Goal: Task Accomplishment & Management: Manage account settings

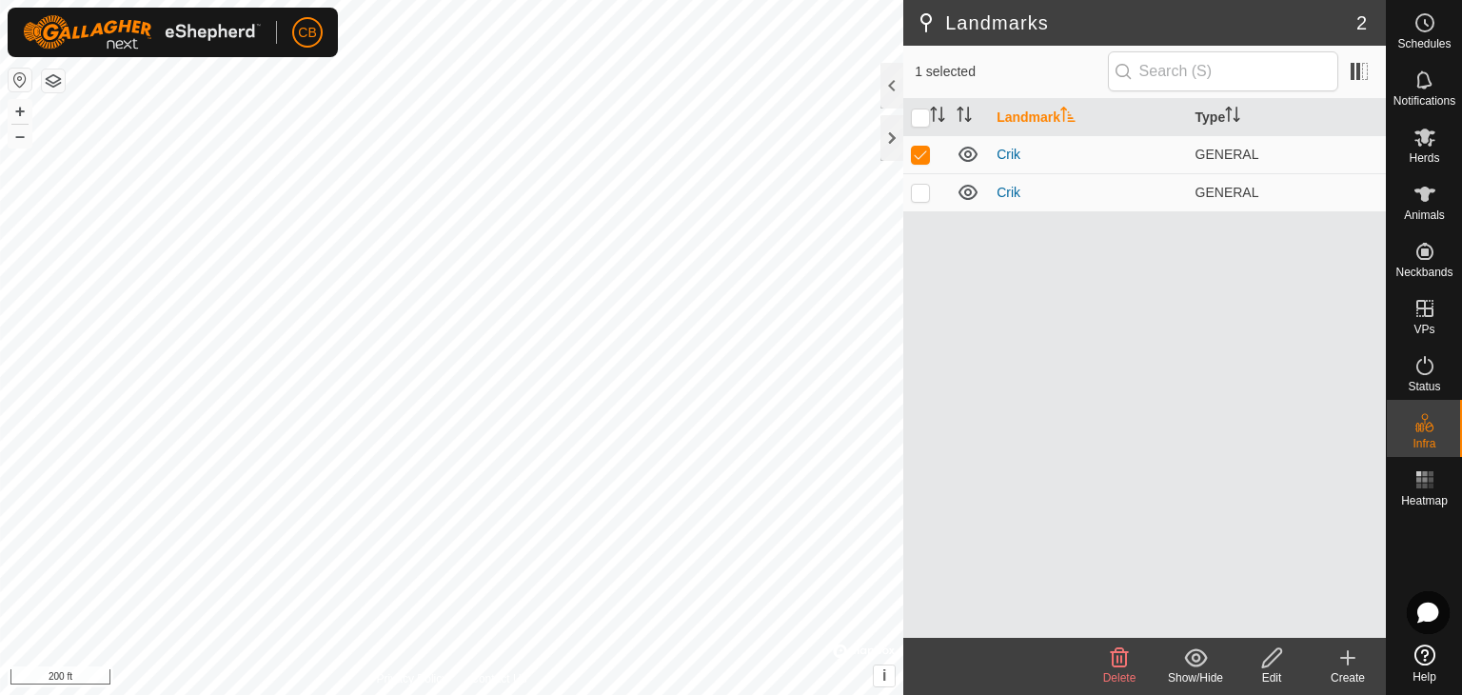
click at [1045, 283] on div "Landmark Type Crik GENERAL [PERSON_NAME] GENERAL" at bounding box center [1144, 368] width 483 height 539
click at [924, 157] on p-checkbox at bounding box center [920, 154] width 19 height 15
click at [964, 153] on icon at bounding box center [968, 154] width 19 height 15
click at [964, 153] on icon at bounding box center [968, 154] width 23 height 23
click at [918, 152] on p-checkbox at bounding box center [920, 154] width 19 height 15
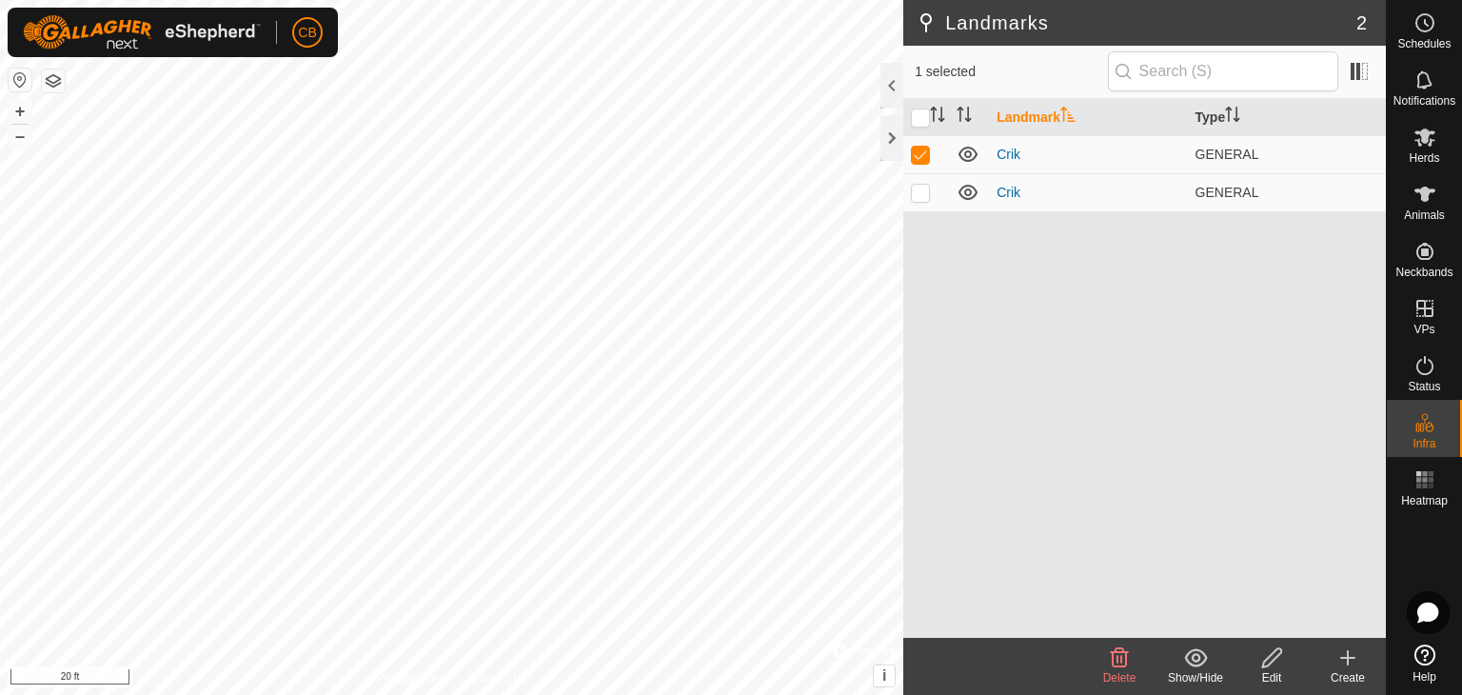
click at [1116, 654] on icon at bounding box center [1119, 657] width 23 height 23
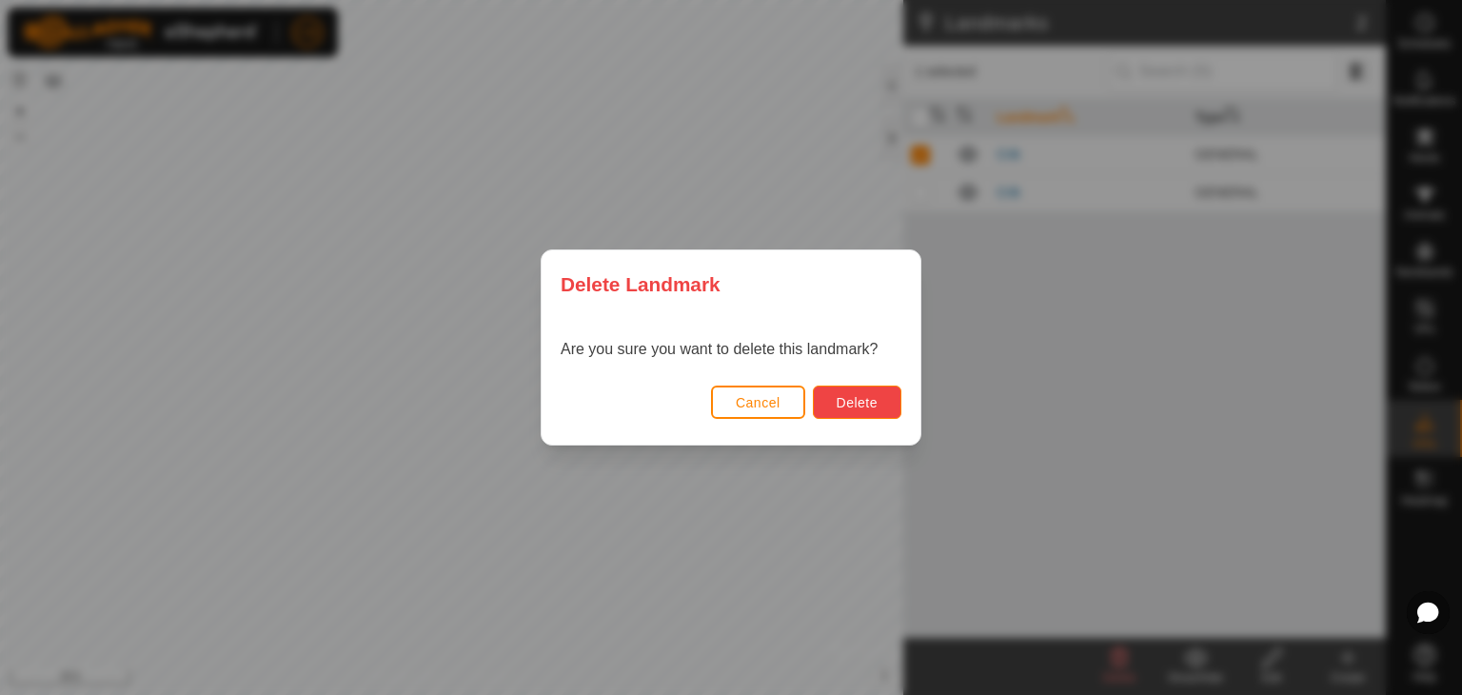
click at [846, 407] on span "Delete" at bounding box center [857, 402] width 41 height 15
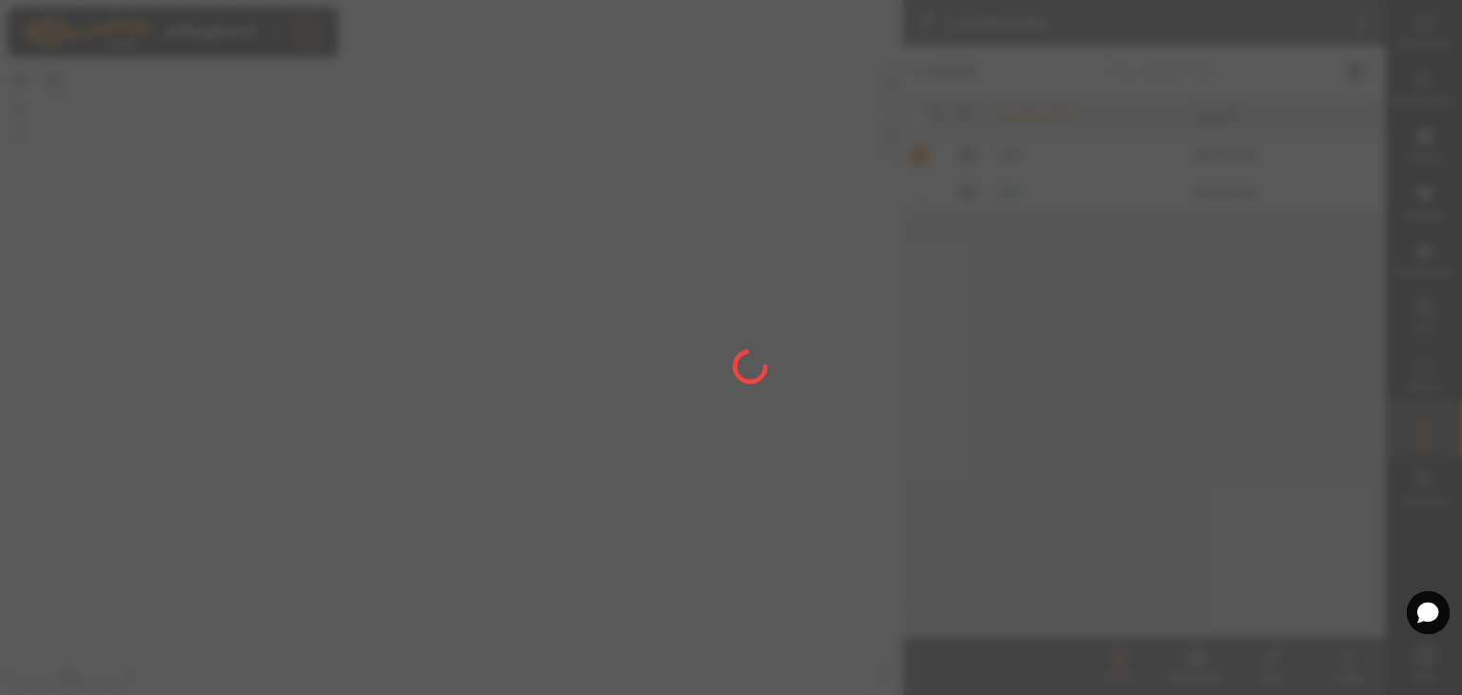
checkbox input "false"
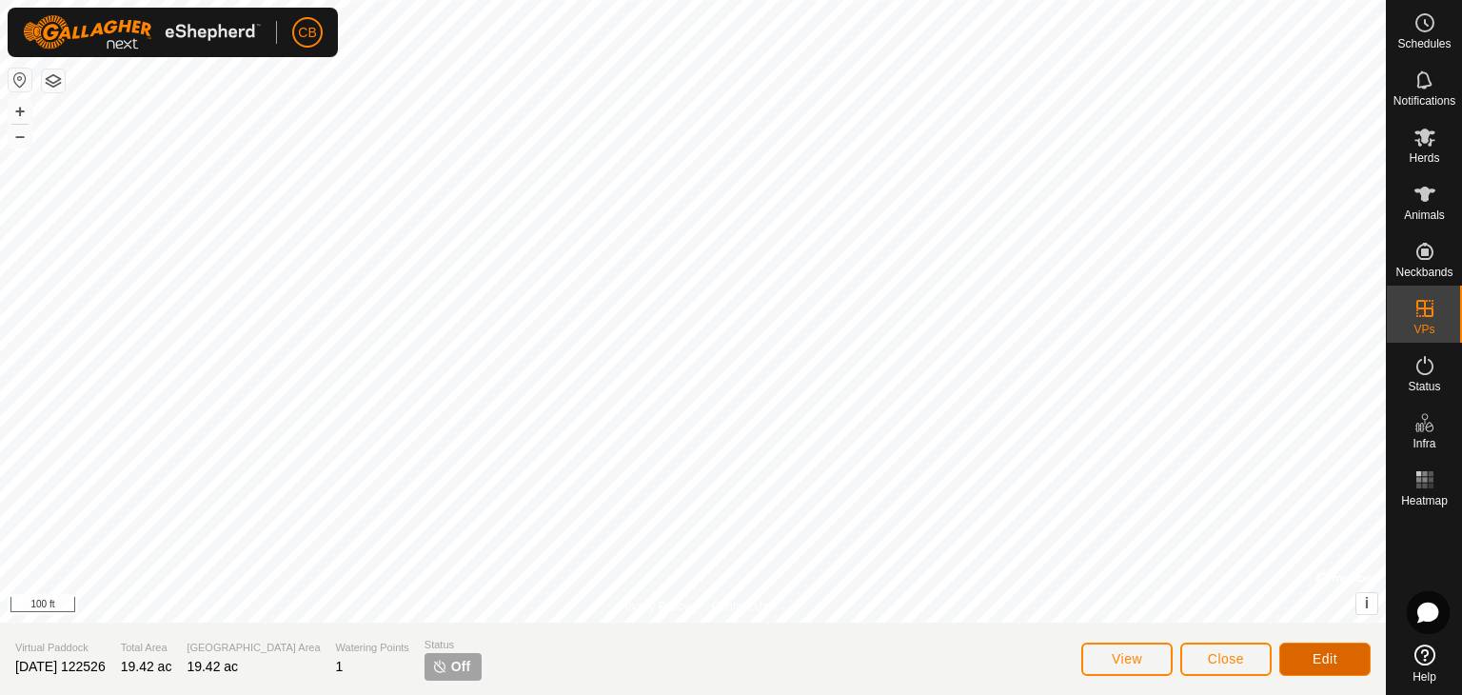
click at [1302, 652] on button "Edit" at bounding box center [1325, 659] width 91 height 33
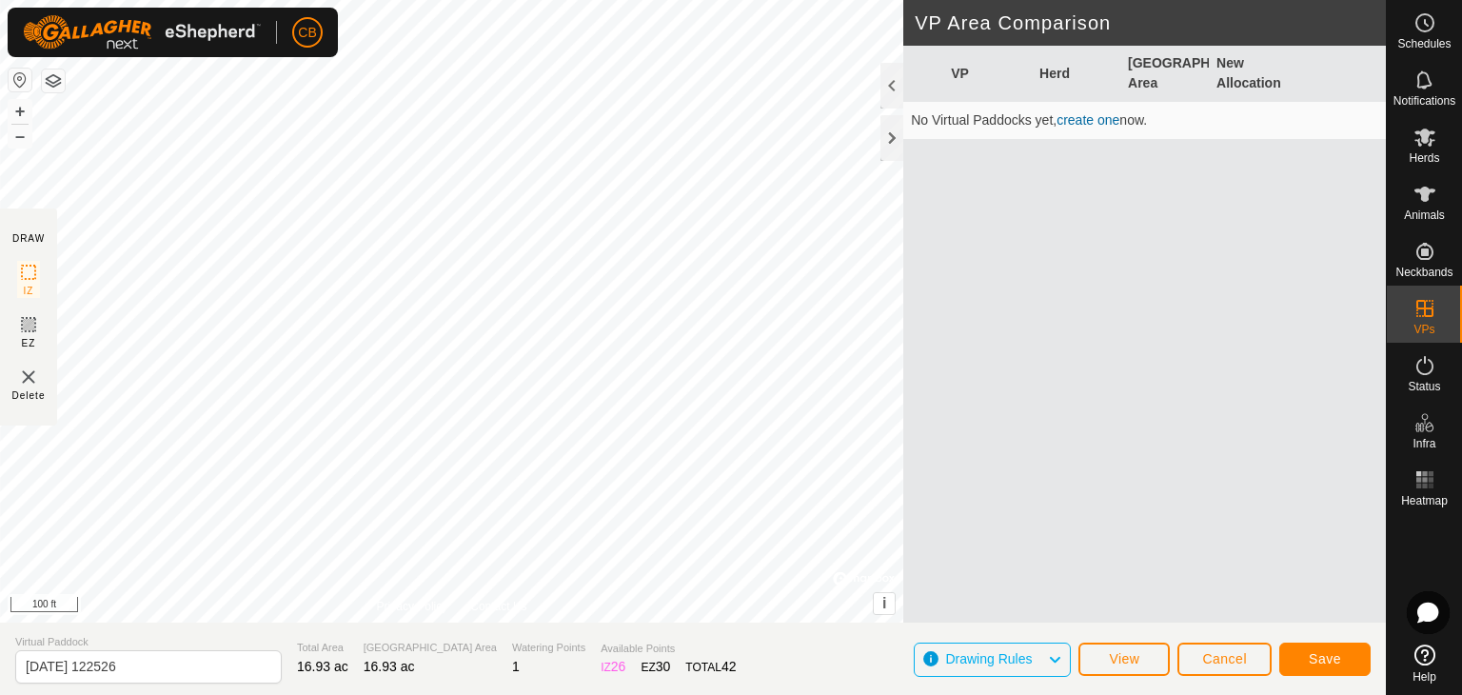
click at [1055, 667] on icon at bounding box center [1054, 659] width 15 height 25
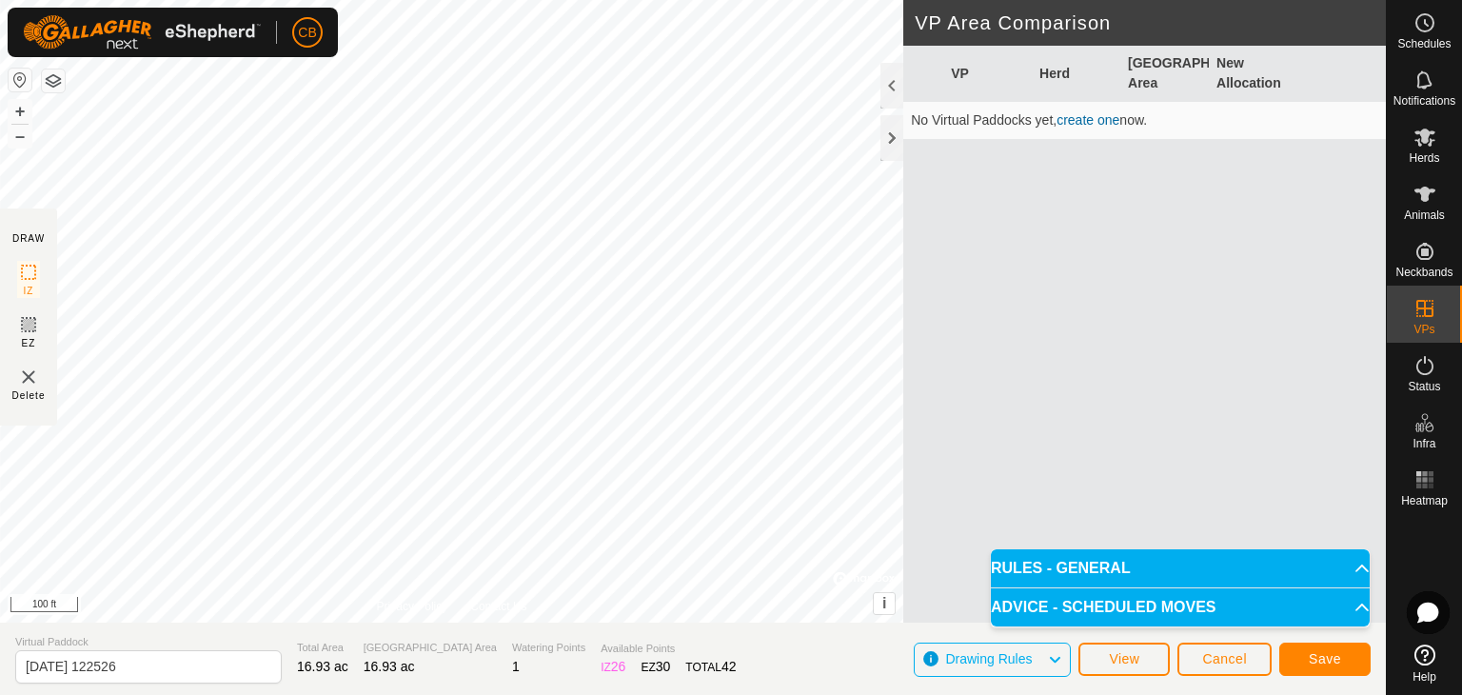
click at [1341, 570] on p-accordion-header "RULES - GENERAL" at bounding box center [1180, 568] width 379 height 38
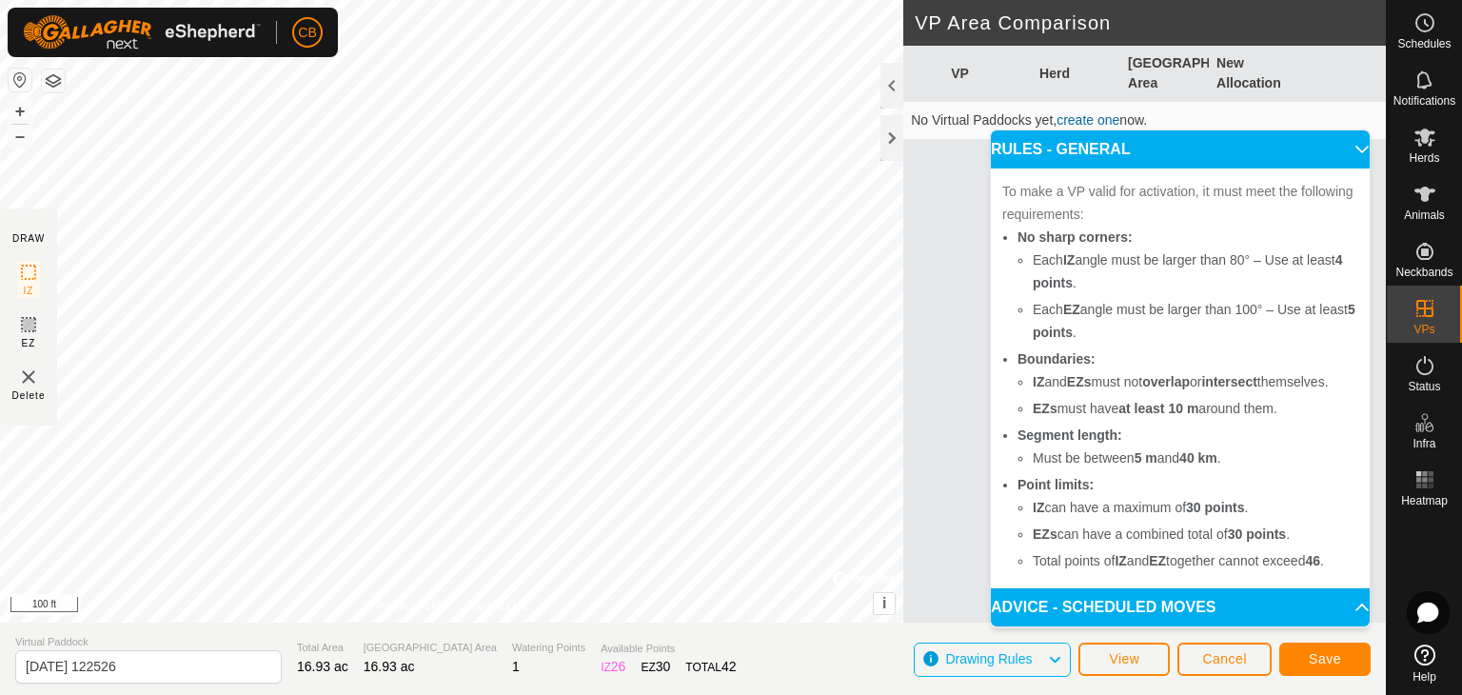
click at [1350, 149] on p-accordion-header "RULES - GENERAL" at bounding box center [1180, 149] width 379 height 38
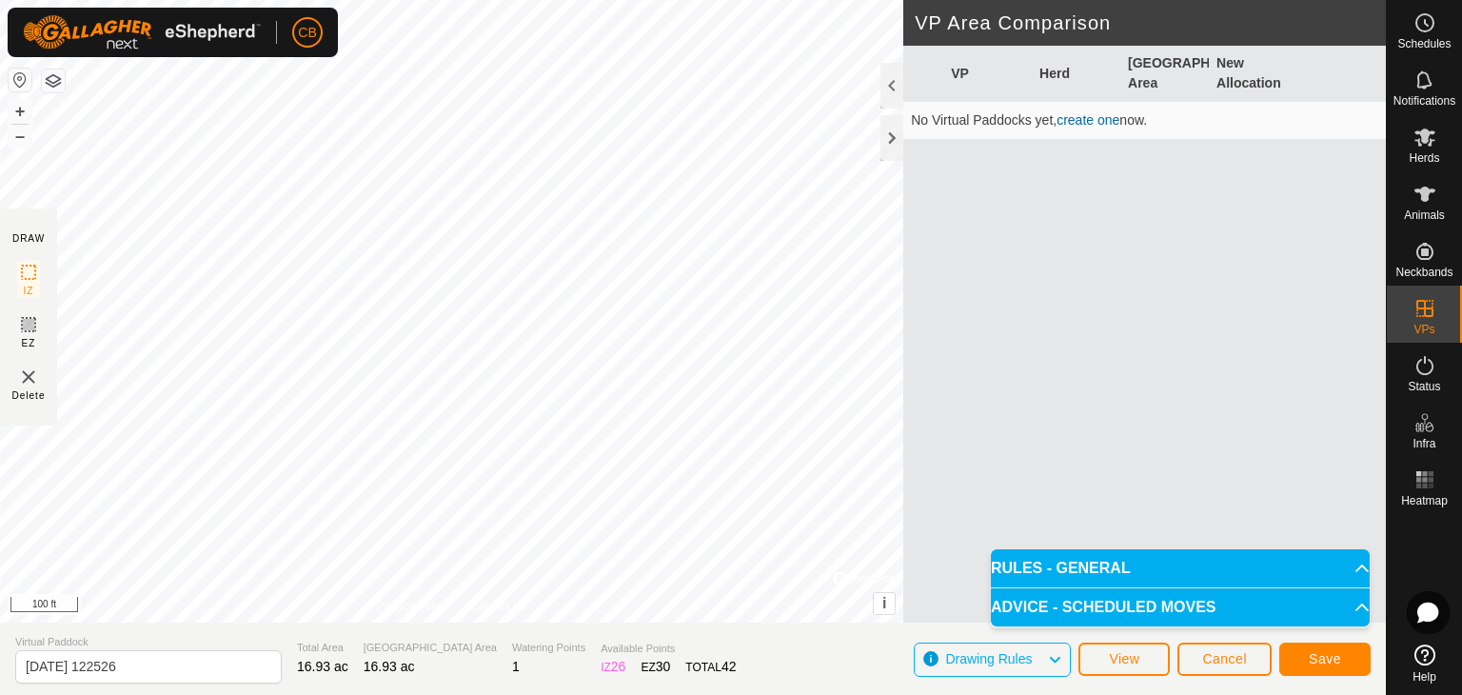
click at [1352, 608] on p-accordion-header "ADVICE - SCHEDULED MOVES" at bounding box center [1180, 607] width 379 height 38
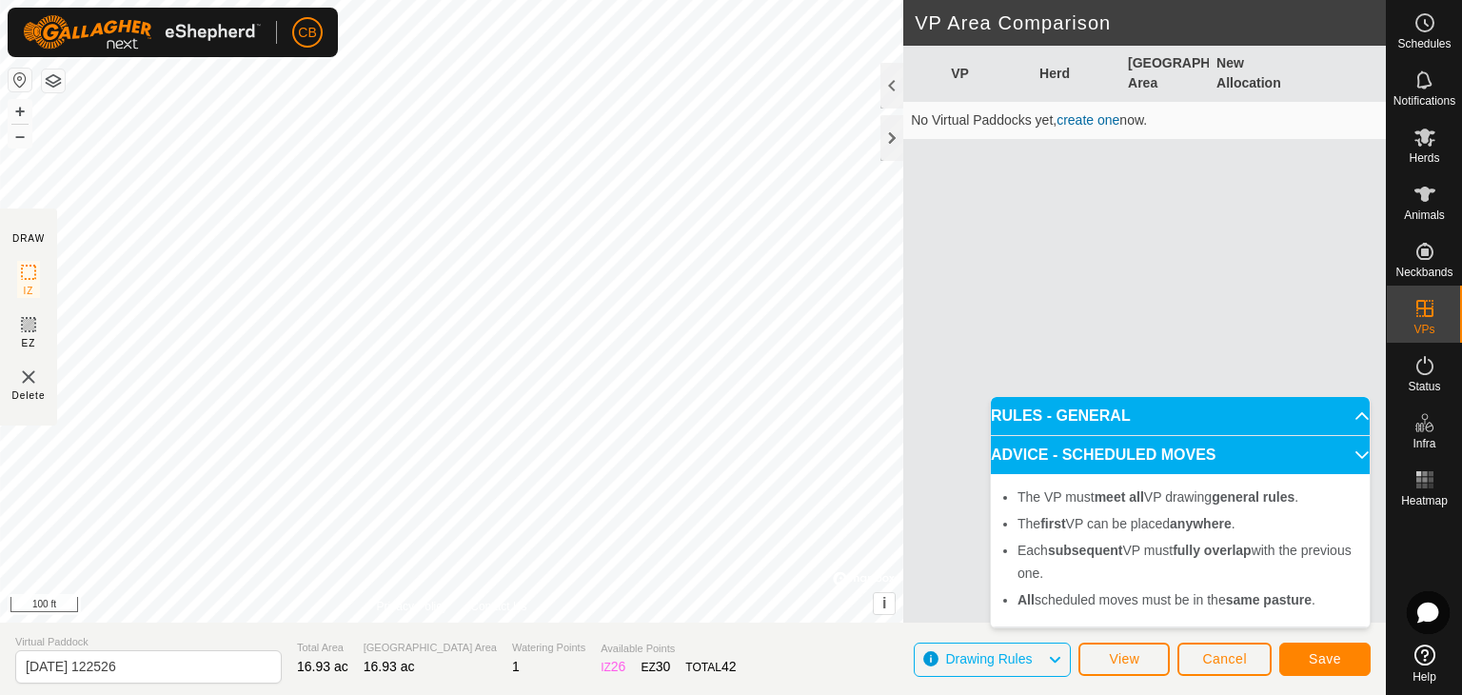
click at [1349, 454] on p-accordion-header "ADVICE - SCHEDULED MOVES" at bounding box center [1180, 455] width 379 height 38
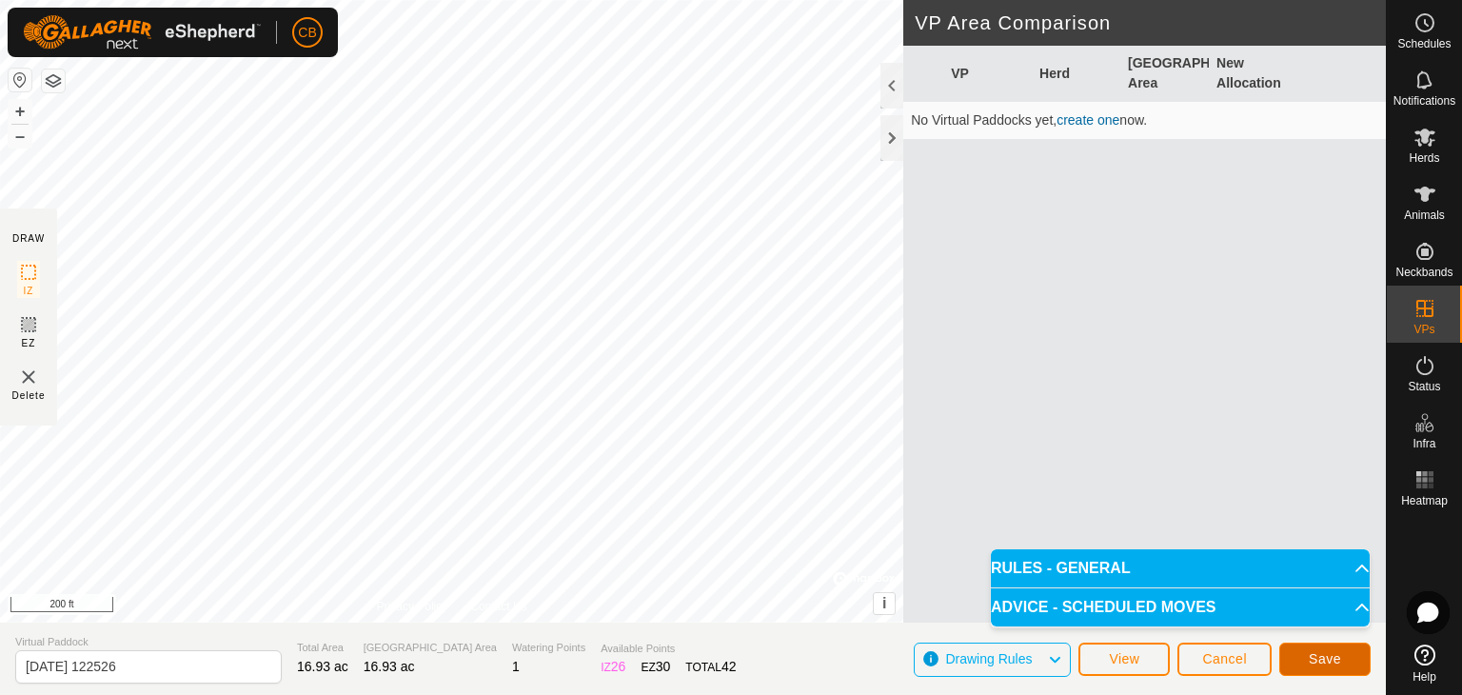
click at [1317, 654] on span "Save" at bounding box center [1325, 658] width 32 height 15
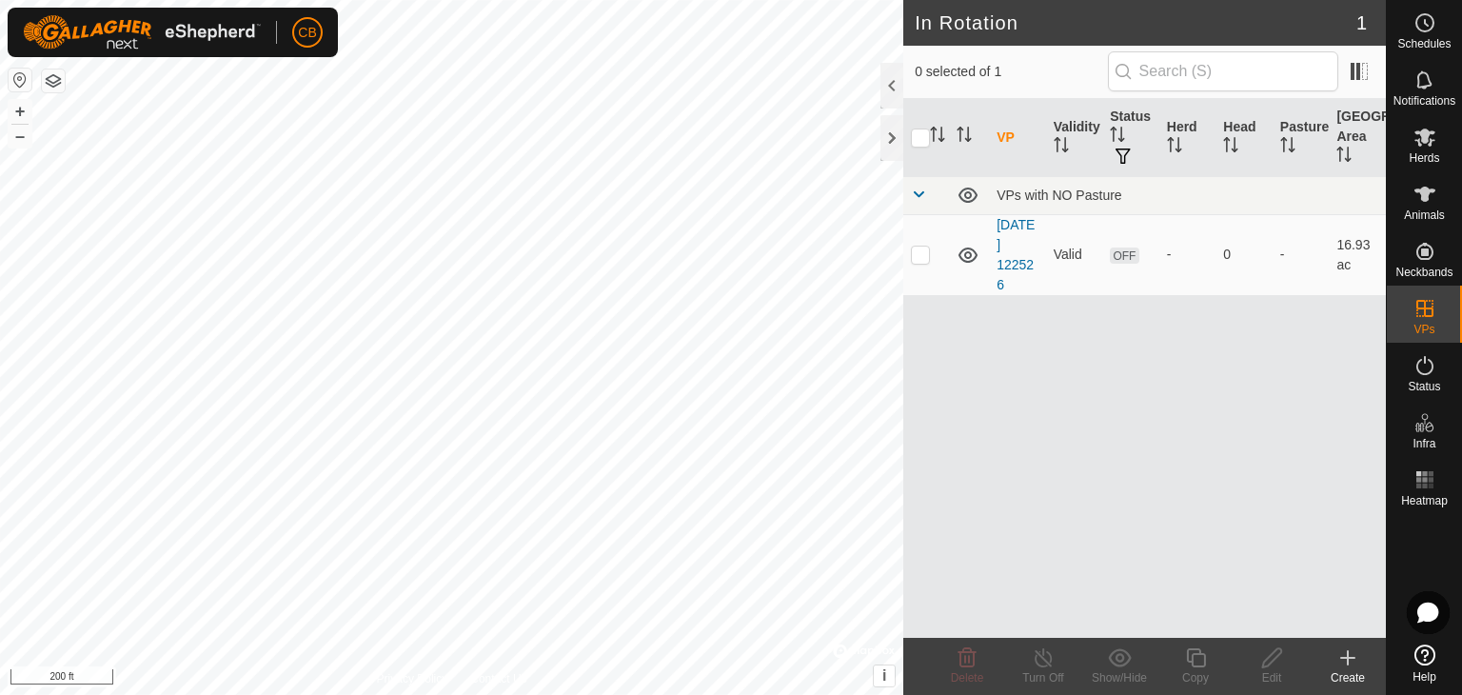
checkbox input "true"
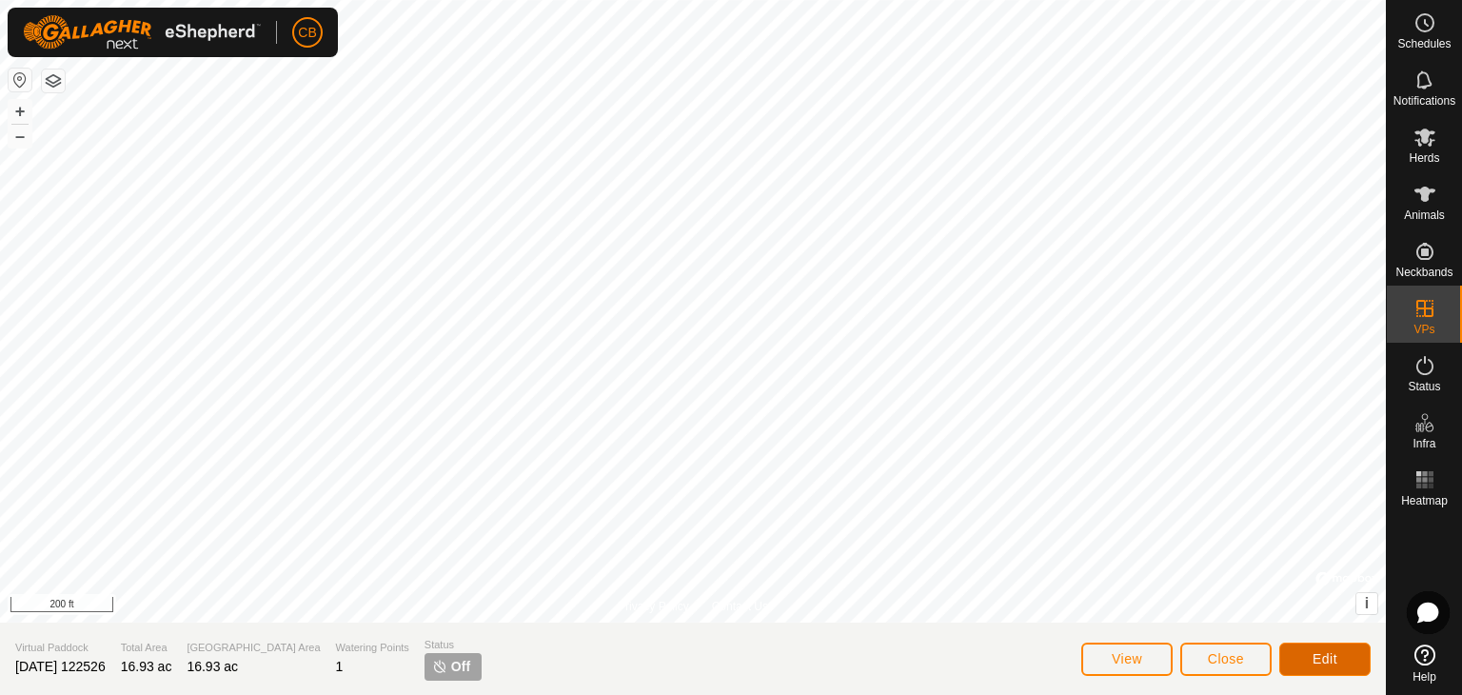
click at [1306, 665] on button "Edit" at bounding box center [1325, 659] width 91 height 33
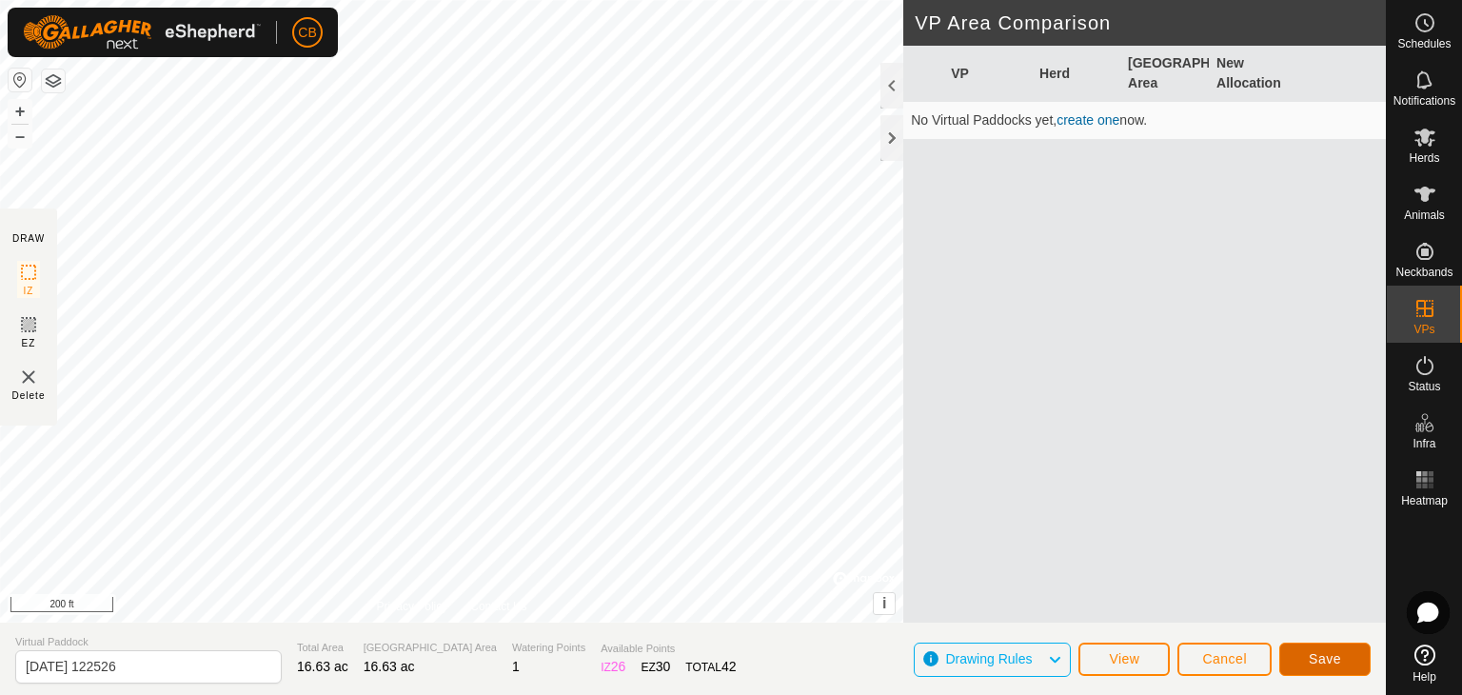
click at [1314, 655] on span "Save" at bounding box center [1325, 658] width 32 height 15
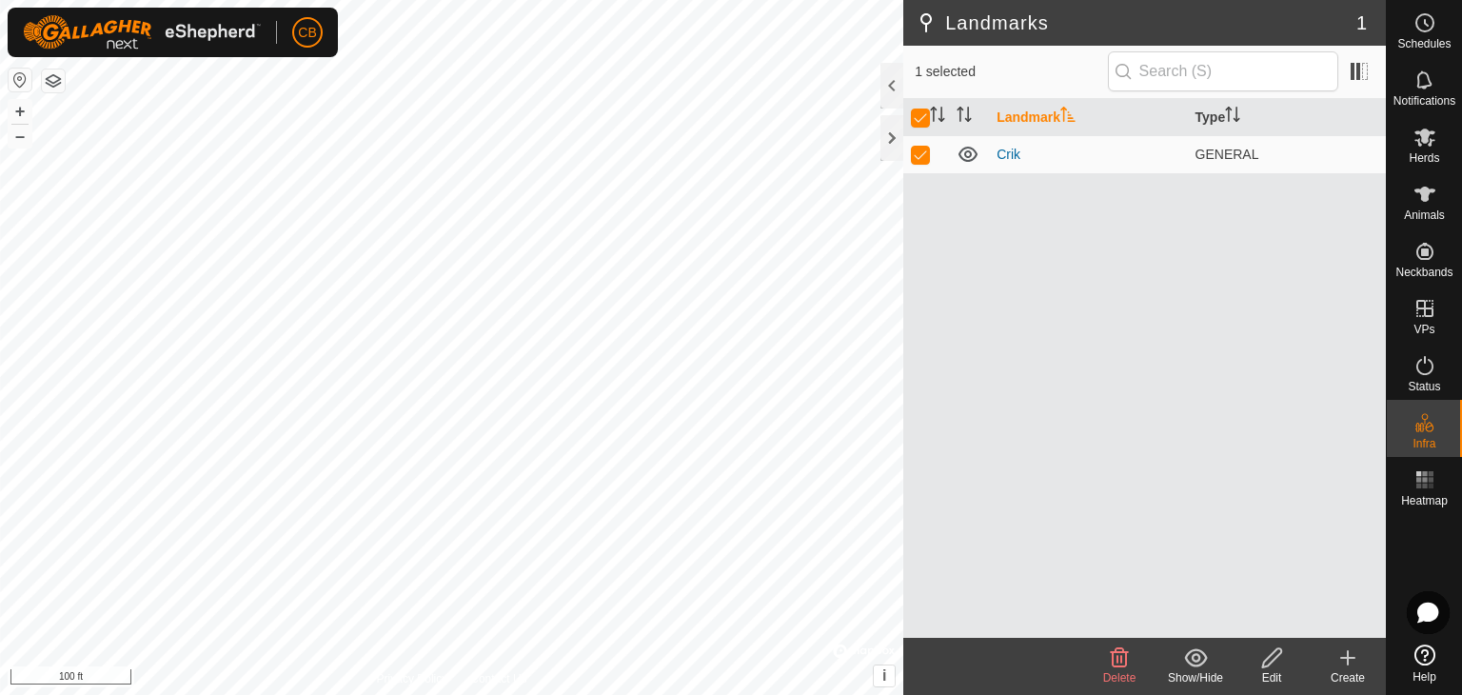
click at [1119, 656] on icon at bounding box center [1119, 657] width 23 height 23
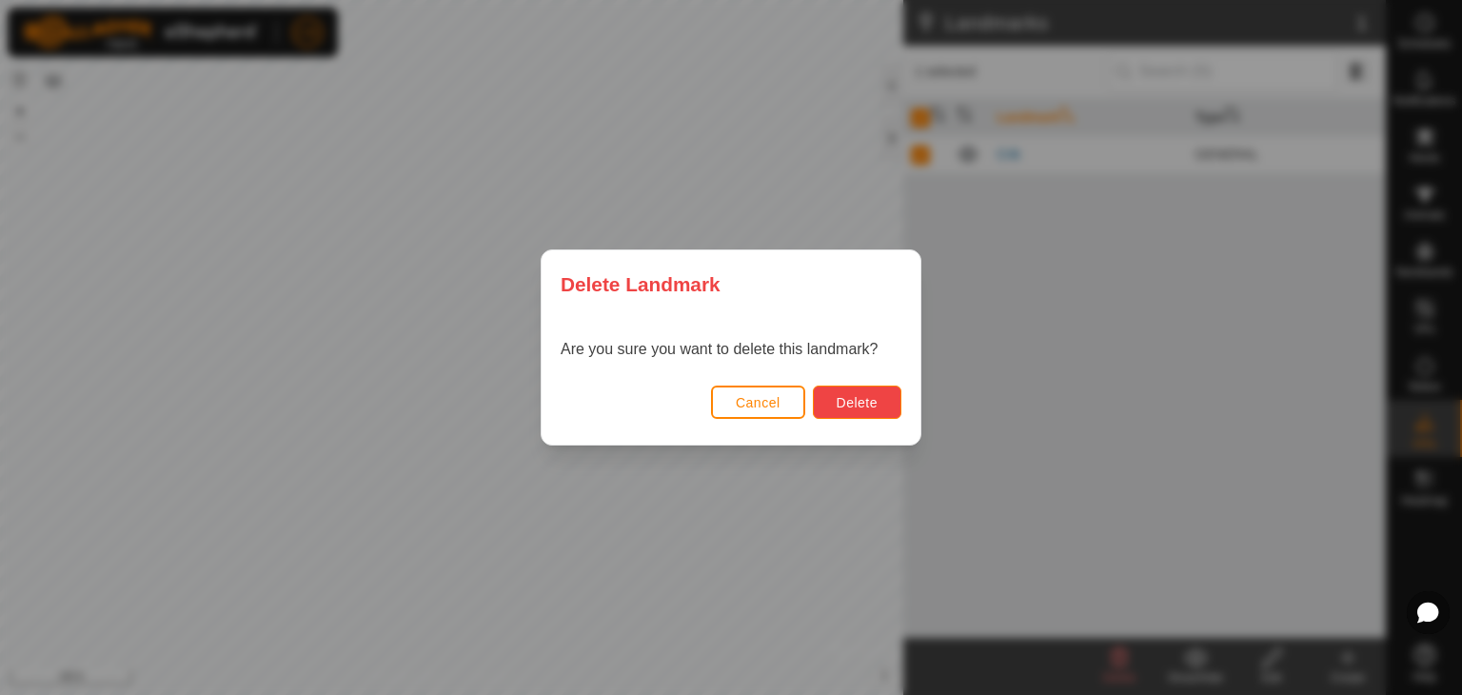
click at [864, 406] on span "Delete" at bounding box center [857, 402] width 41 height 15
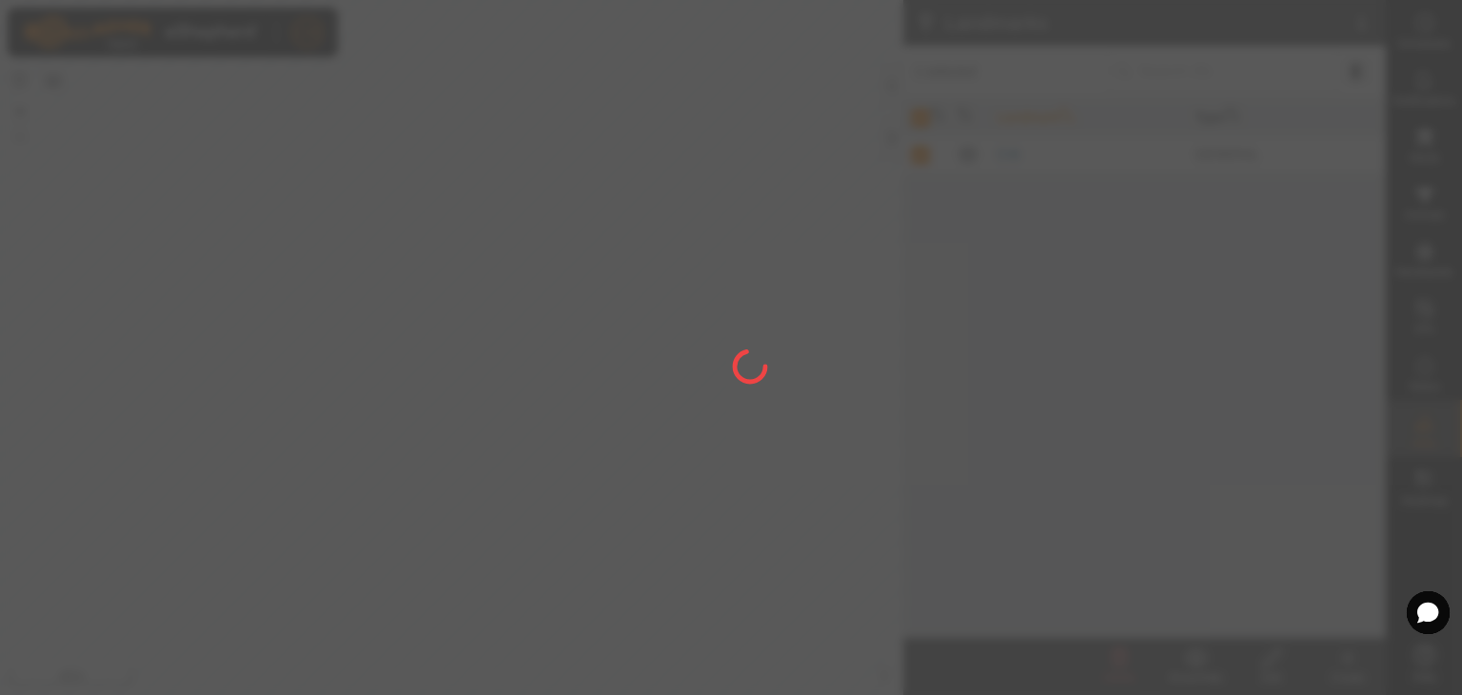
checkbox input "false"
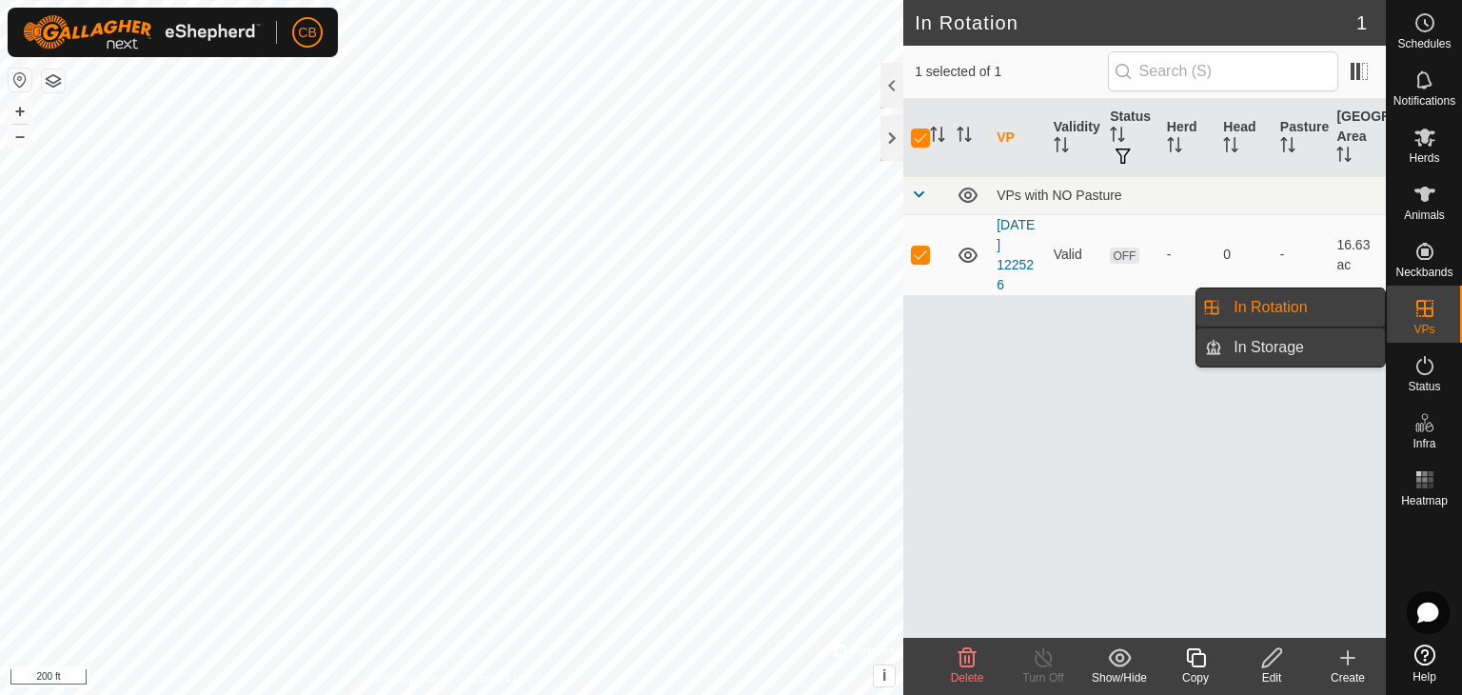
click at [1276, 344] on link "In Storage" at bounding box center [1303, 347] width 163 height 38
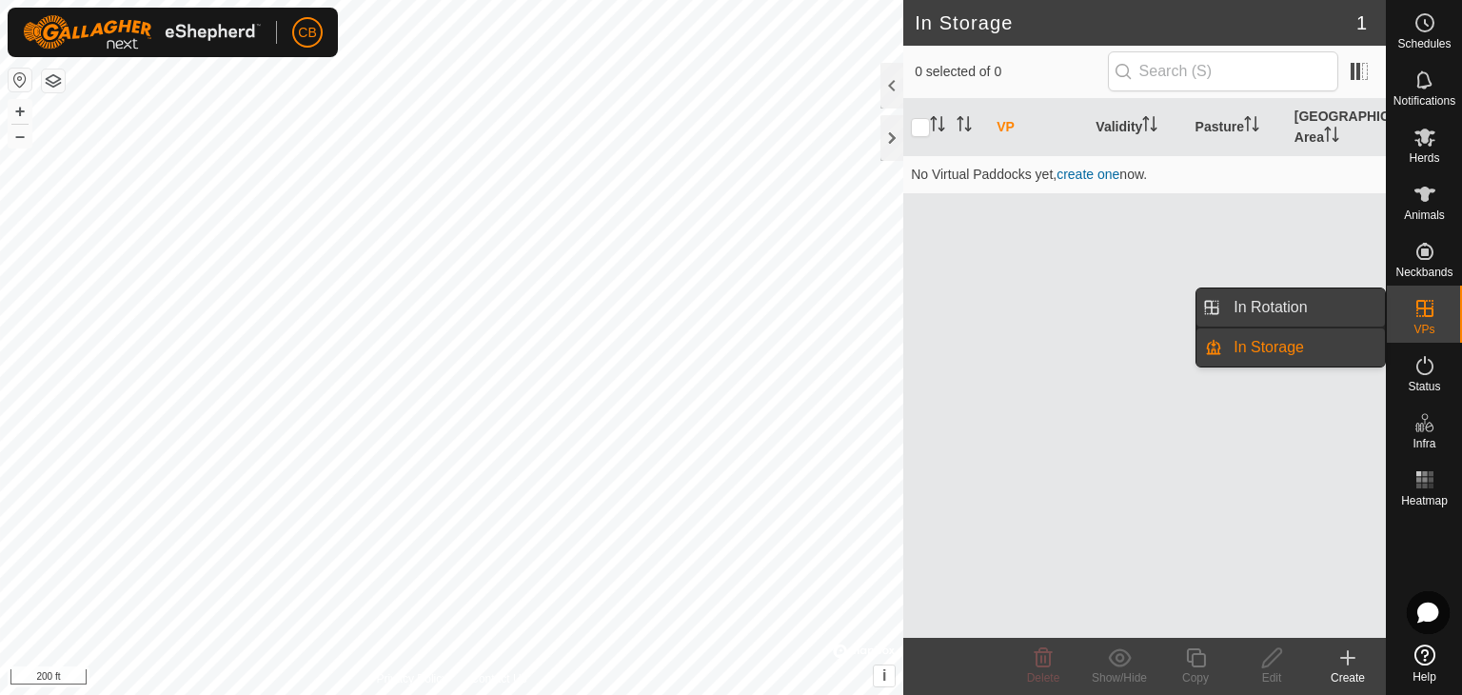
click at [1246, 306] on link "In Rotation" at bounding box center [1303, 307] width 163 height 38
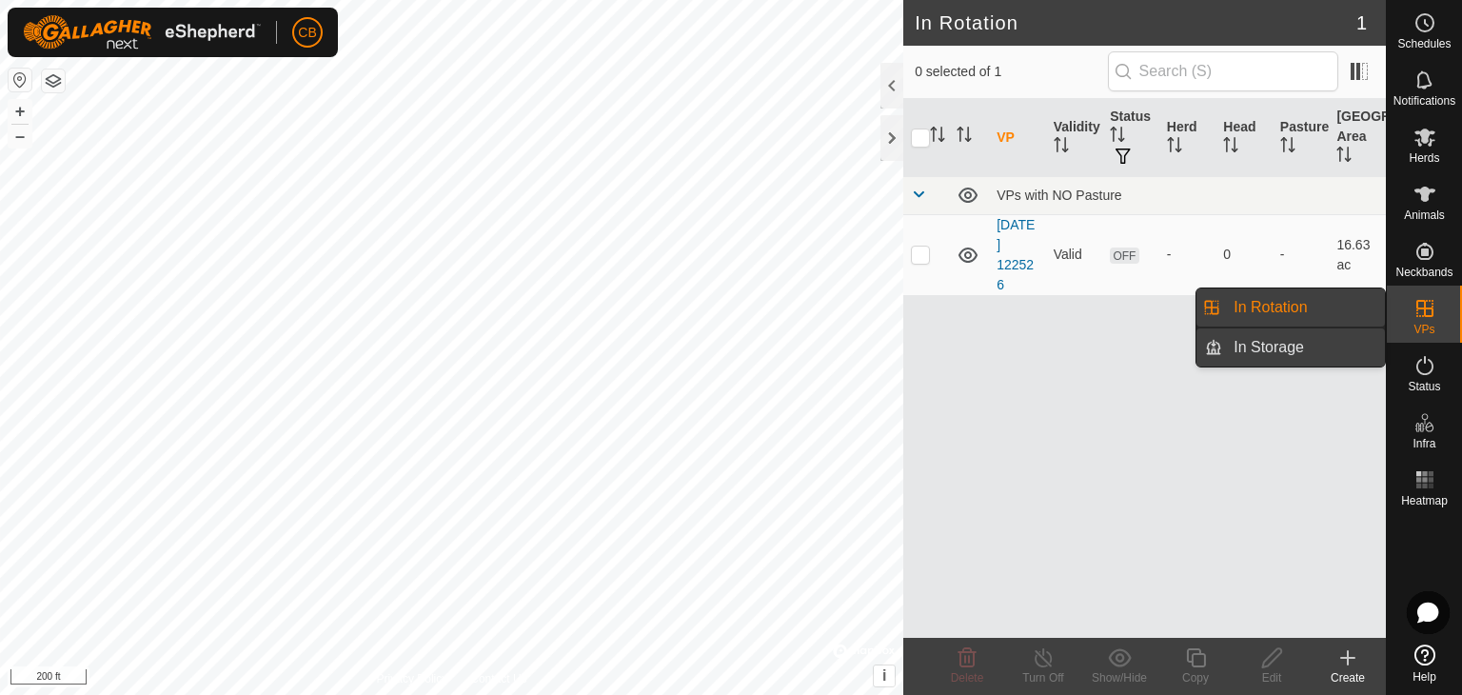
click at [1243, 343] on link "In Storage" at bounding box center [1303, 347] width 163 height 38
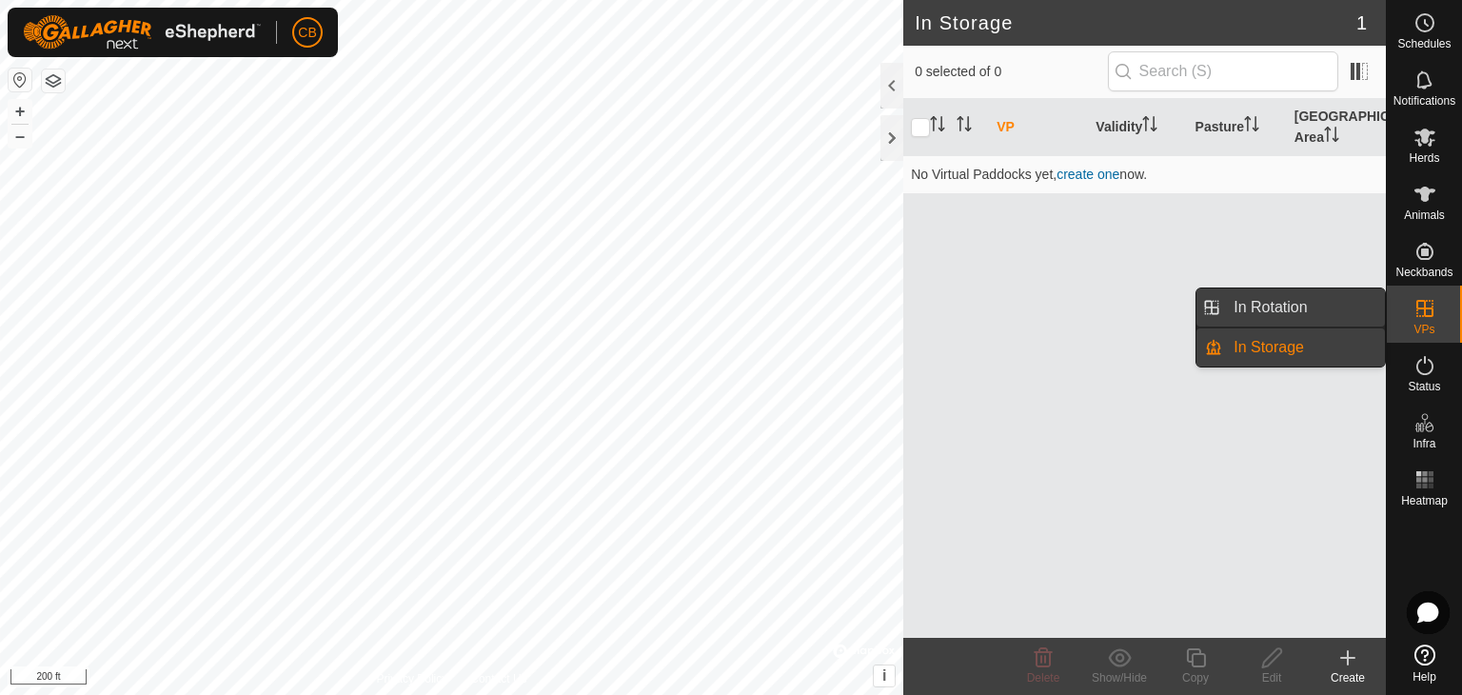
click at [1300, 316] on link "In Rotation" at bounding box center [1303, 307] width 163 height 38
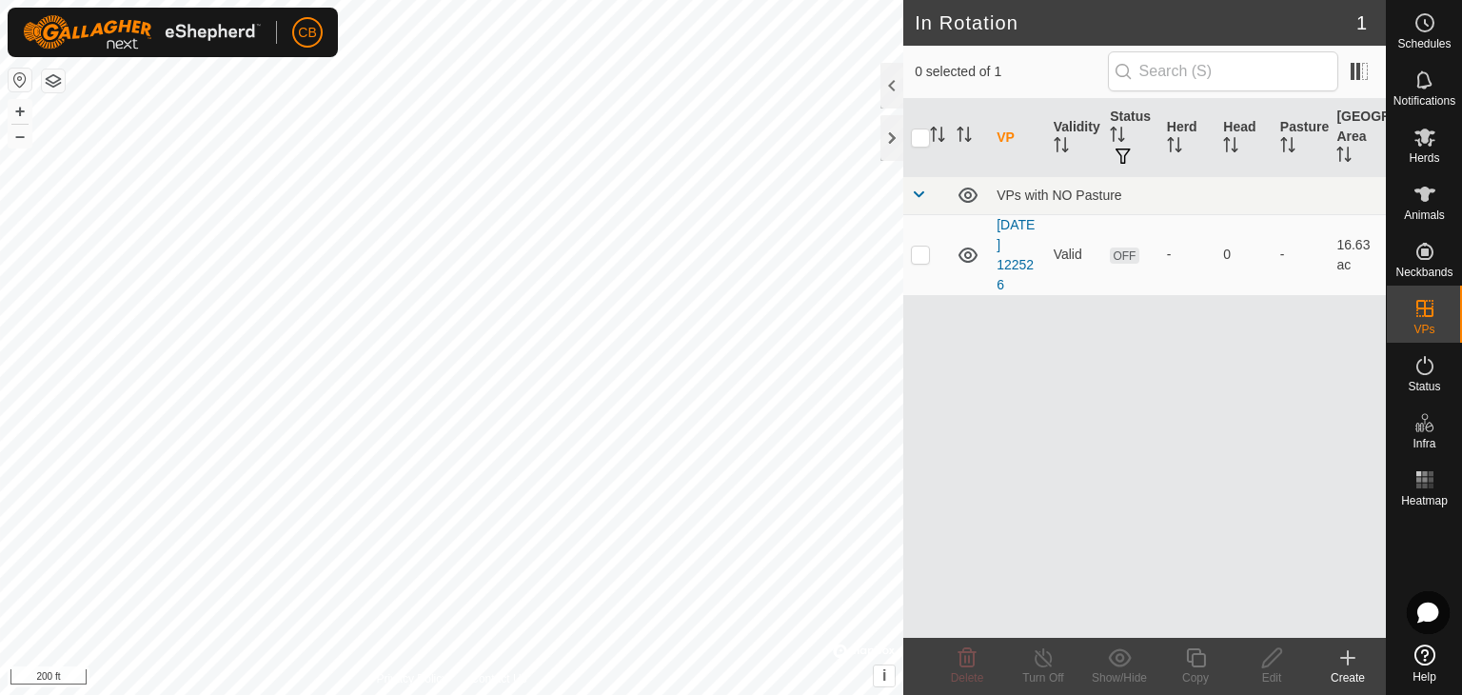
checkbox input "true"
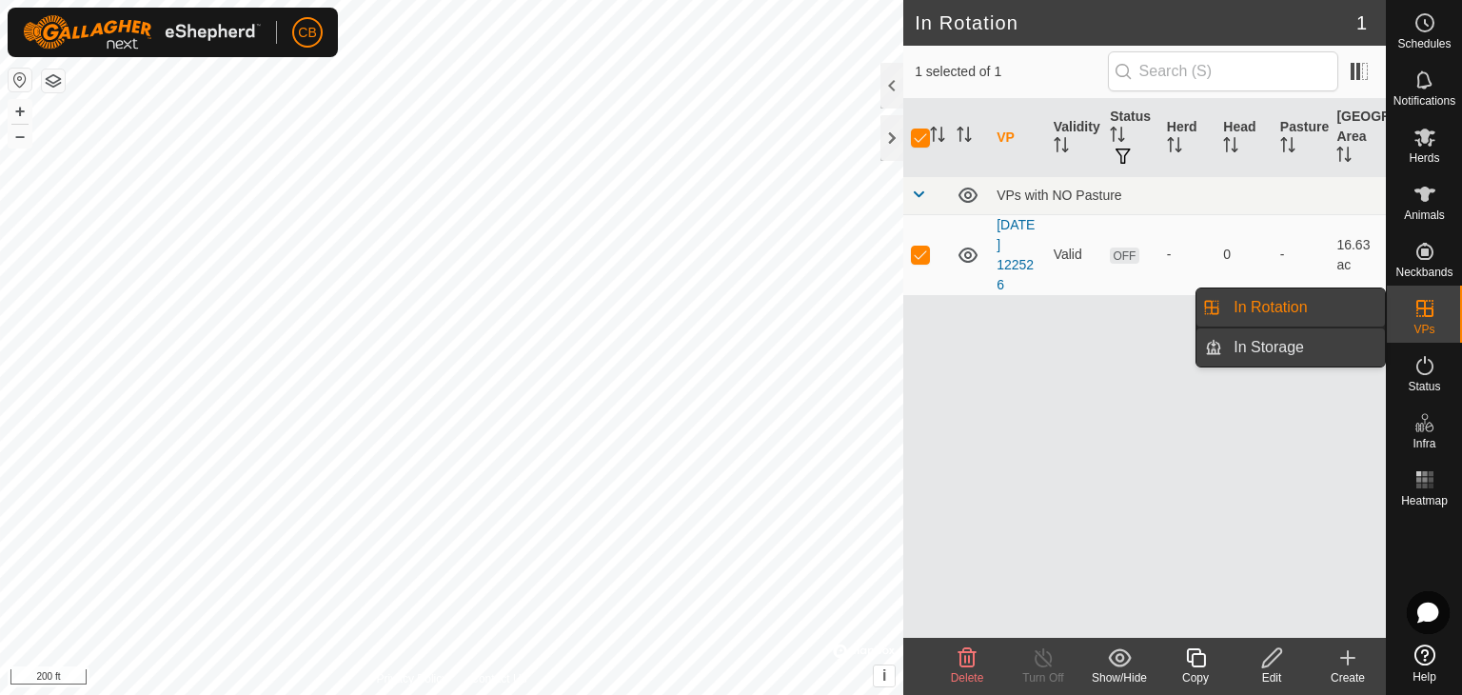
click at [1300, 337] on link "In Storage" at bounding box center [1303, 347] width 163 height 38
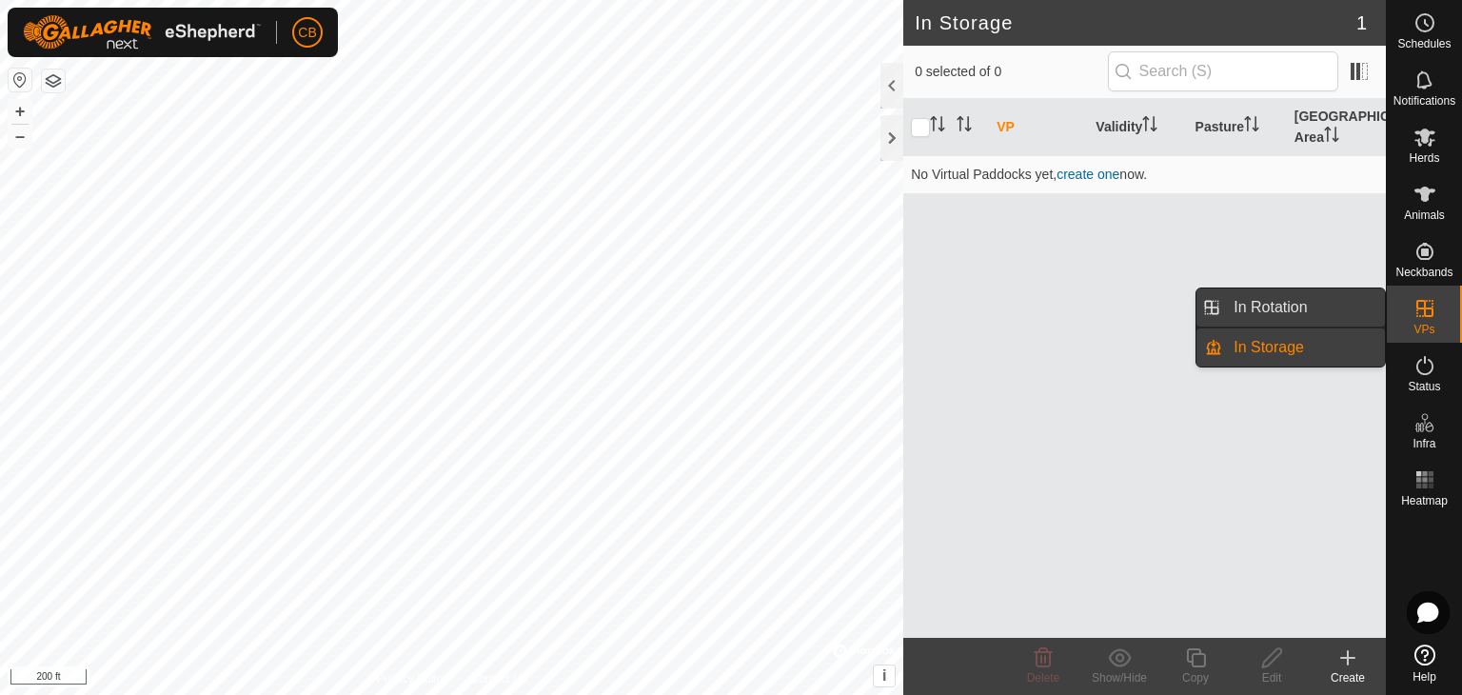
click at [1310, 313] on link "In Rotation" at bounding box center [1303, 307] width 163 height 38
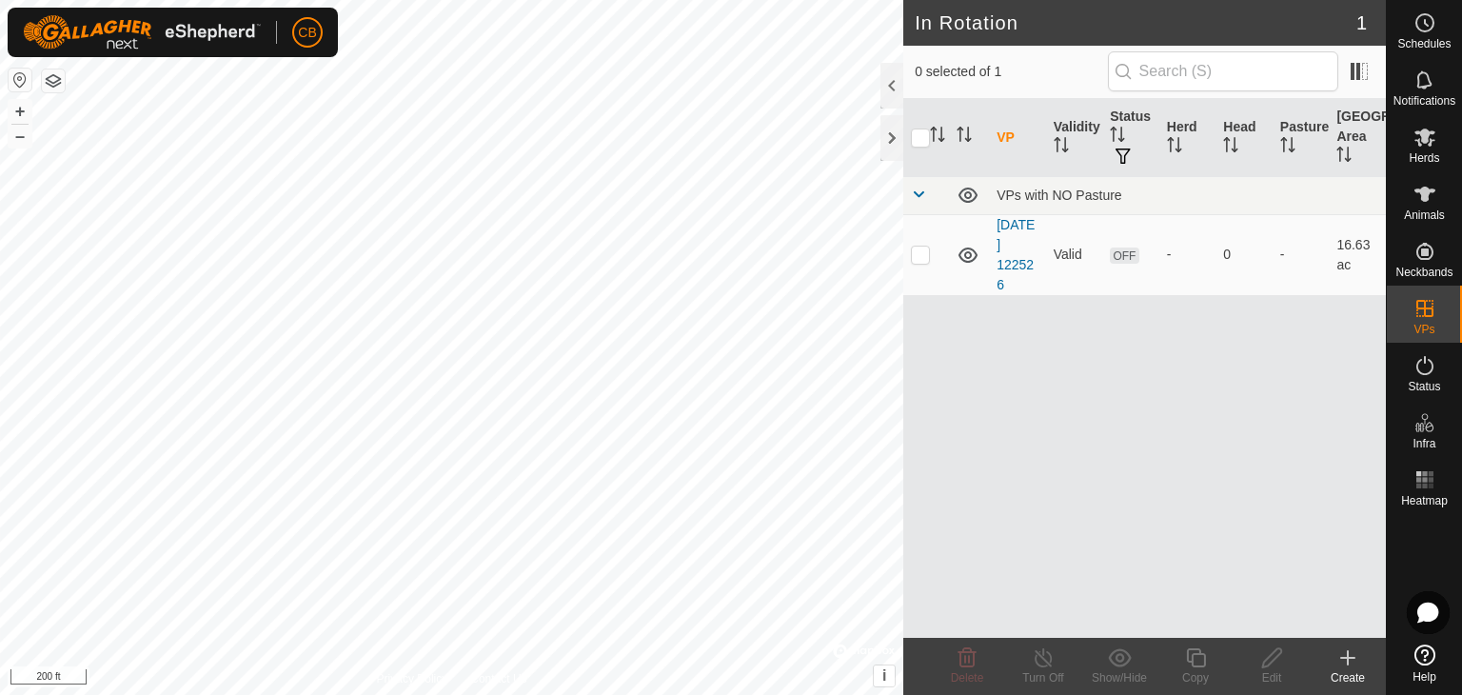
drag, startPoint x: 1122, startPoint y: 370, endPoint x: 1110, endPoint y: 363, distance: 14.5
click at [1122, 370] on div "VP Validity Status Herd Head Pasture Grazing Area VPs with NO Pasture 2025-08-2…" at bounding box center [1144, 368] width 483 height 539
click at [924, 249] on p-checkbox at bounding box center [920, 254] width 19 height 15
checkbox input "true"
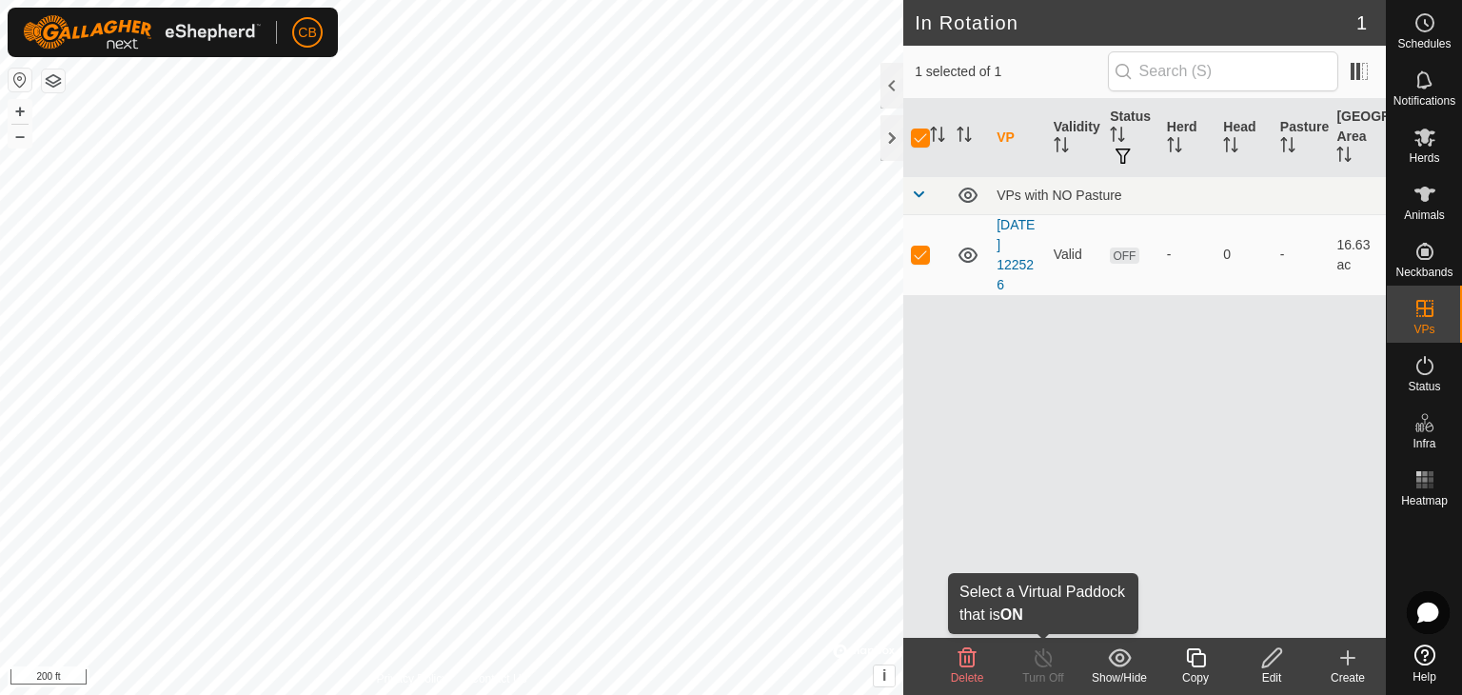
click at [1046, 653] on icon at bounding box center [1044, 657] width 24 height 23
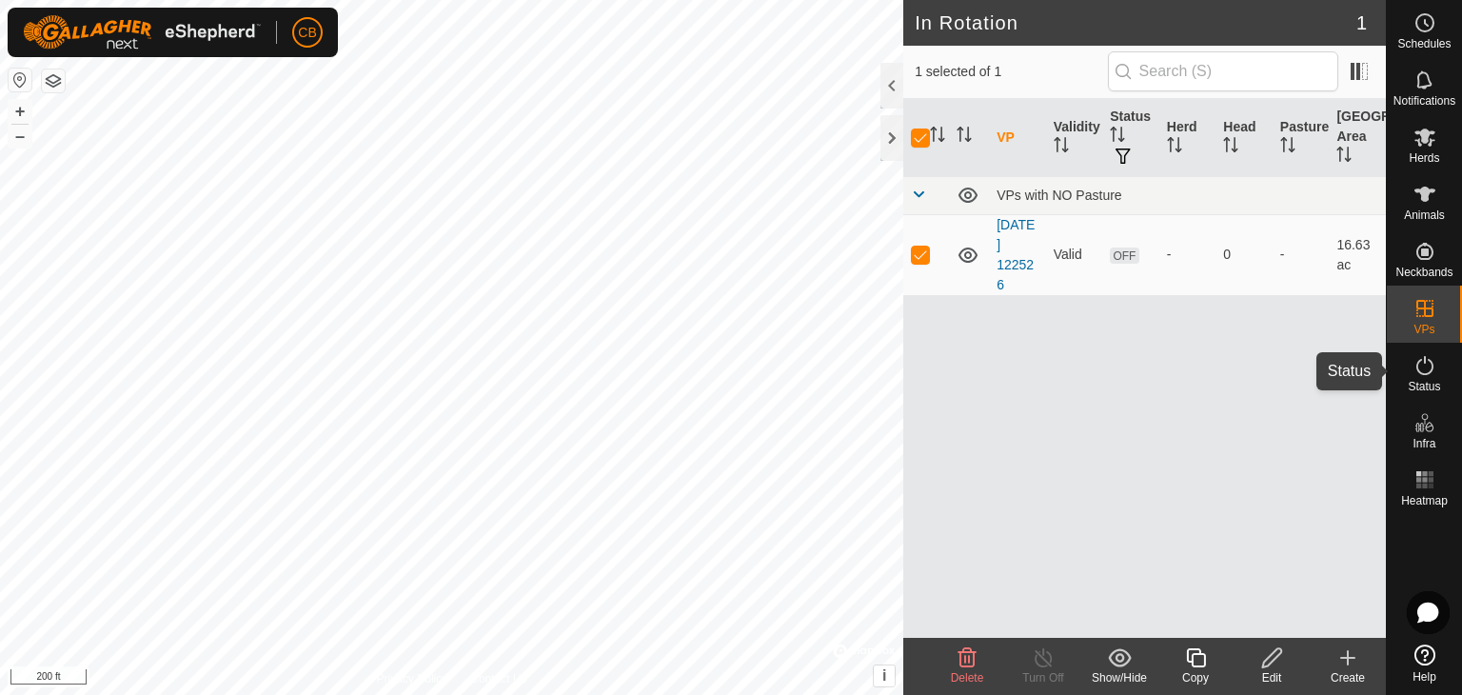
click at [1448, 373] on div "Status" at bounding box center [1424, 371] width 75 height 57
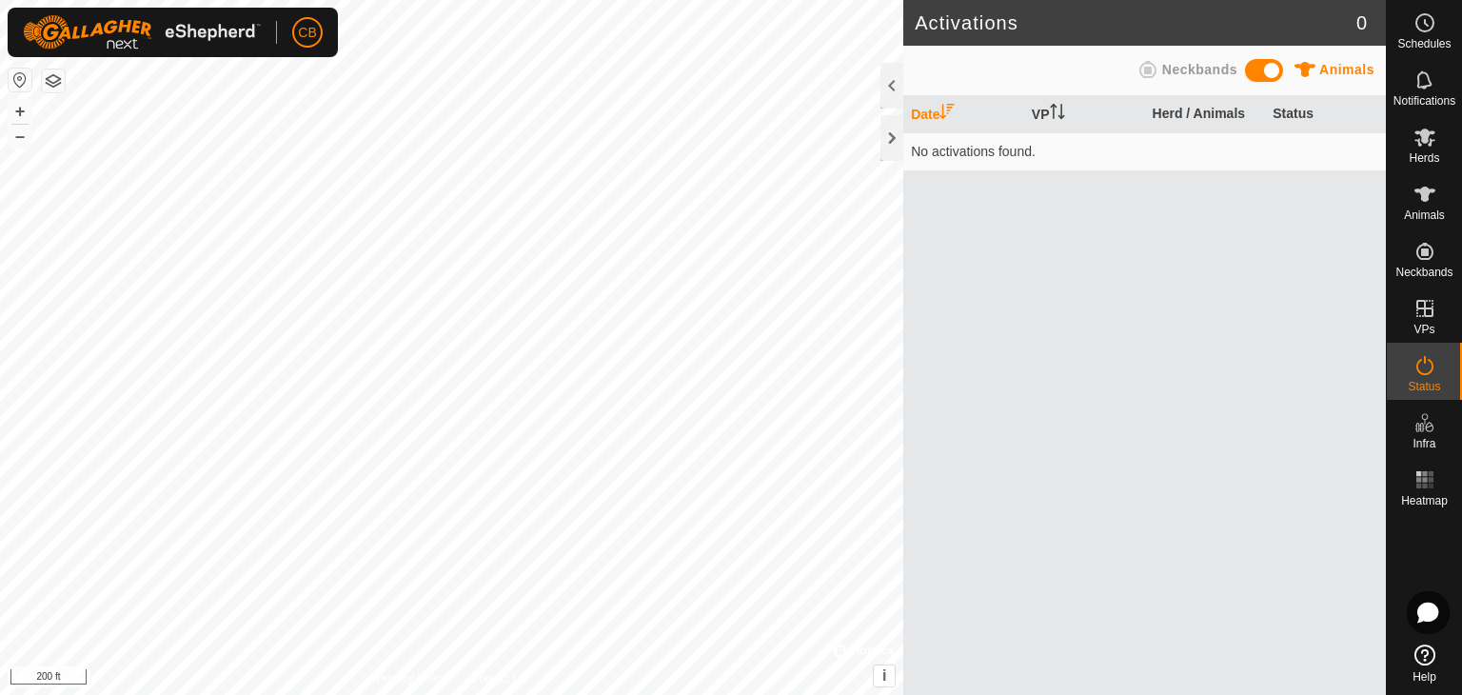
click at [1270, 69] on span at bounding box center [1264, 70] width 38 height 23
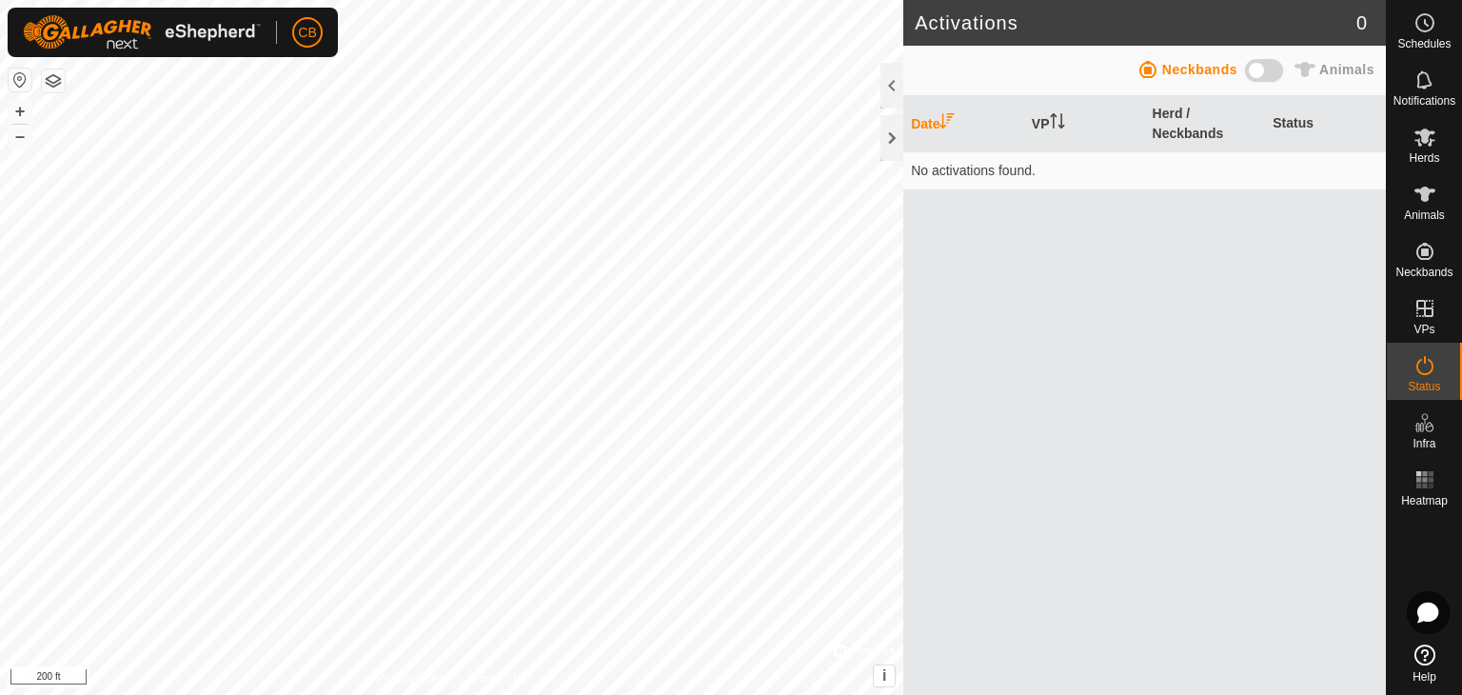
click at [1270, 69] on span at bounding box center [1264, 70] width 38 height 23
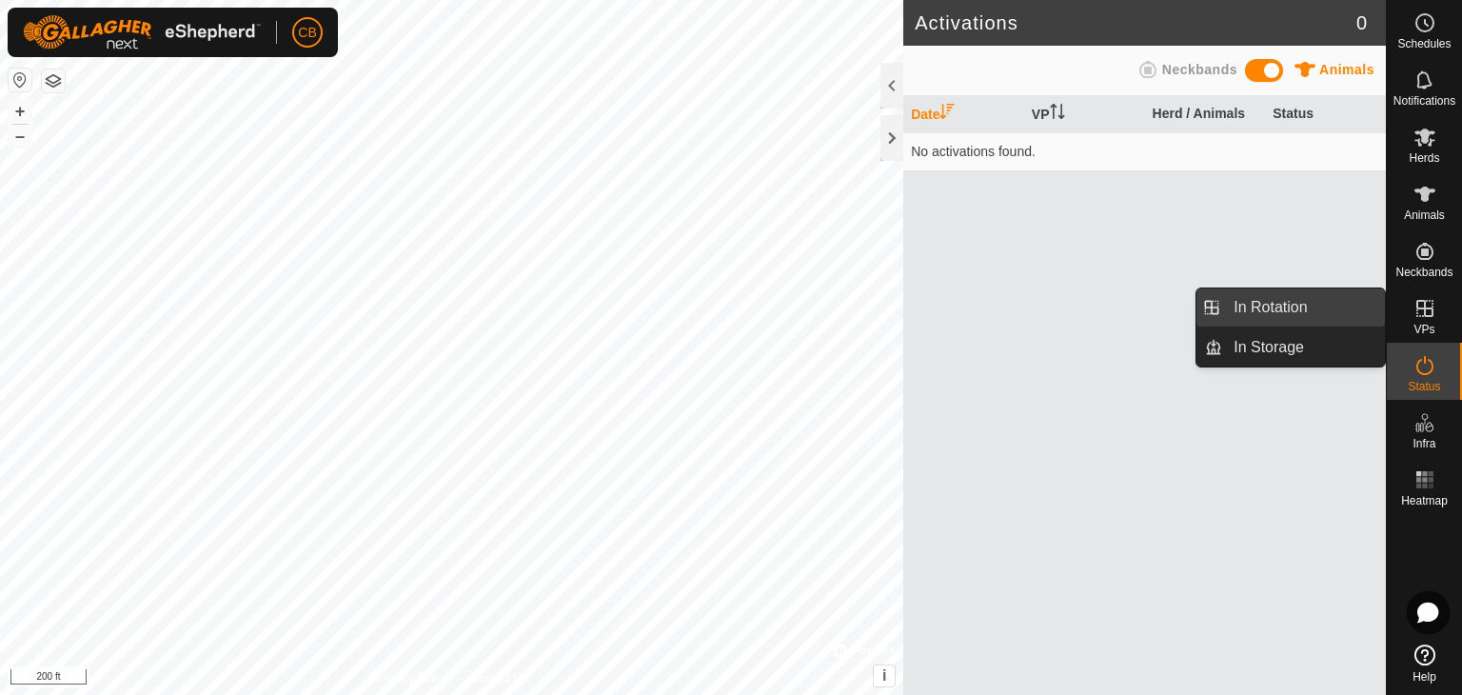
click at [1314, 304] on link "In Rotation" at bounding box center [1303, 307] width 163 height 38
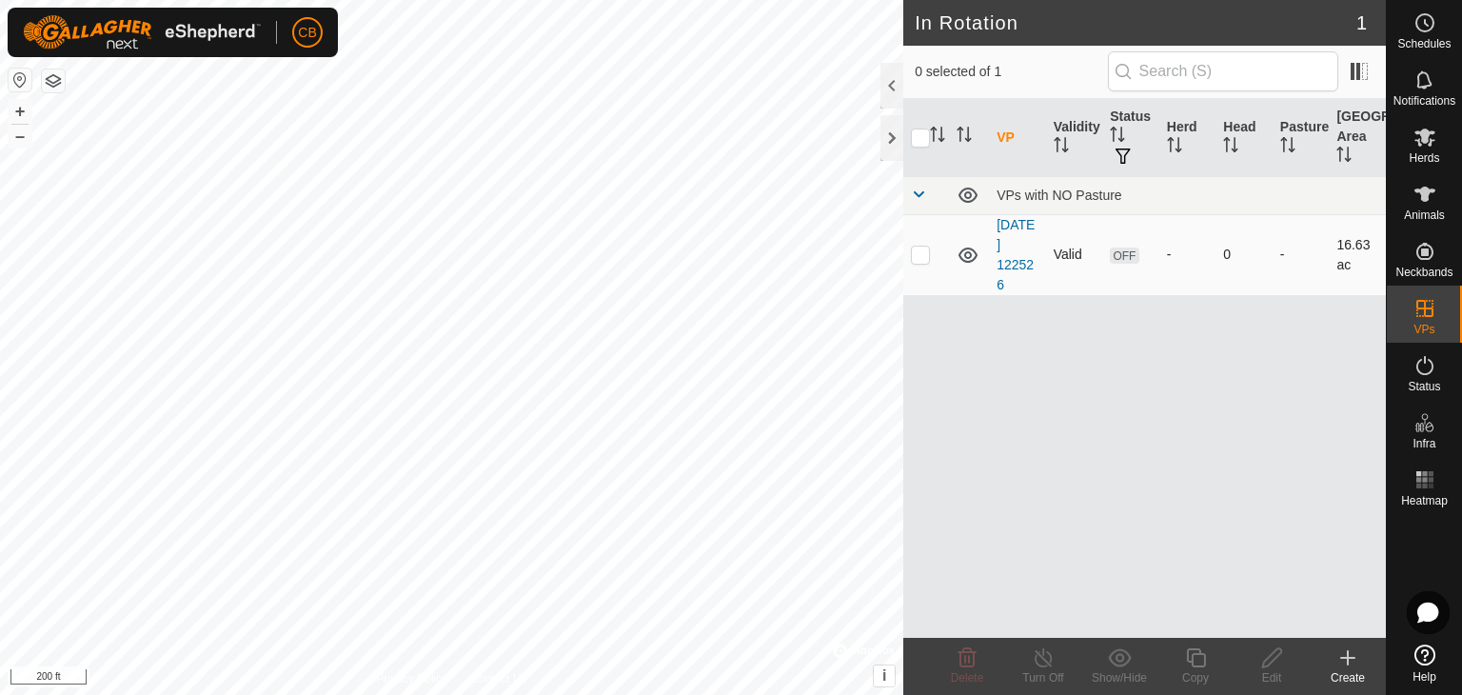
click at [967, 253] on icon at bounding box center [968, 255] width 23 height 23
click at [923, 257] on p-checkbox at bounding box center [920, 254] width 19 height 15
checkbox input "true"
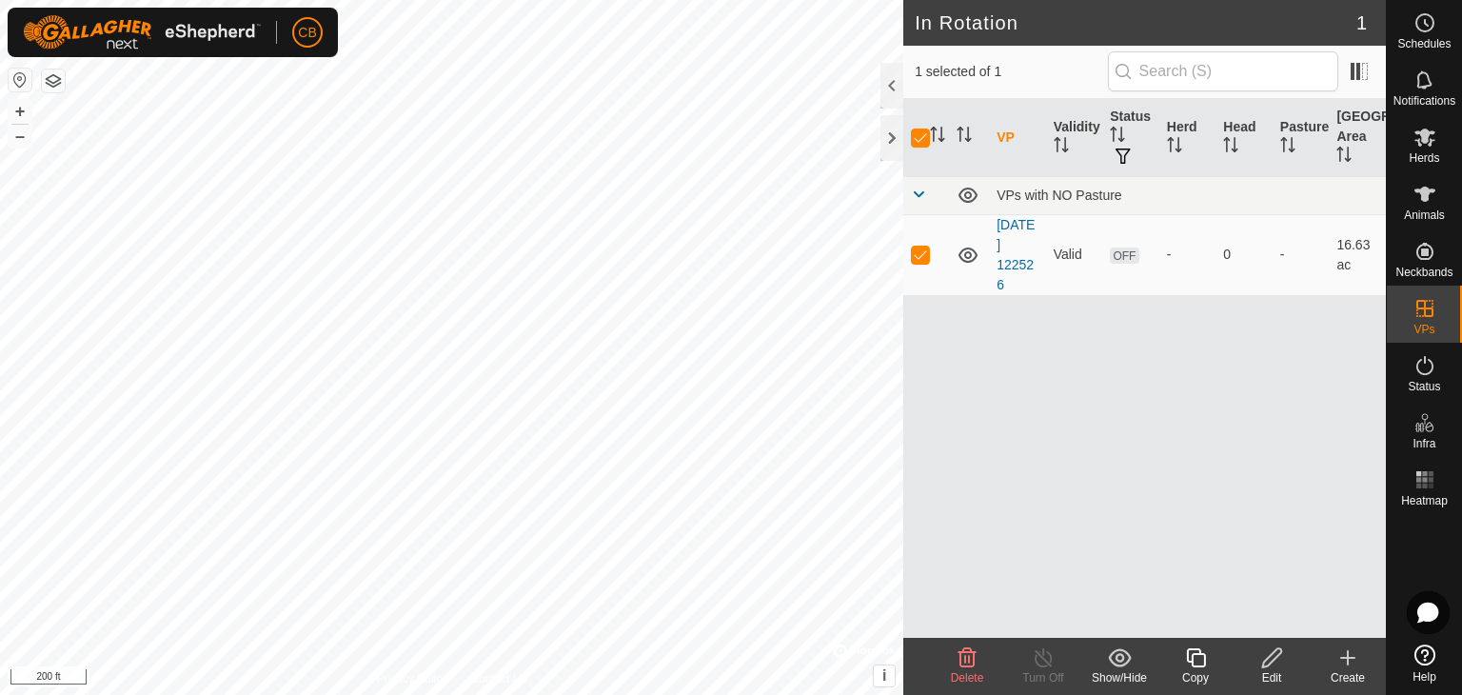
click at [1260, 652] on icon at bounding box center [1272, 657] width 24 height 23
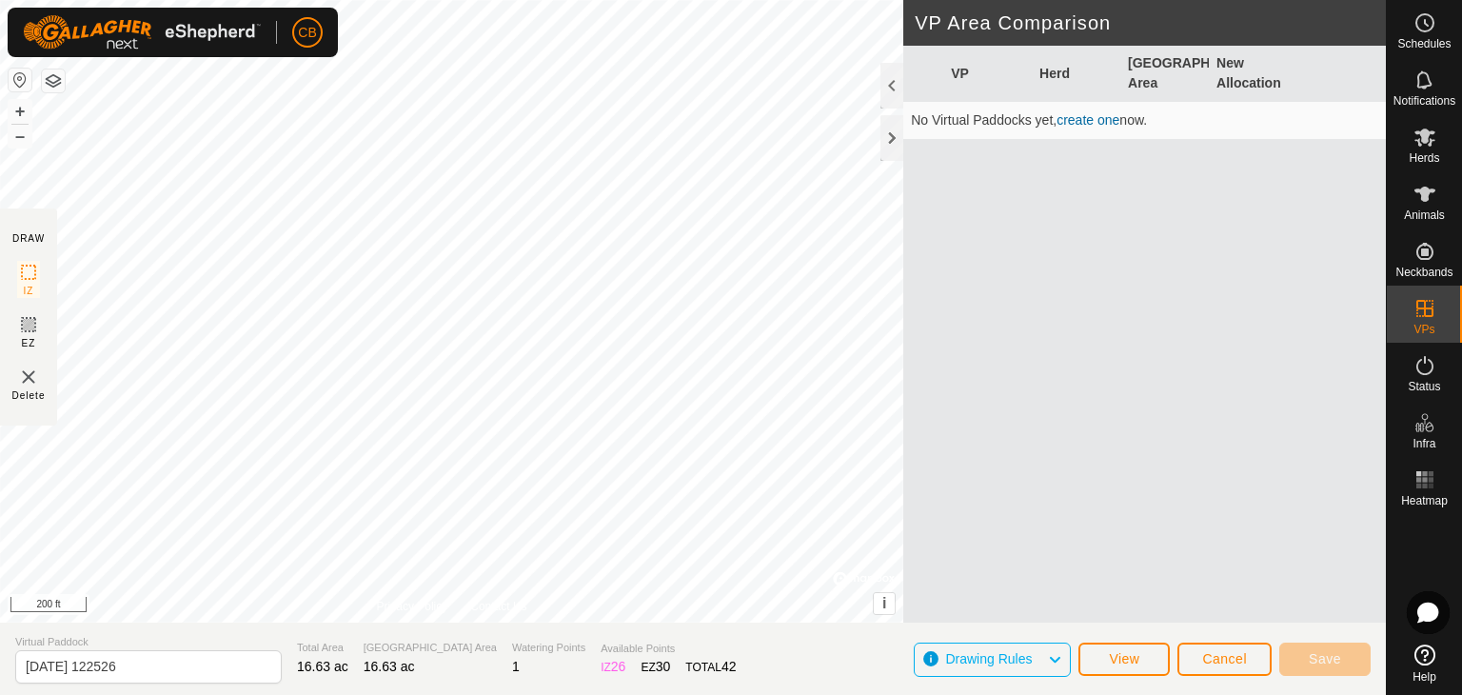
click at [1087, 115] on link "create one" at bounding box center [1088, 119] width 63 height 15
drag, startPoint x: 335, startPoint y: 660, endPoint x: 397, endPoint y: 664, distance: 62.0
click at [397, 664] on section "Virtual Paddock 2025-08-24 122526 Total Area 16.63 ac Grazing Area 16.63 ac Wat…" at bounding box center [693, 659] width 1386 height 72
click at [512, 658] on div "Watering Points 1" at bounding box center [548, 659] width 73 height 39
click at [1328, 648] on button "Save" at bounding box center [1325, 659] width 91 height 33
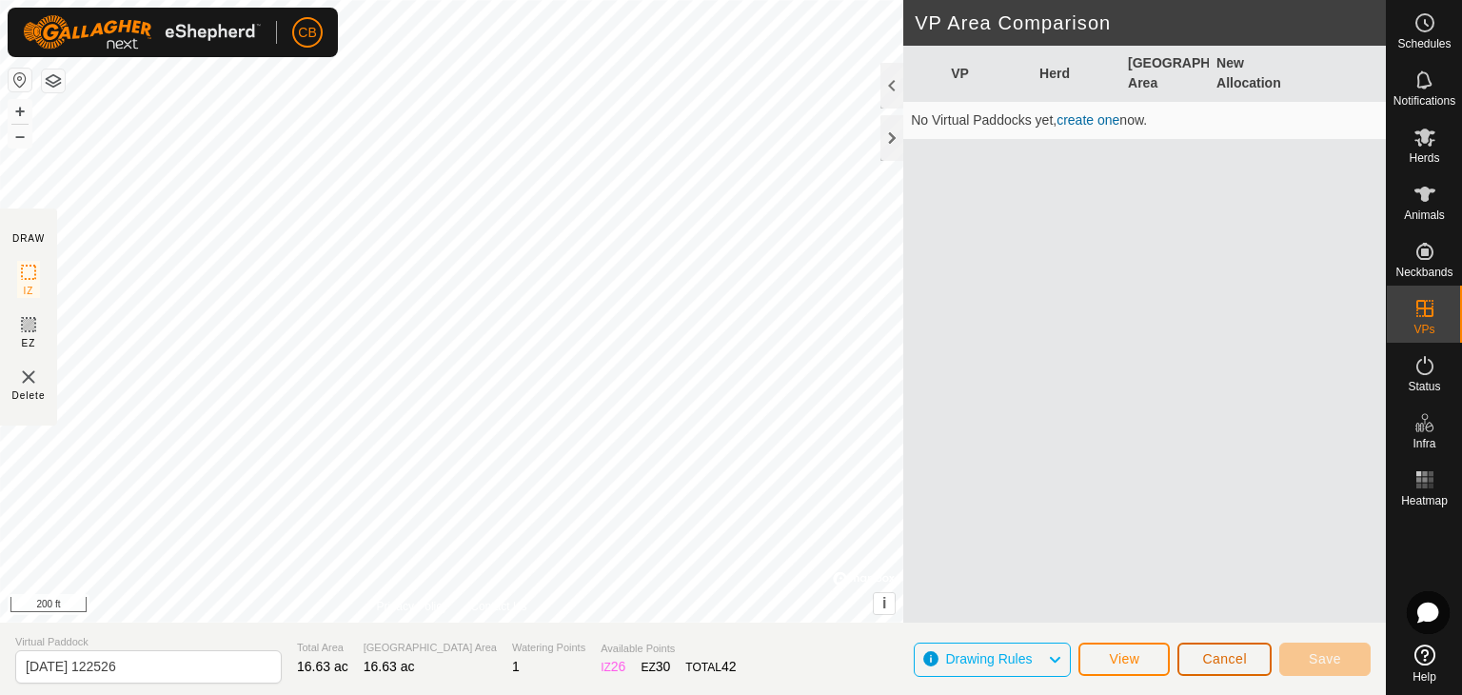
click at [1207, 655] on span "Cancel" at bounding box center [1224, 658] width 45 height 15
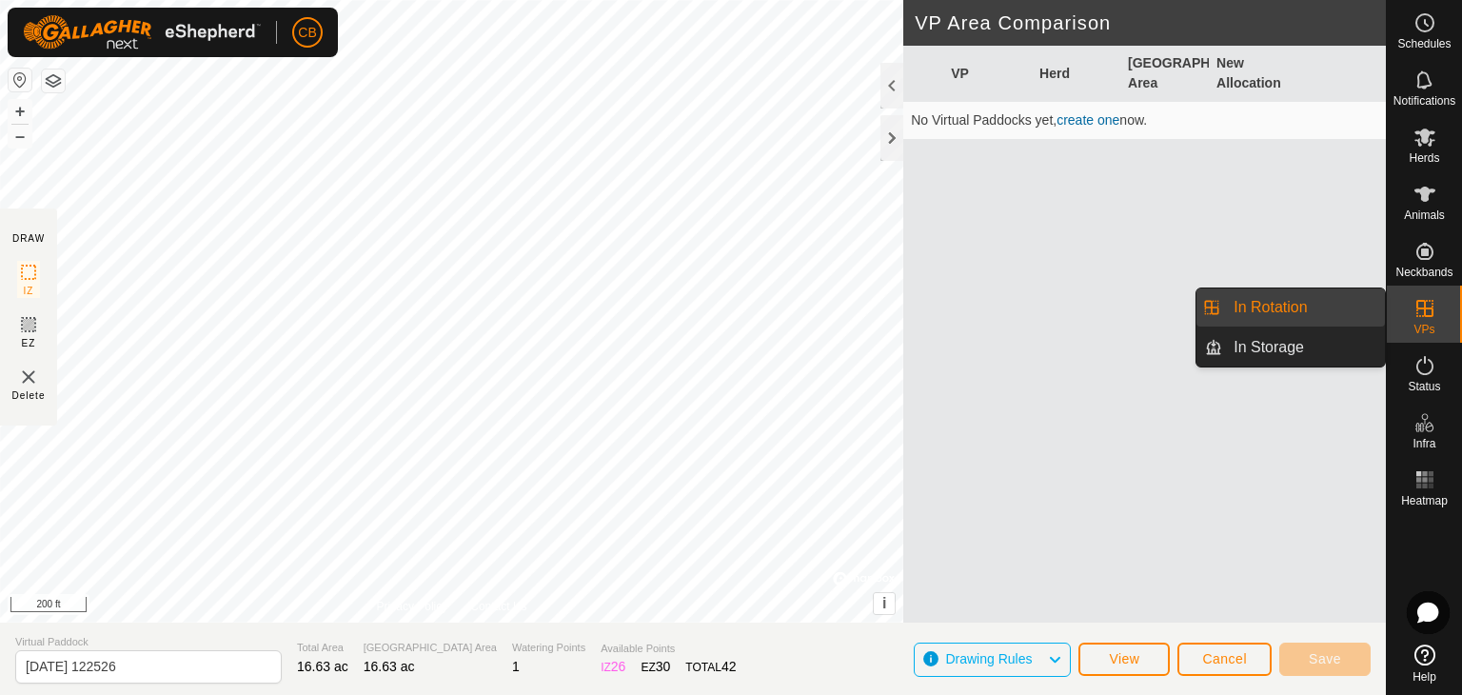
click at [1307, 317] on link "In Rotation" at bounding box center [1303, 307] width 163 height 38
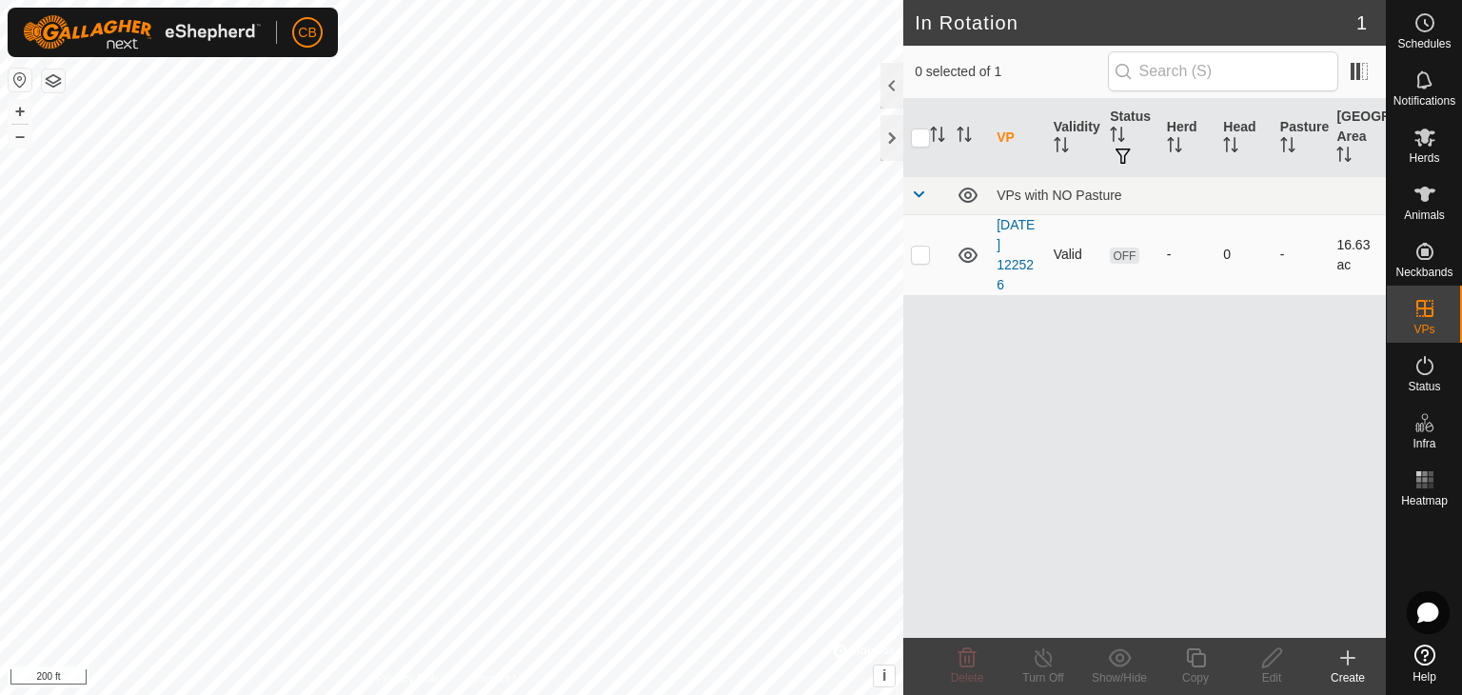
click at [914, 264] on td at bounding box center [926, 254] width 46 height 81
checkbox input "true"
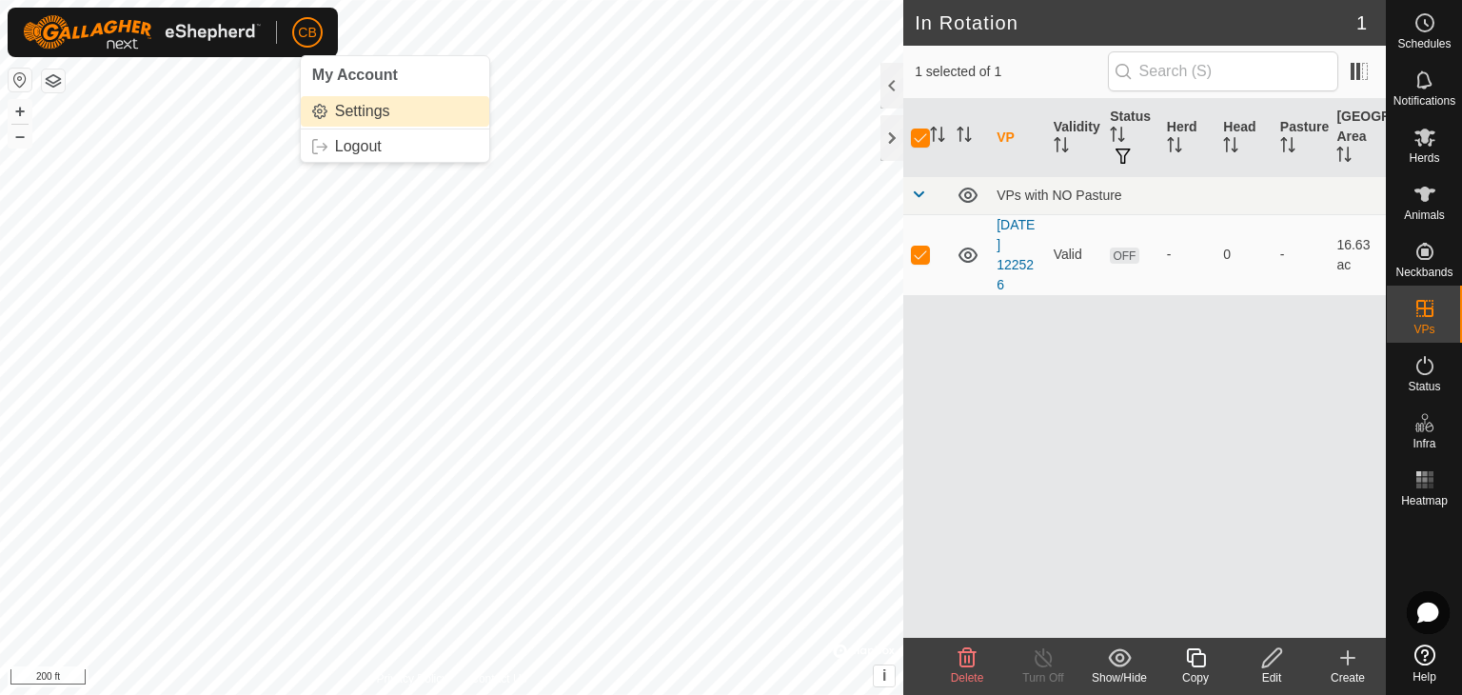
click at [343, 103] on link "Settings" at bounding box center [395, 111] width 189 height 30
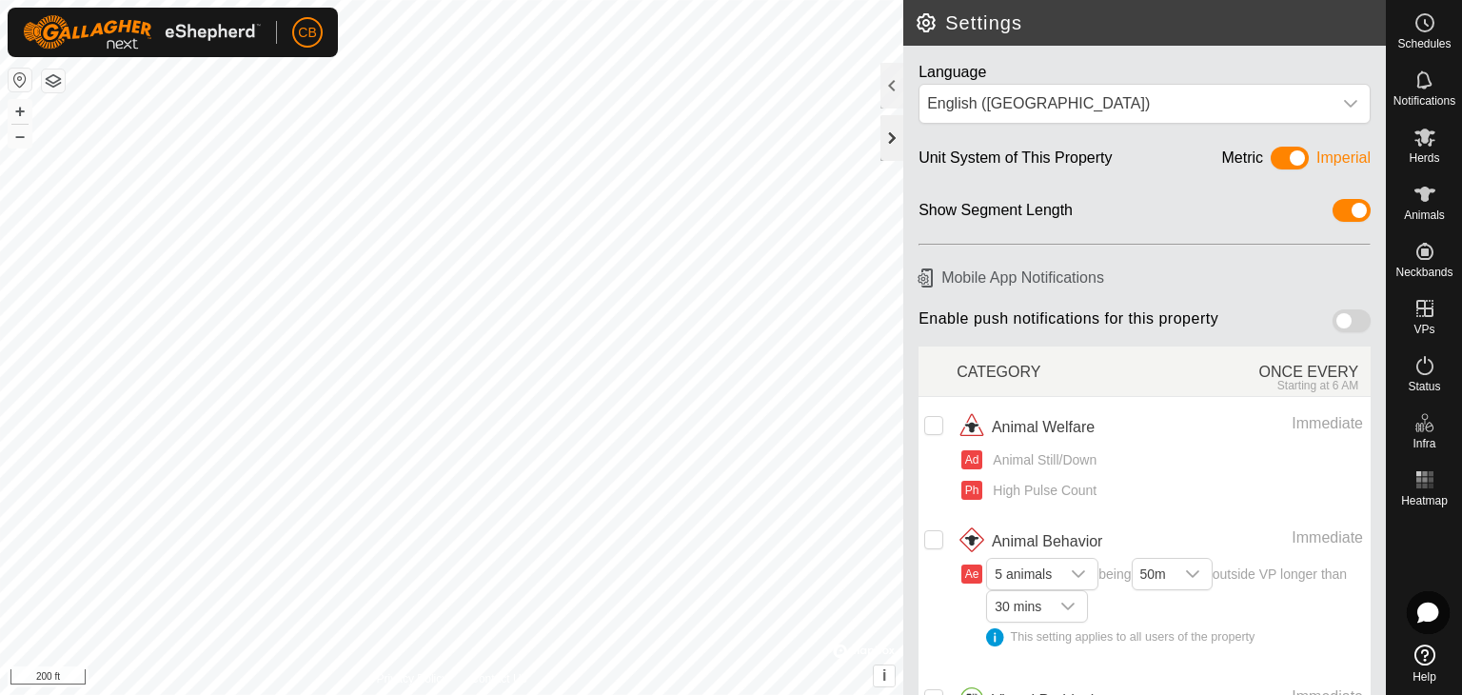
click at [890, 143] on div at bounding box center [892, 138] width 23 height 46
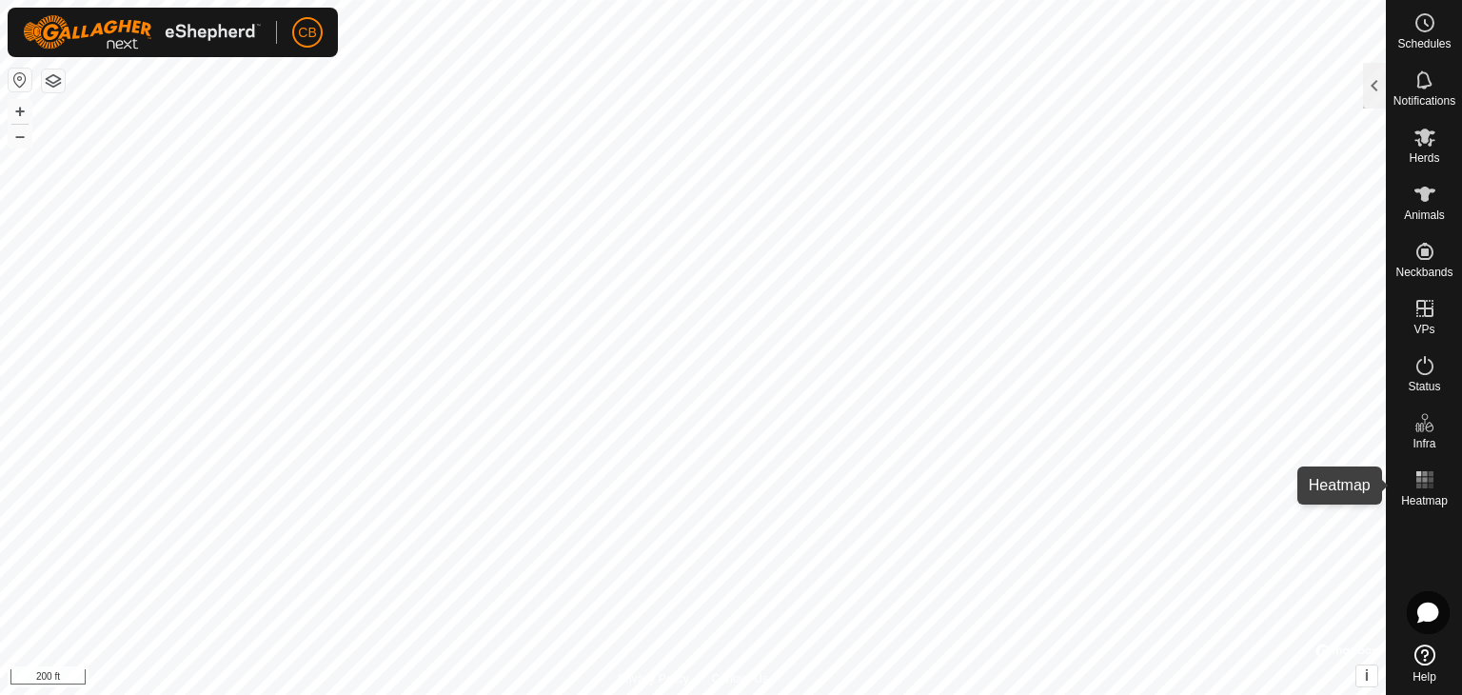
click at [1427, 482] on icon at bounding box center [1425, 479] width 23 height 23
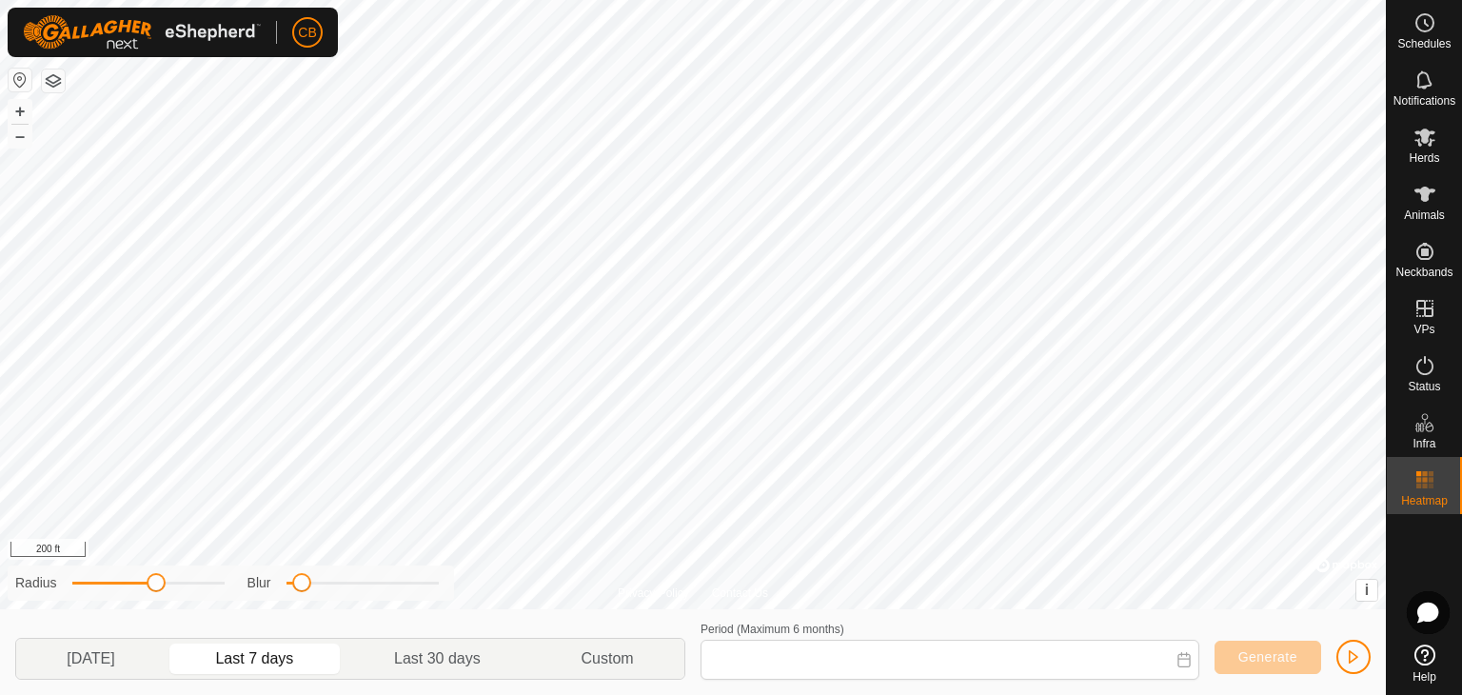
type input "Aug 17, 2025 - Aug 23, 2025"
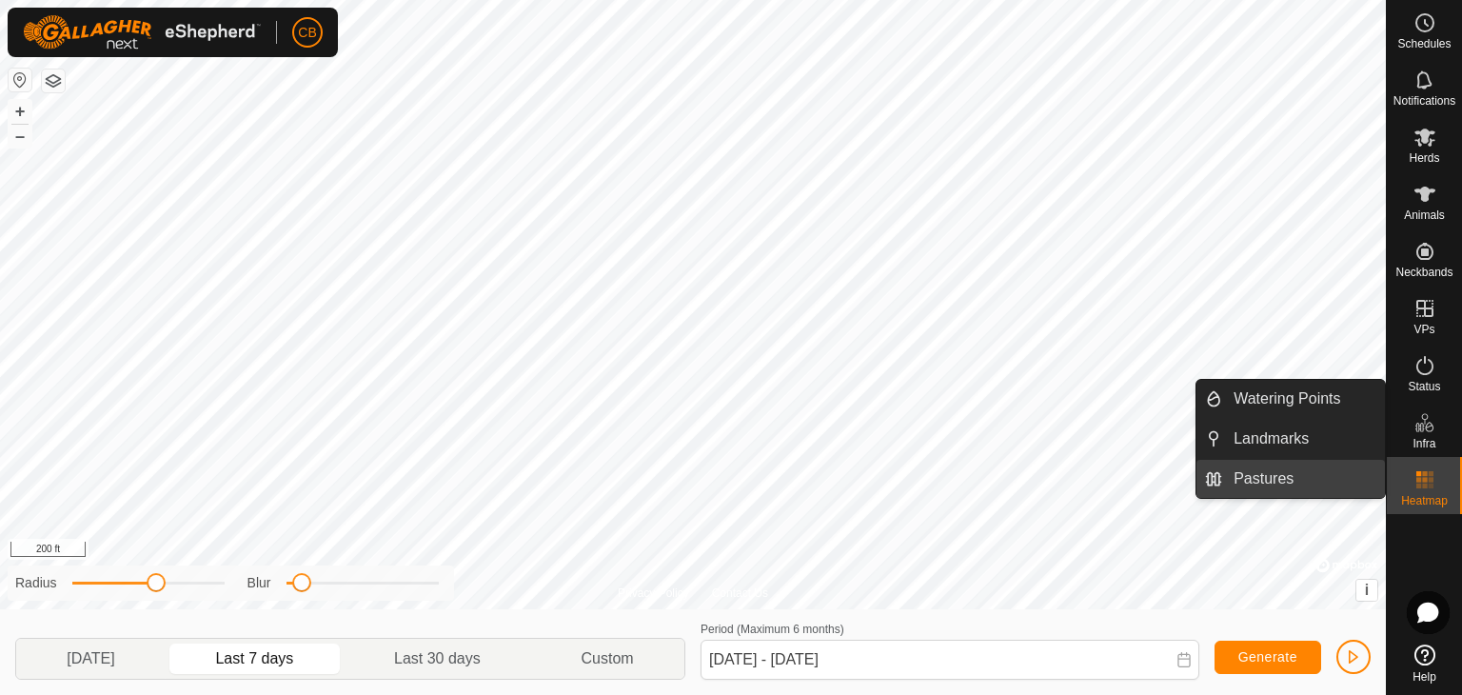
click at [1263, 472] on link "Pastures" at bounding box center [1303, 479] width 163 height 38
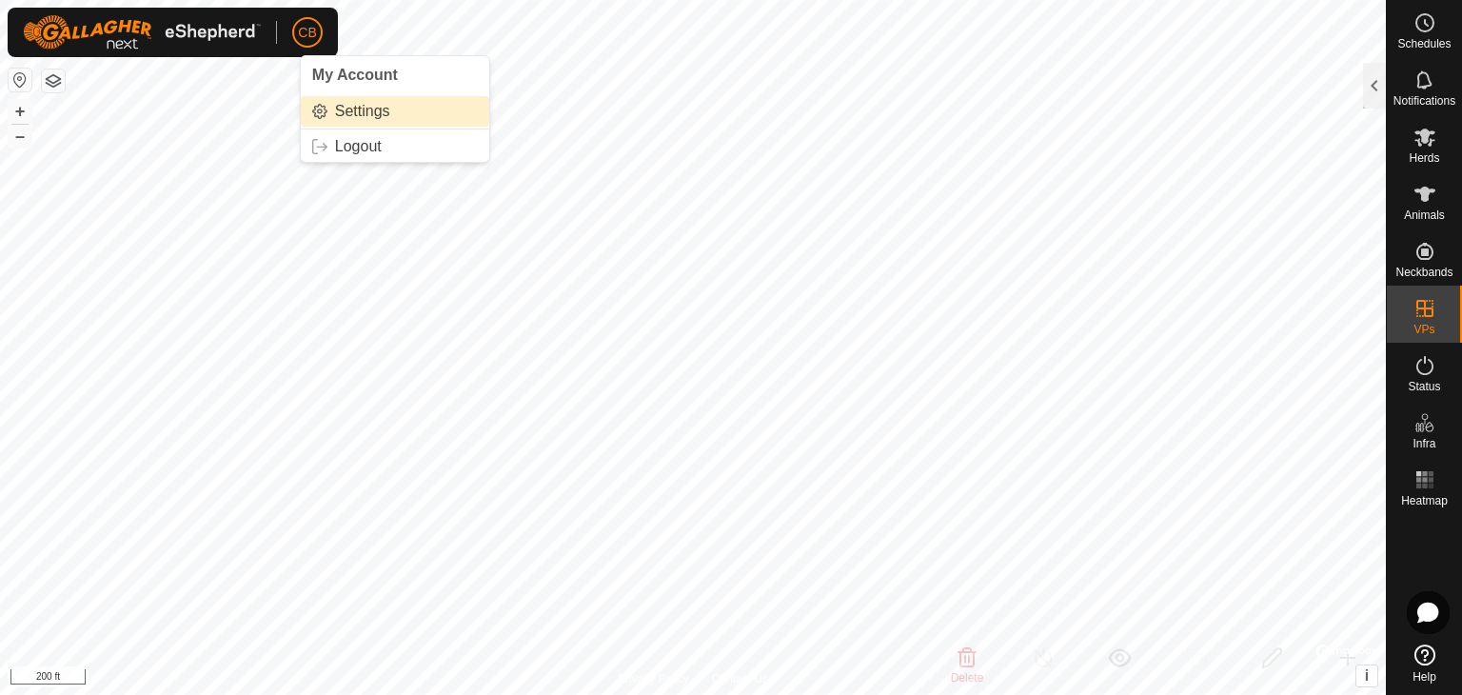
click at [341, 107] on link "Settings" at bounding box center [395, 111] width 189 height 30
click at [351, 111] on link "Settings" at bounding box center [395, 111] width 189 height 30
click at [319, 35] on p-avatar "CB" at bounding box center [307, 32] width 30 height 30
click at [336, 106] on link "Settings" at bounding box center [395, 111] width 189 height 30
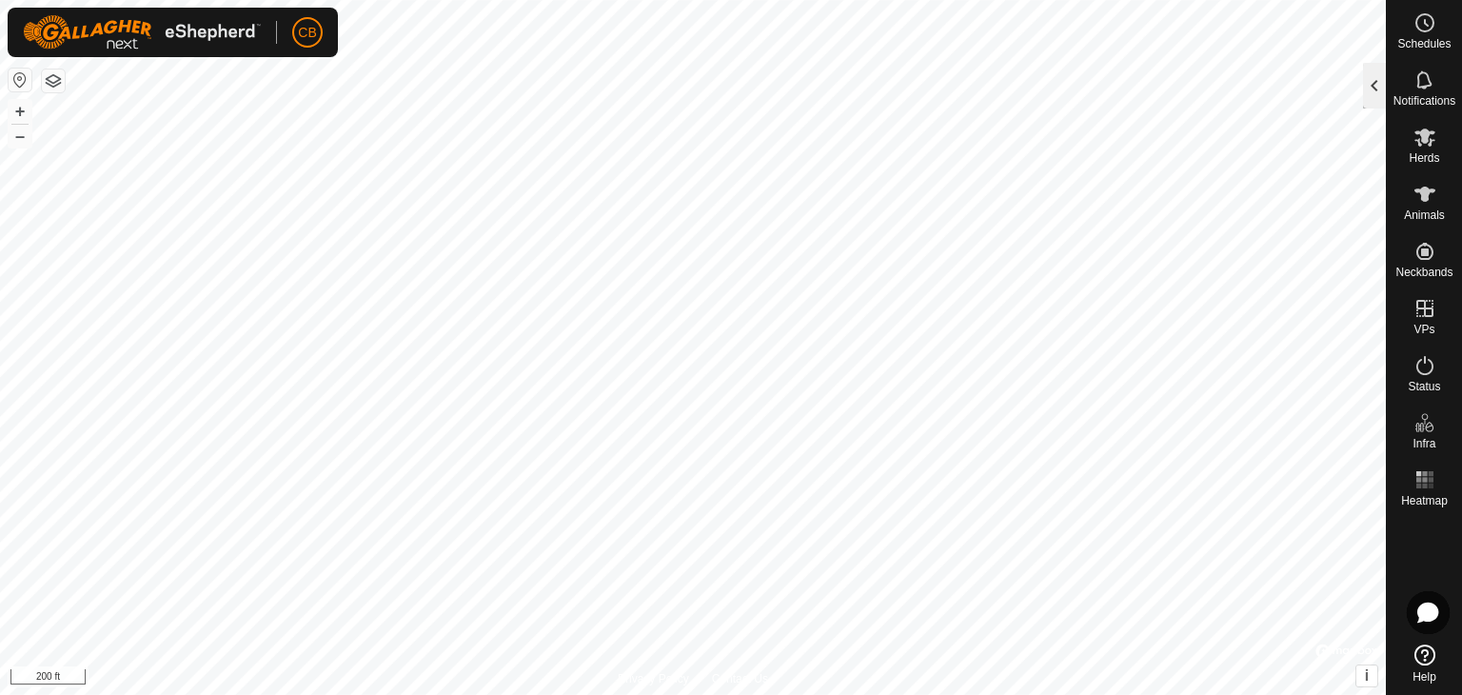
click at [1375, 94] on div at bounding box center [1374, 86] width 23 height 46
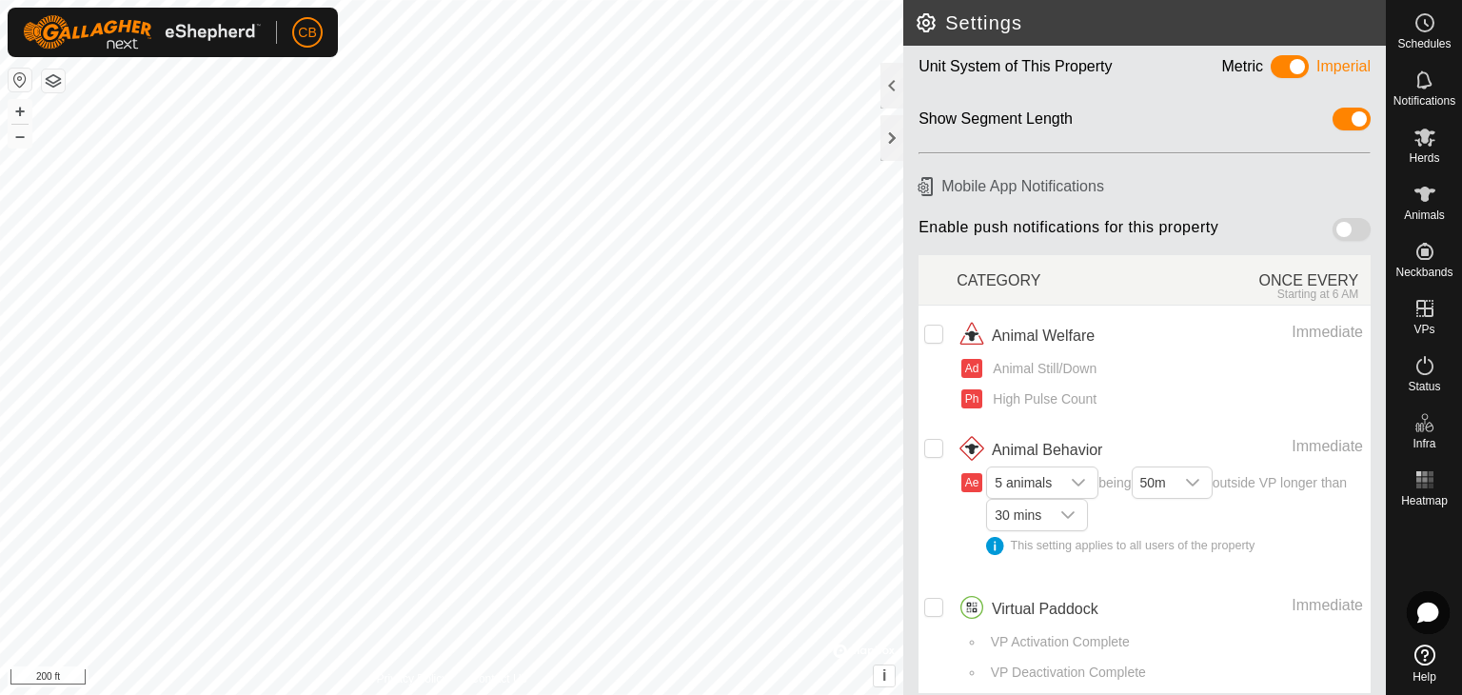
scroll to position [101, 0]
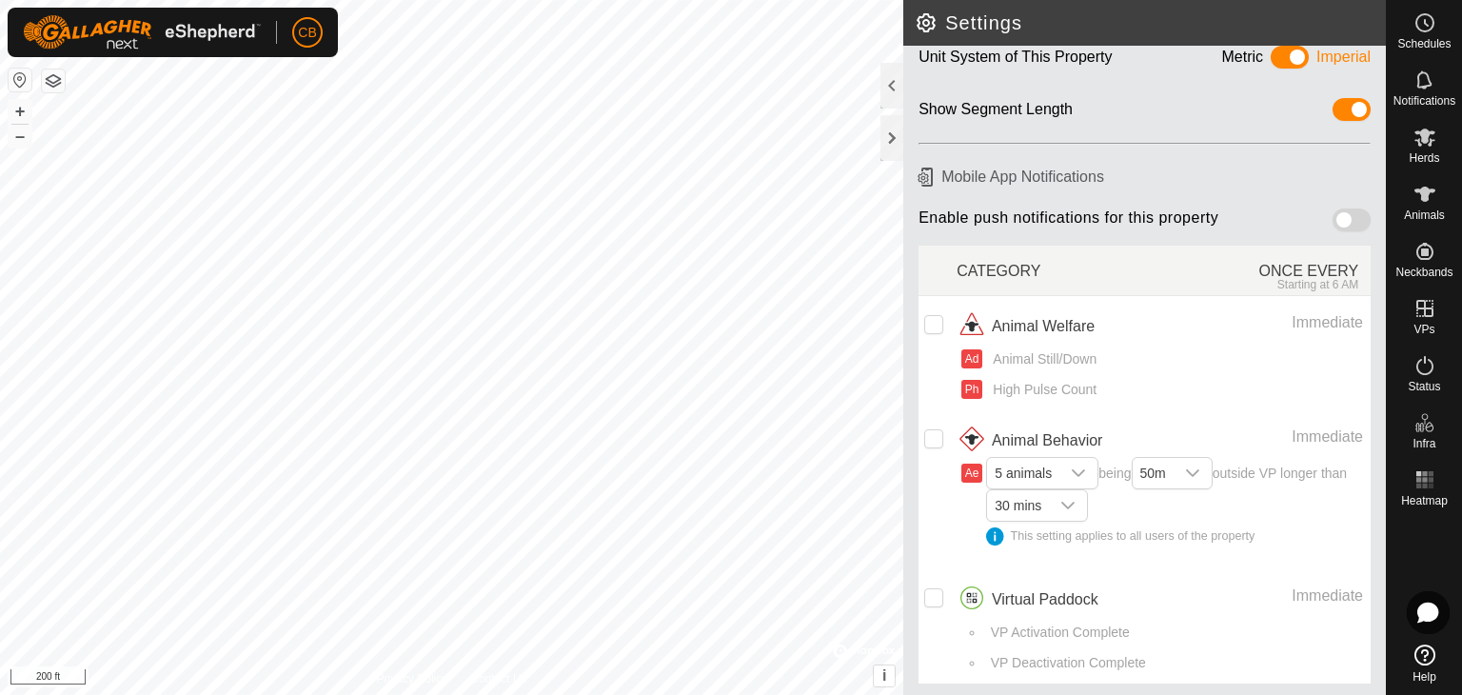
click at [1333, 218] on span at bounding box center [1352, 219] width 38 height 23
click at [929, 323] on input "checkbox" at bounding box center [933, 324] width 19 height 19
checkbox input "true"
click at [1081, 469] on icon "dropdown trigger" at bounding box center [1078, 473] width 15 height 15
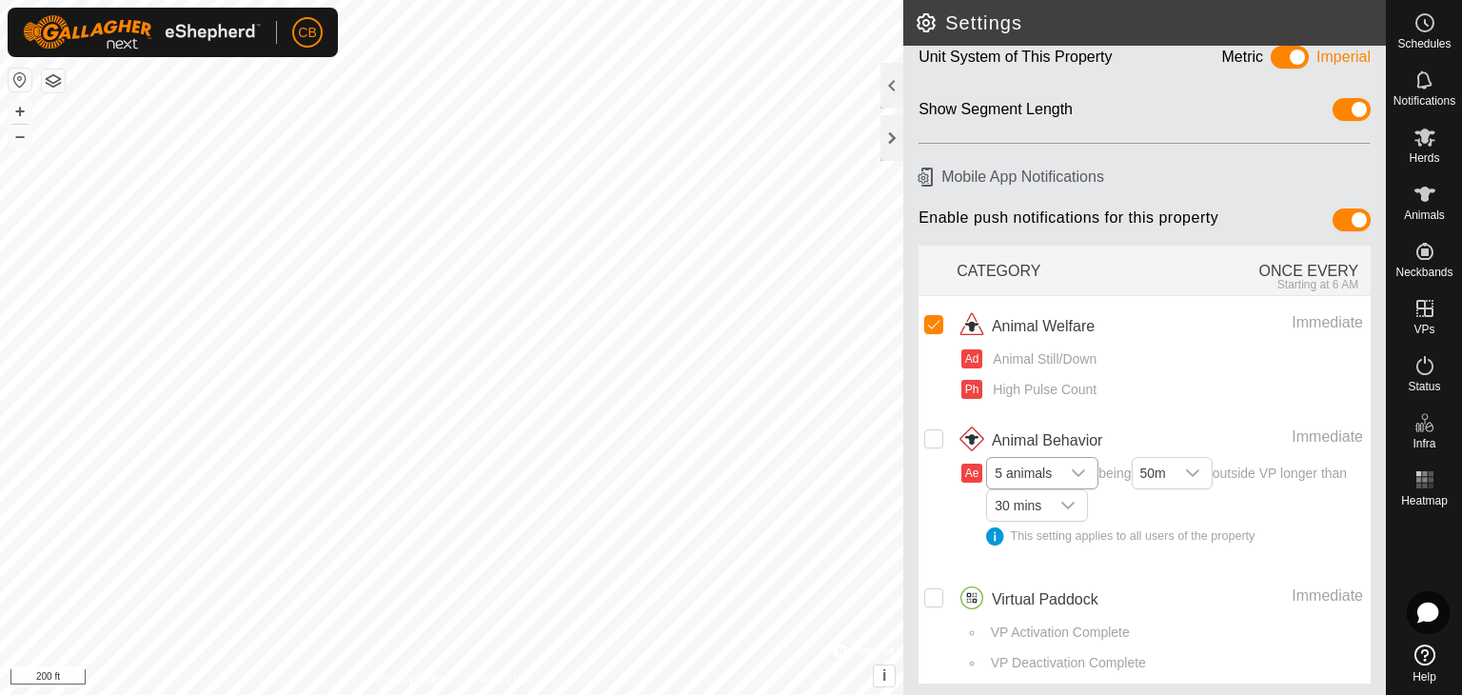
click at [1084, 469] on icon "dropdown trigger" at bounding box center [1078, 473] width 15 height 15
click at [1079, 466] on icon "dropdown trigger" at bounding box center [1078, 473] width 15 height 15
click at [1207, 473] on div "dropdown trigger" at bounding box center [1193, 473] width 38 height 30
click at [1211, 473] on div "dropdown trigger" at bounding box center [1193, 473] width 38 height 30
drag, startPoint x: 1210, startPoint y: 138, endPoint x: 1006, endPoint y: 89, distance: 209.7
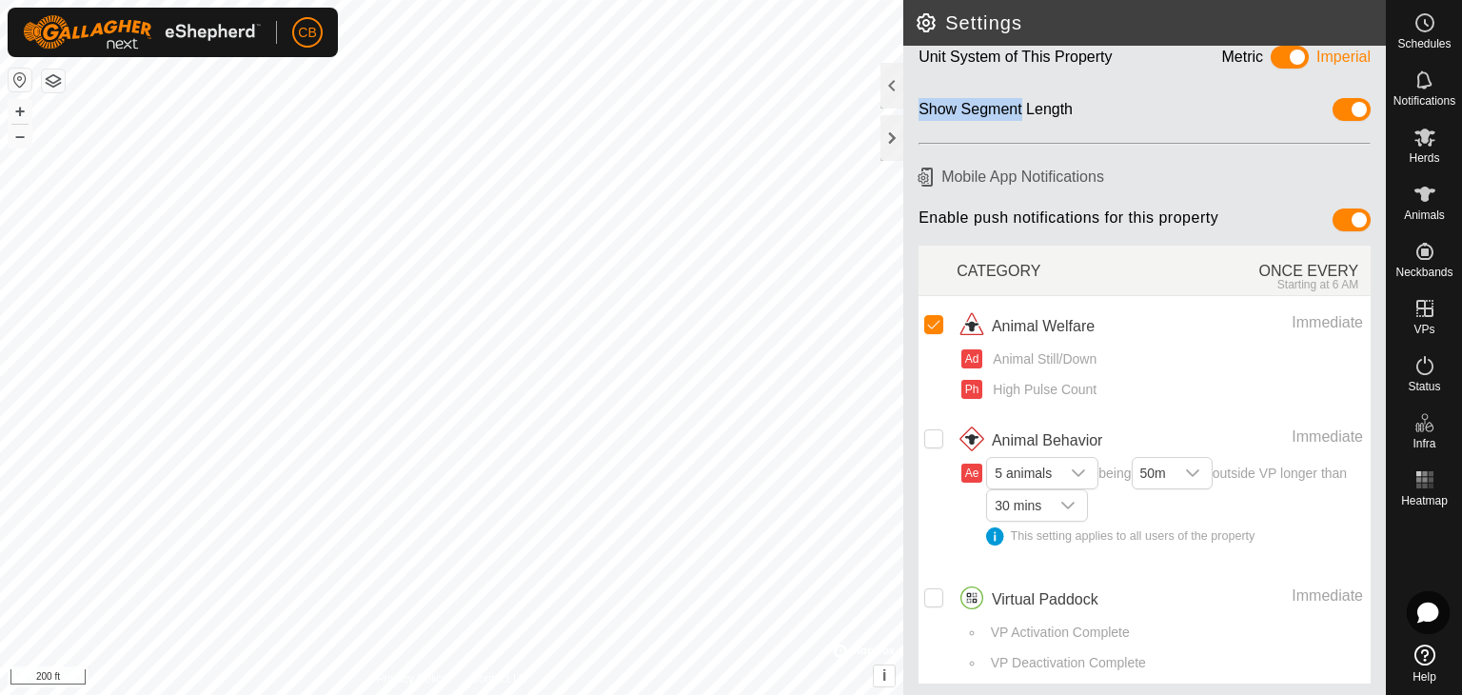
click at [1006, 89] on div "Language English (US) Unit System of This Property Metric Imperial Show Segment…" at bounding box center [1144, 370] width 483 height 649
click at [959, 133] on div "Language English (US) Unit System of This Property Metric Imperial Show Segment…" at bounding box center [1144, 370] width 483 height 649
click at [1428, 212] on span "Animals" at bounding box center [1424, 214] width 41 height 11
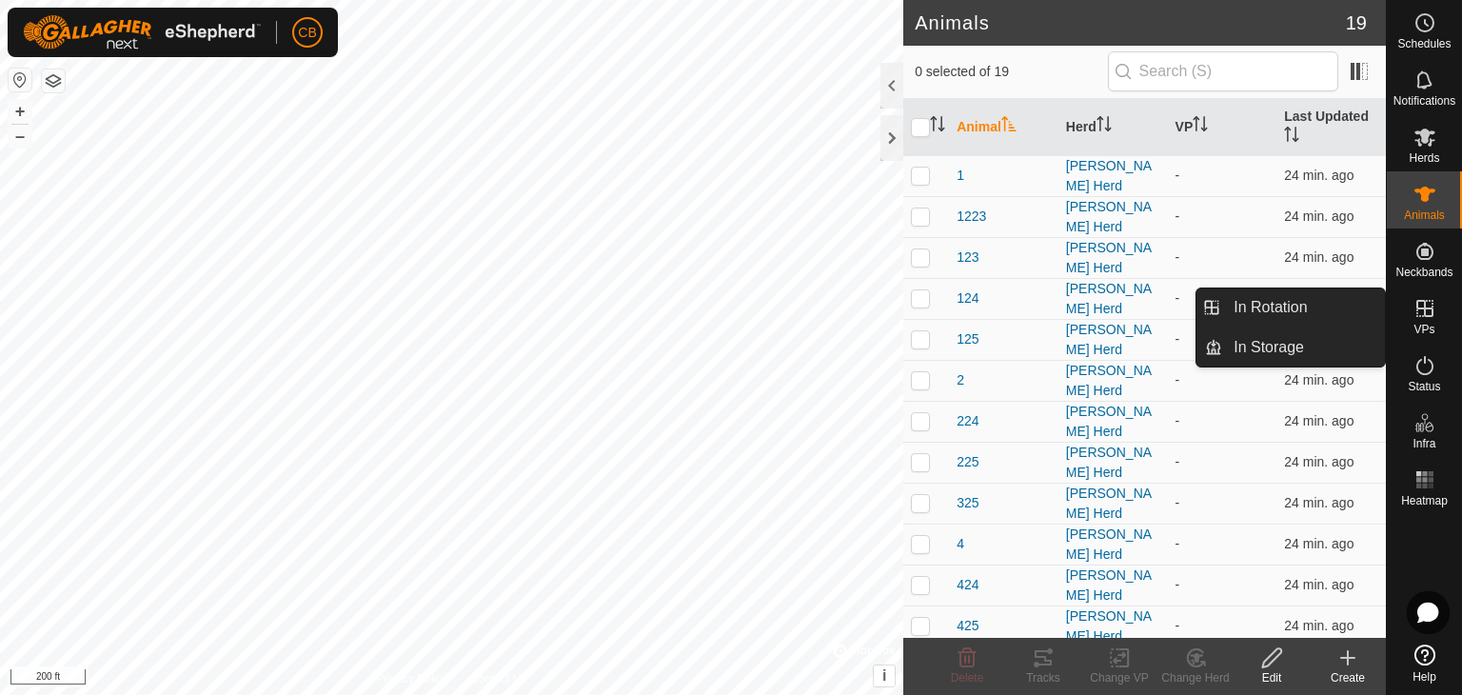
click at [1419, 312] on icon at bounding box center [1425, 308] width 23 height 23
click at [1426, 313] on icon at bounding box center [1425, 308] width 23 height 23
click at [1287, 309] on link "In Rotation" at bounding box center [1303, 307] width 163 height 38
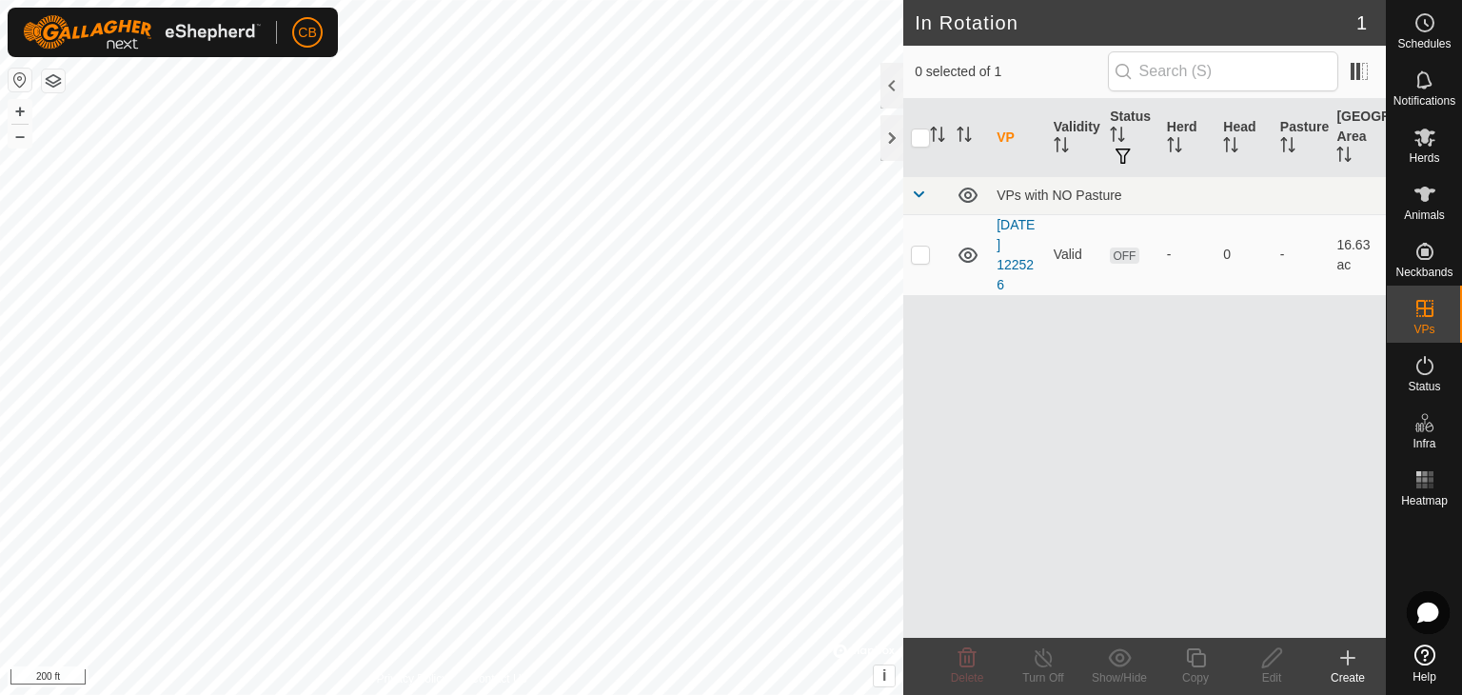
checkbox input "true"
checkbox input "false"
checkbox input "true"
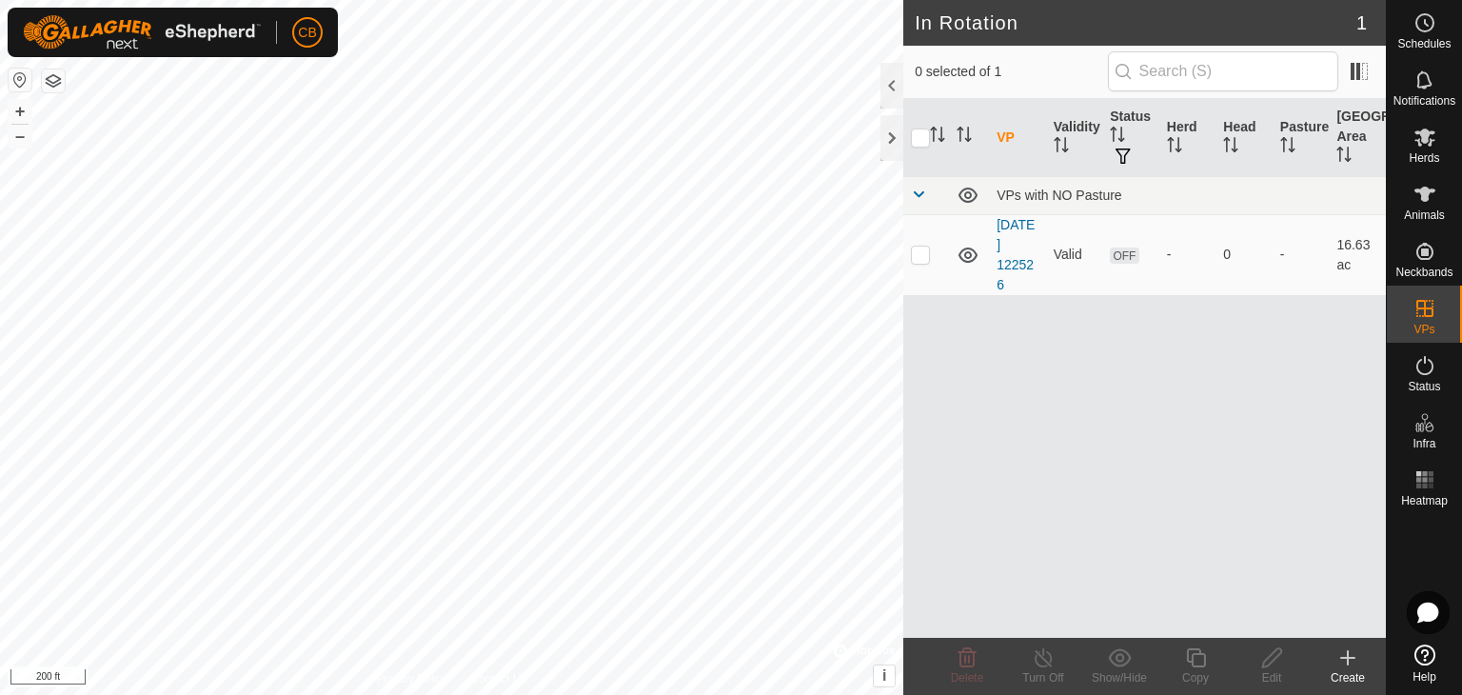
checkbox input "true"
click at [880, 669] on button "i" at bounding box center [884, 675] width 21 height 21
click at [57, 77] on button "button" at bounding box center [53, 80] width 23 height 23
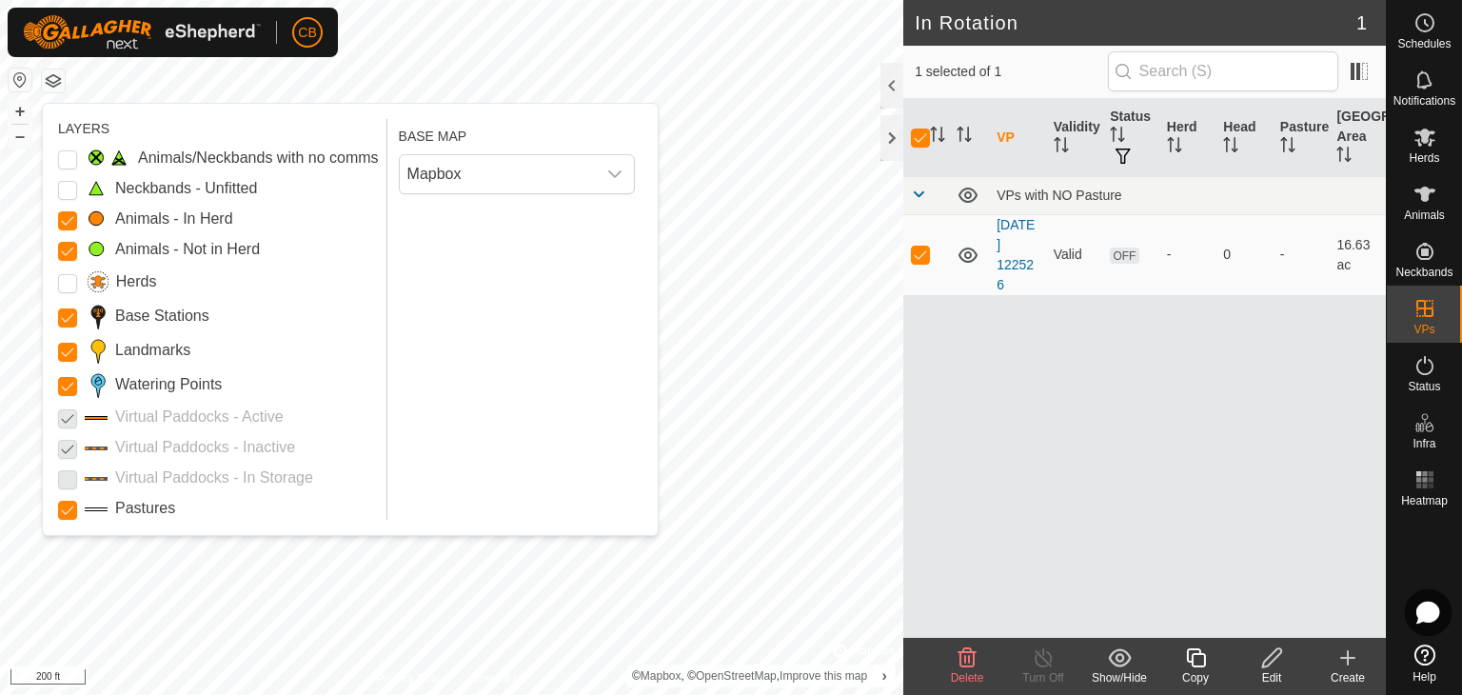
click at [1424, 606] on icon at bounding box center [1428, 613] width 21 height 20
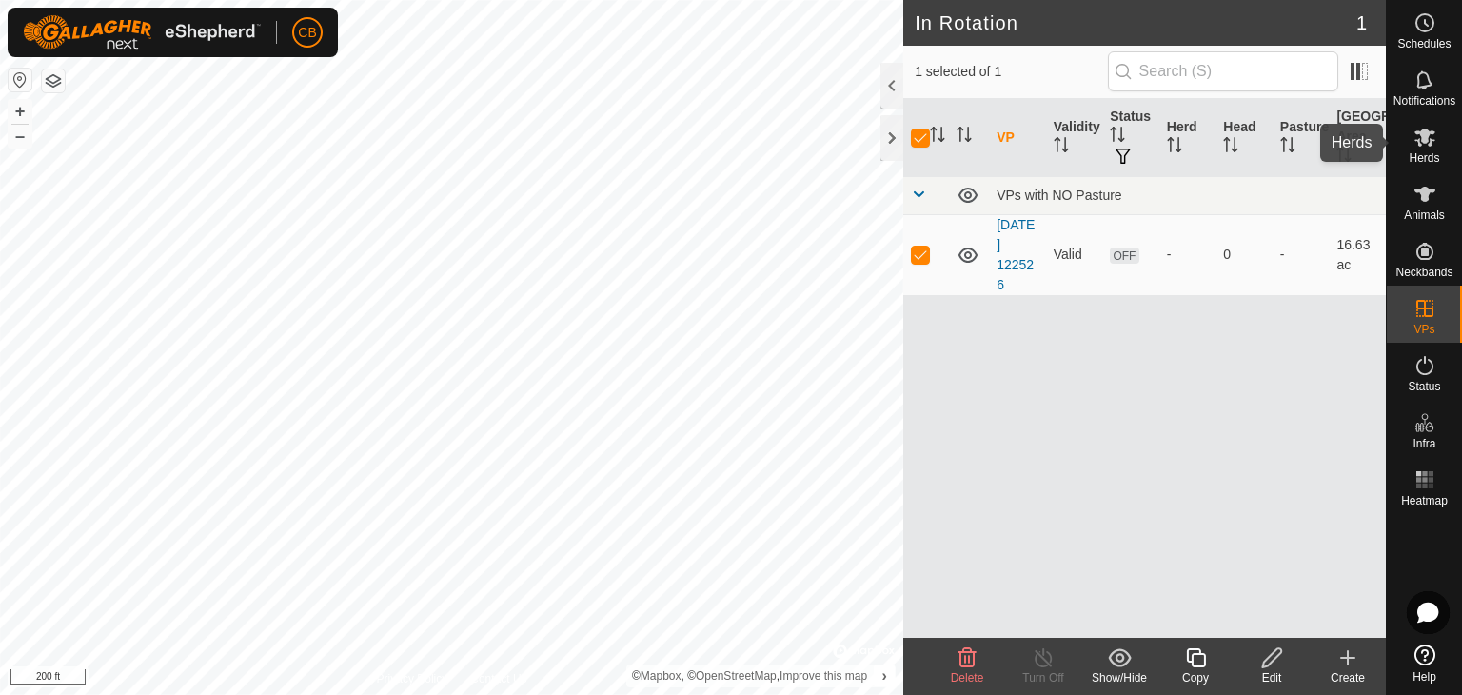
click at [1427, 154] on span "Herds" at bounding box center [1424, 157] width 30 height 11
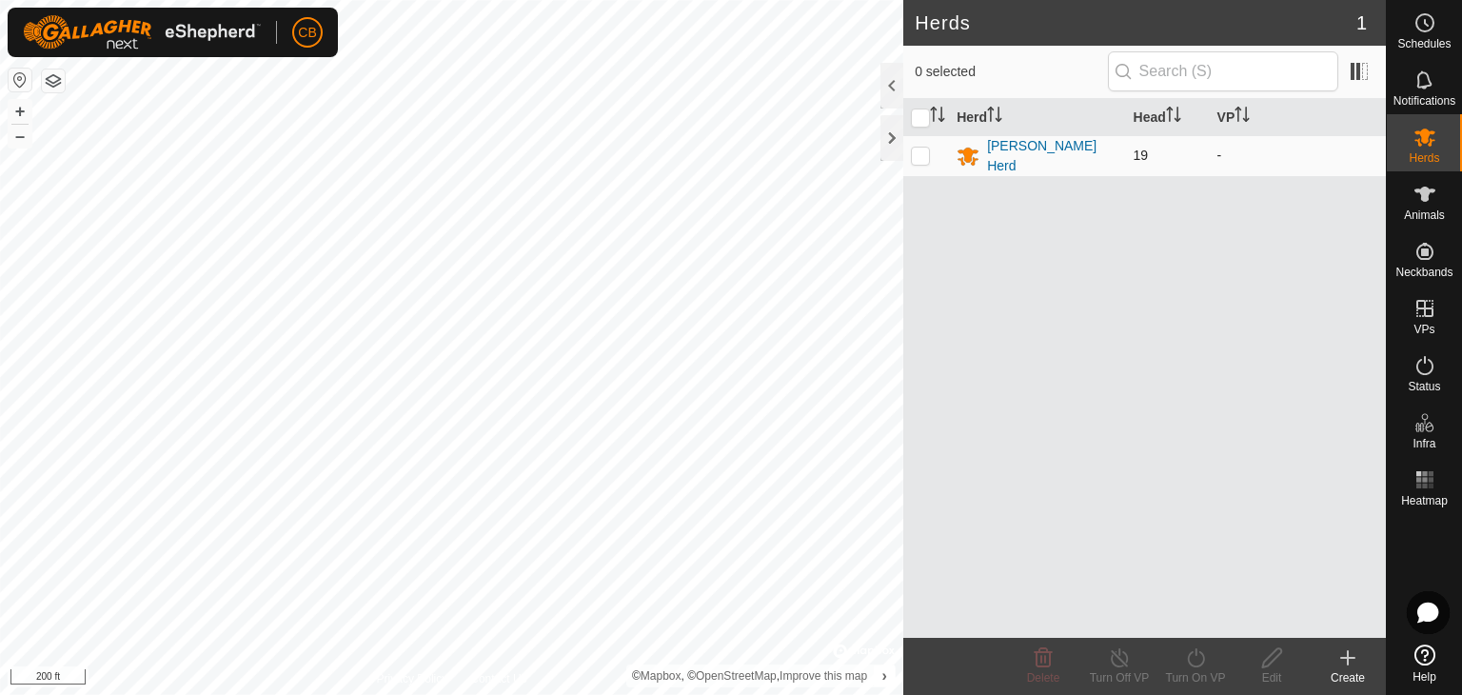
click at [922, 153] on p-checkbox at bounding box center [920, 155] width 19 height 15
checkbox input "true"
click at [1203, 656] on icon at bounding box center [1195, 657] width 17 height 19
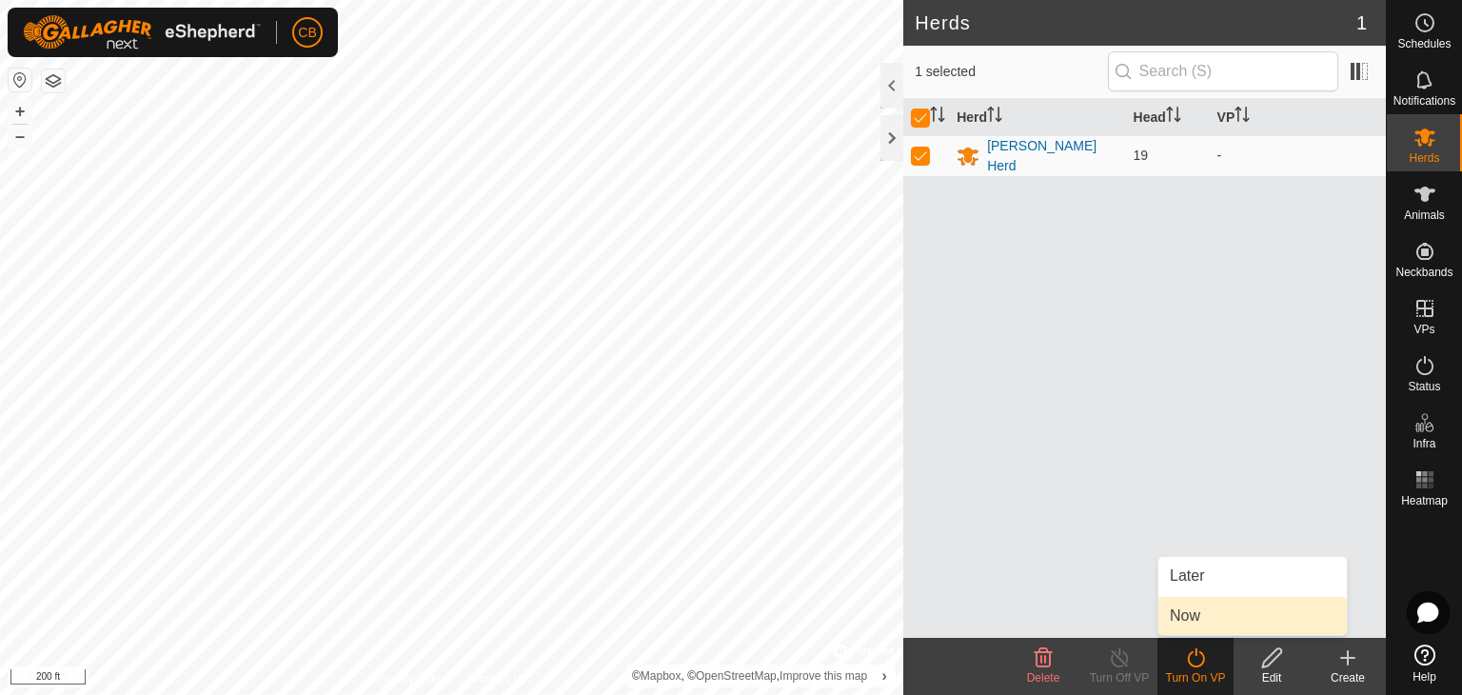
click at [1194, 617] on link "Now" at bounding box center [1253, 616] width 189 height 38
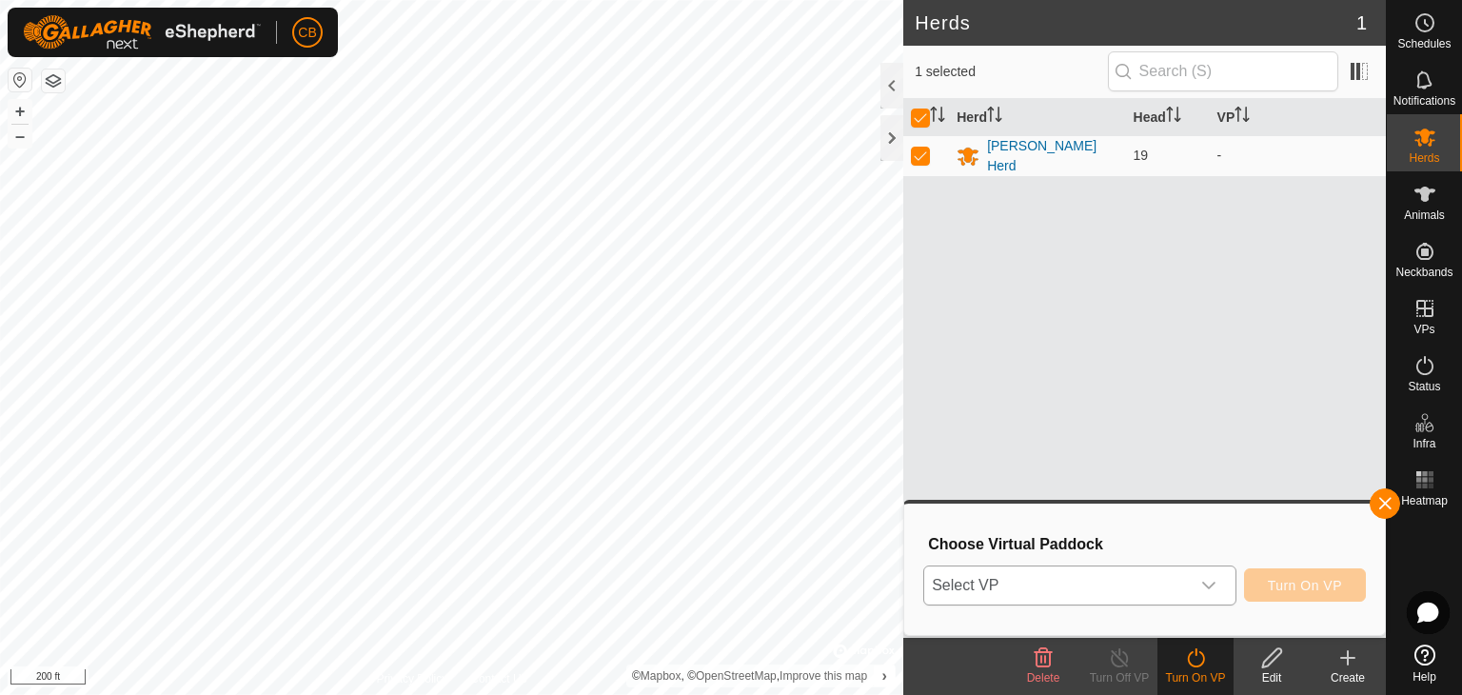
click at [1225, 587] on div "dropdown trigger" at bounding box center [1209, 585] width 38 height 38
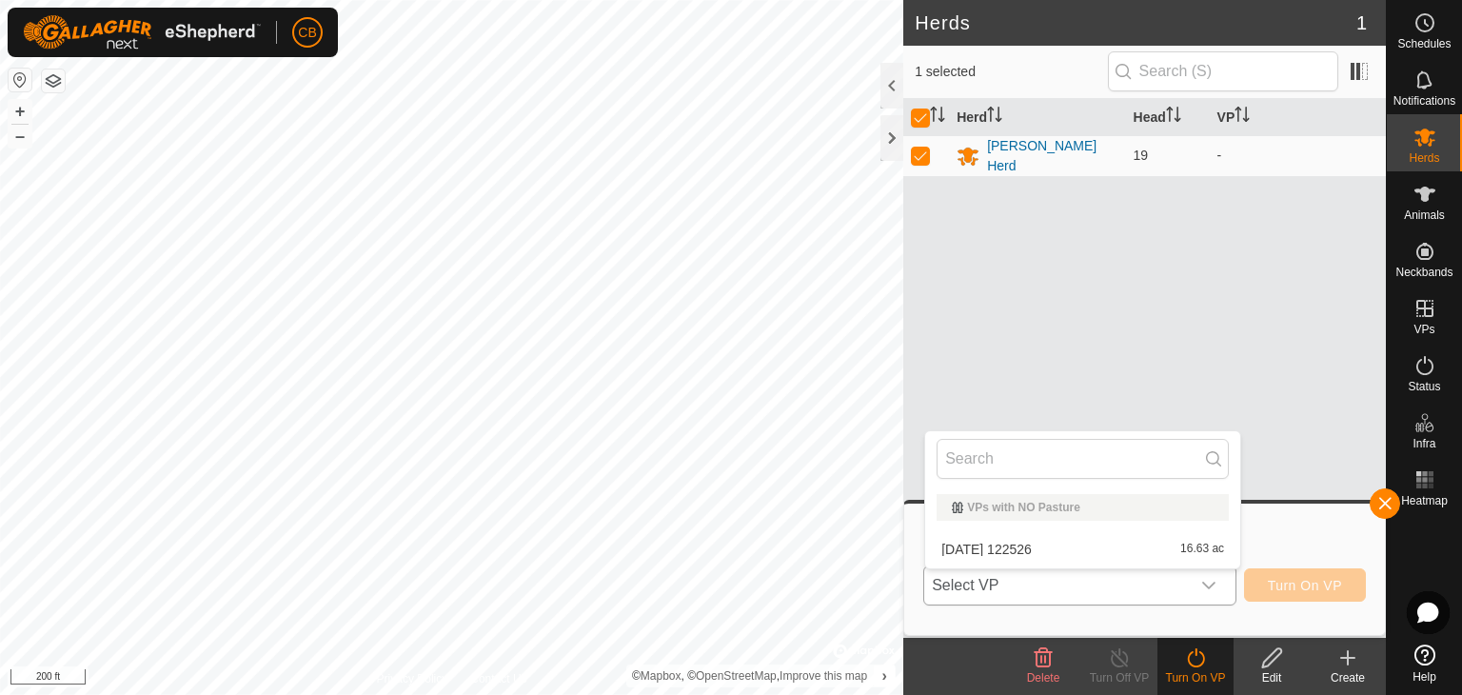
click at [1088, 547] on li "2025-08-24 122526 16.63 ac" at bounding box center [1082, 549] width 315 height 38
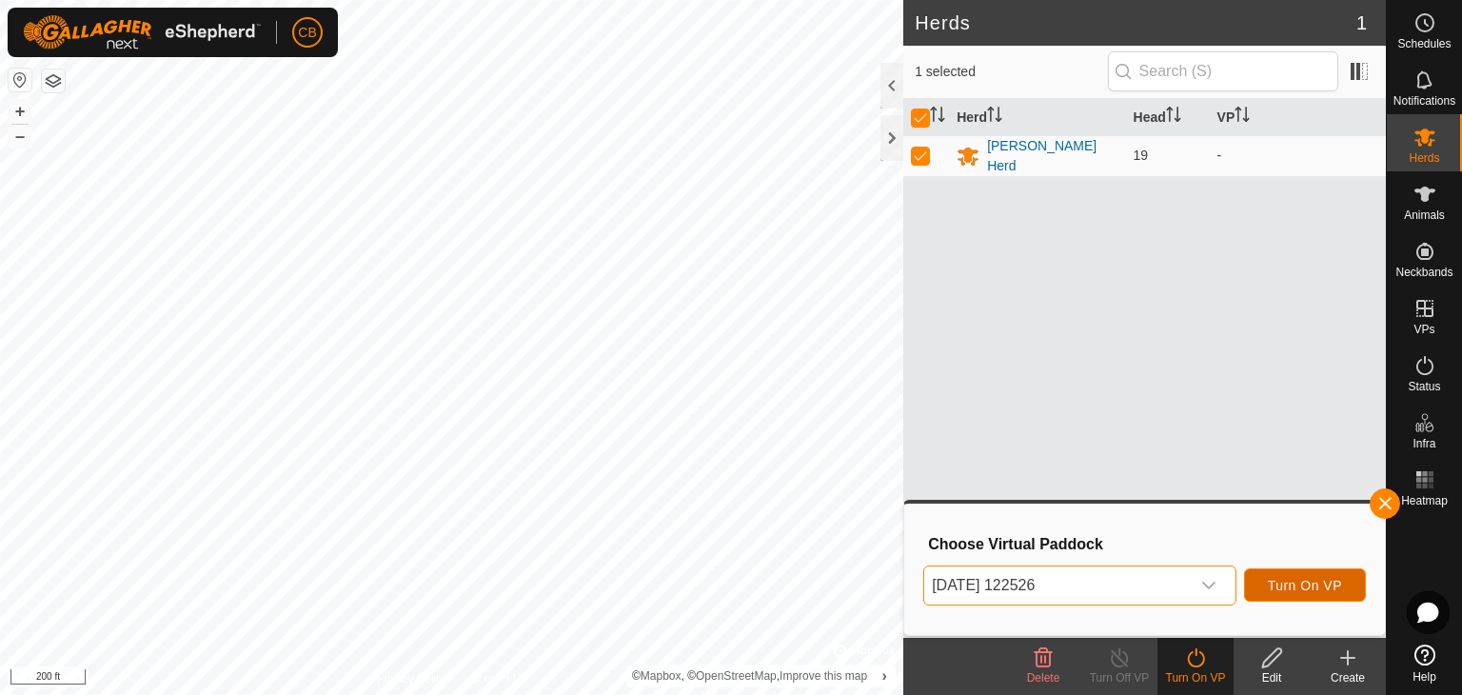
click at [1314, 584] on span "Turn On VP" at bounding box center [1305, 585] width 74 height 15
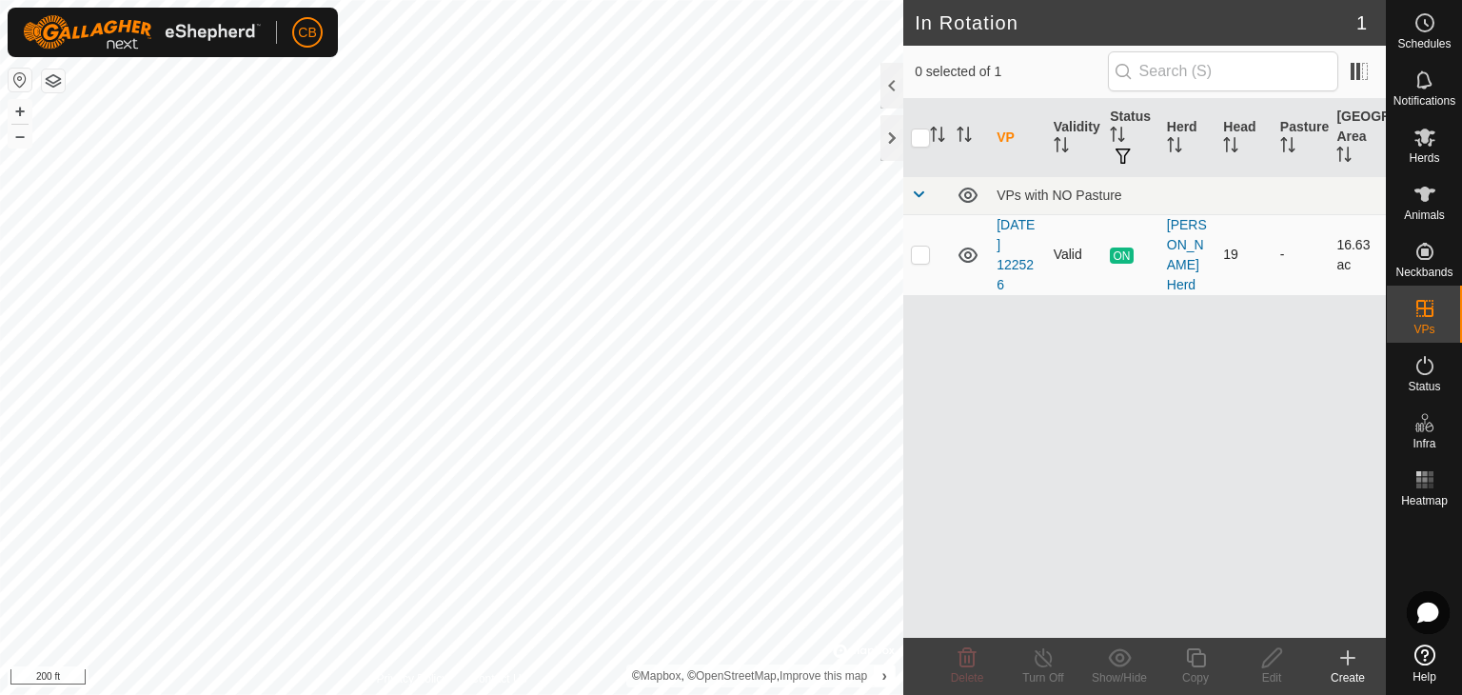
click at [922, 253] on p-checkbox at bounding box center [920, 254] width 19 height 15
checkbox input "true"
click at [923, 248] on p-checkbox at bounding box center [920, 254] width 19 height 15
checkbox input "false"
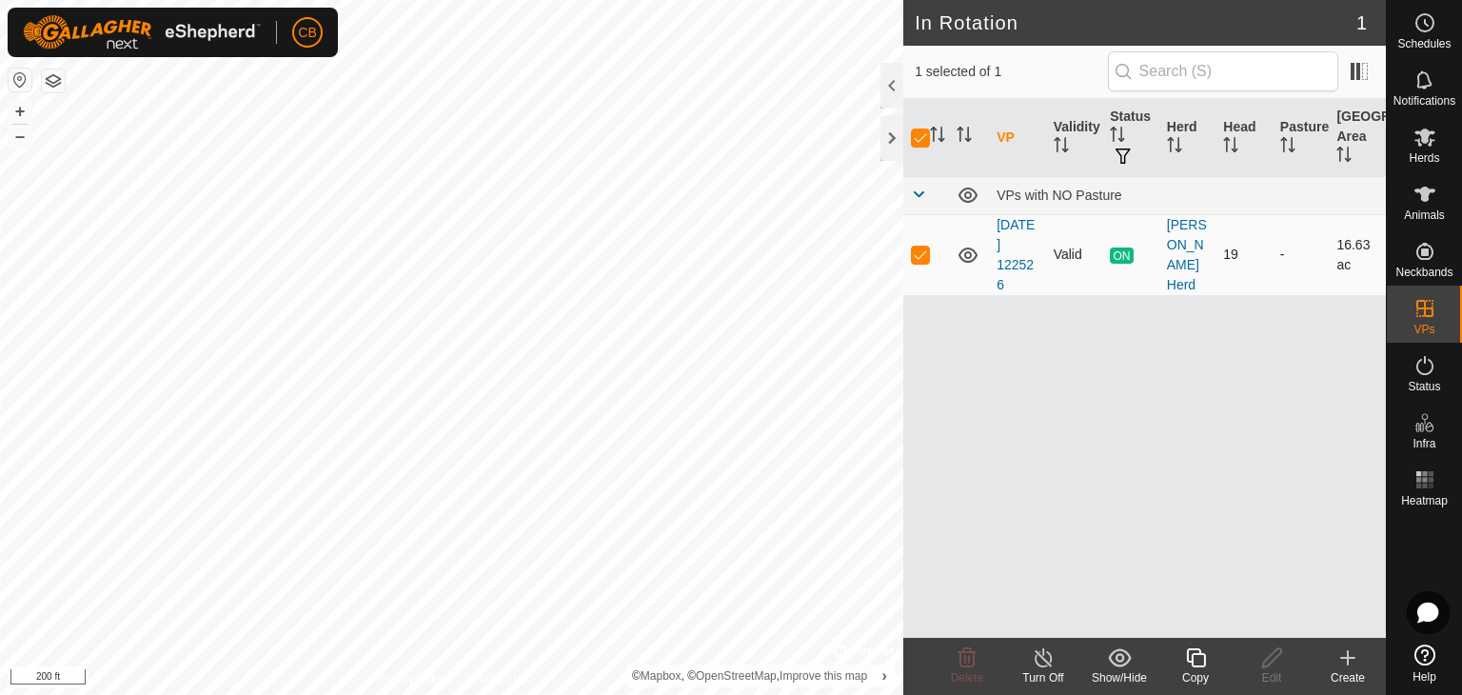
checkbox input "false"
checkbox input "true"
click at [1424, 149] on es-mob-svg-icon at bounding box center [1425, 137] width 34 height 30
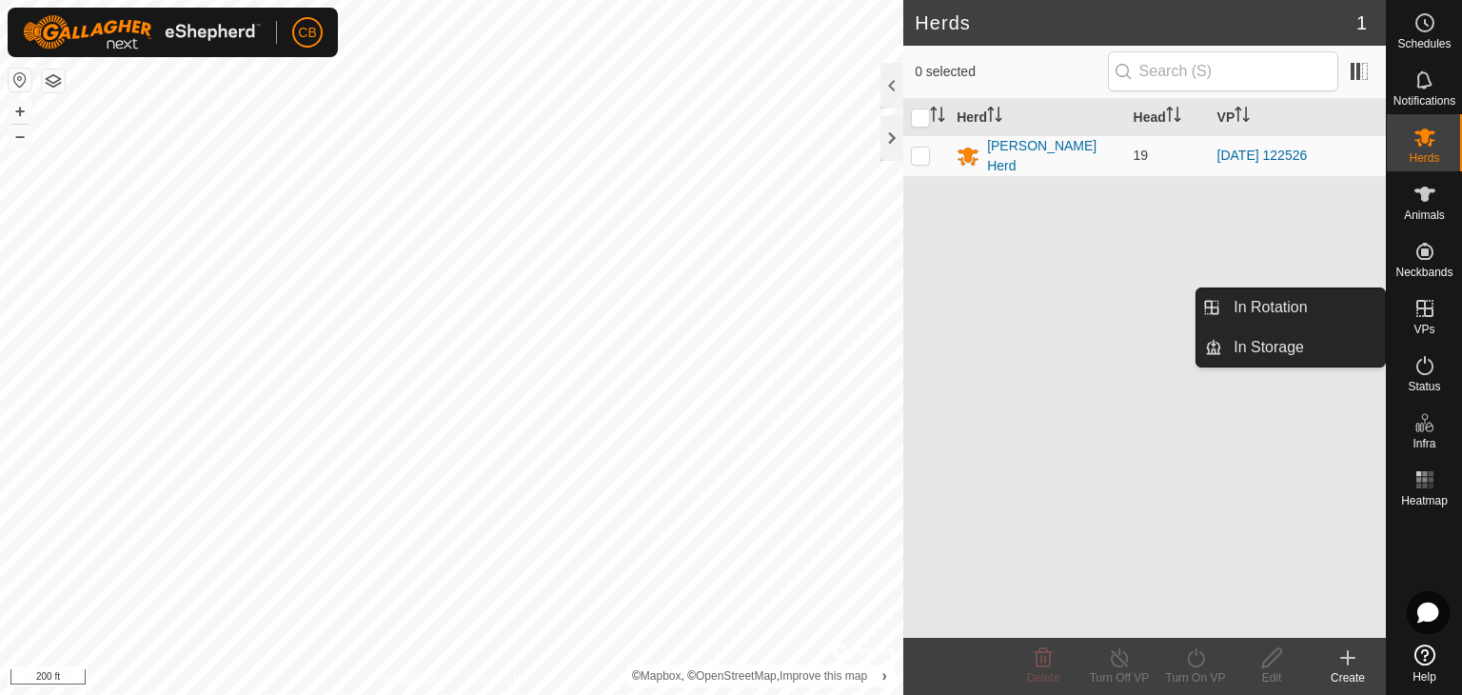
click at [1426, 310] on icon at bounding box center [1425, 308] width 23 height 23
click at [1425, 305] on icon at bounding box center [1425, 308] width 23 height 23
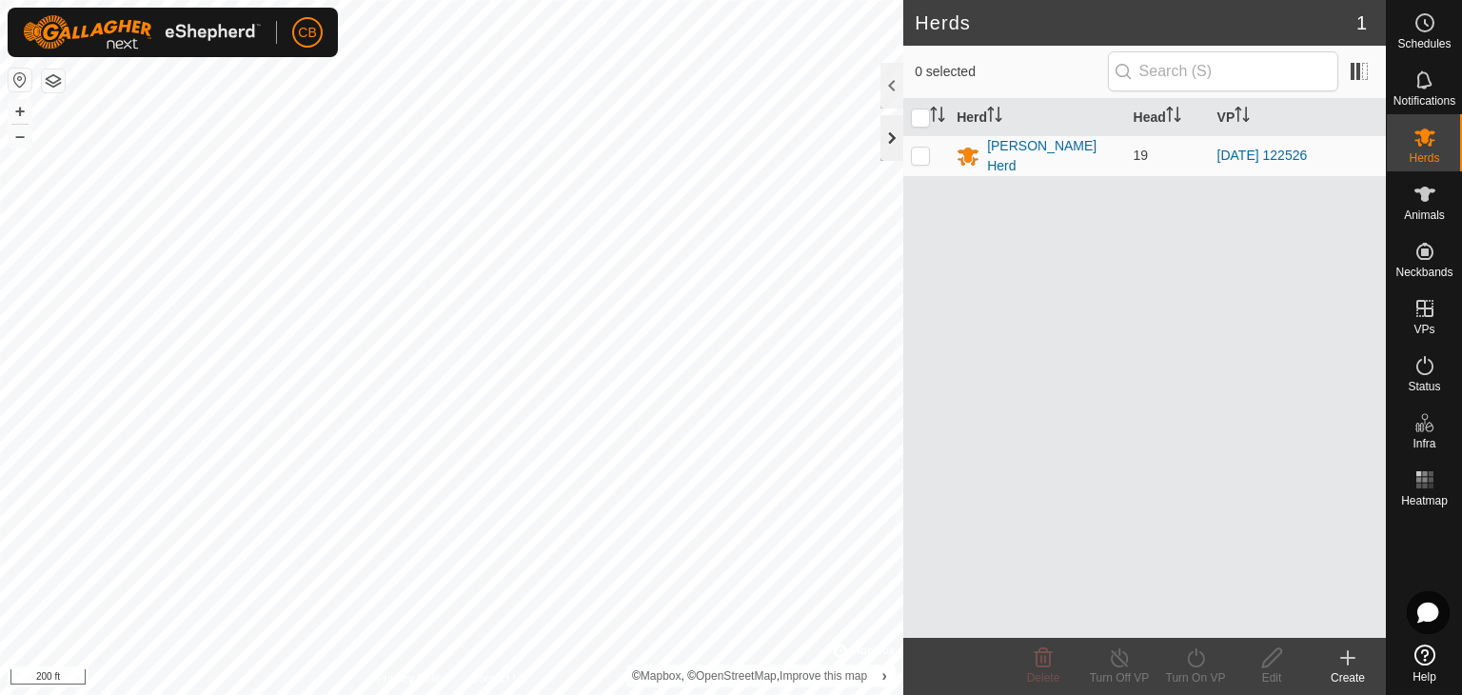
click at [886, 138] on div at bounding box center [892, 138] width 23 height 46
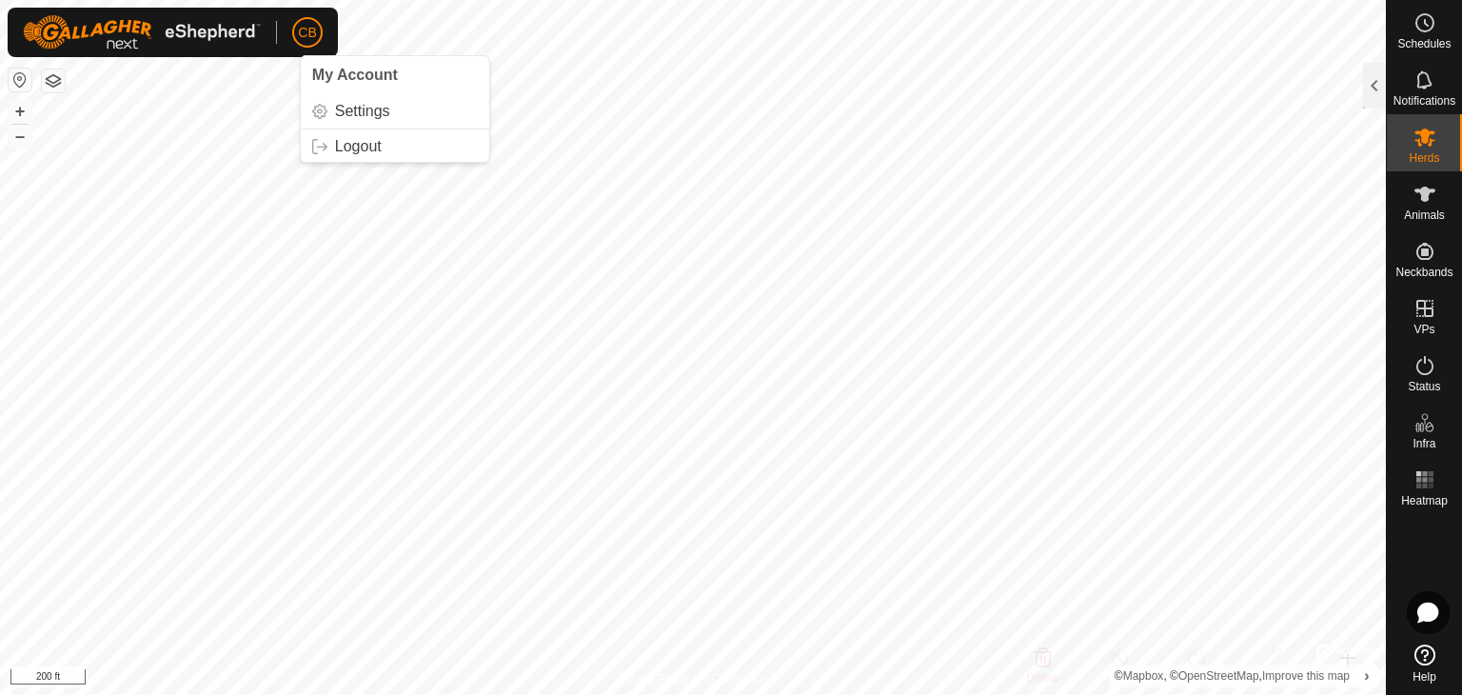
click at [308, 30] on span "CB" at bounding box center [307, 33] width 18 height 20
click at [339, 112] on link "Settings" at bounding box center [395, 111] width 189 height 30
click at [1370, 100] on div at bounding box center [1374, 86] width 23 height 46
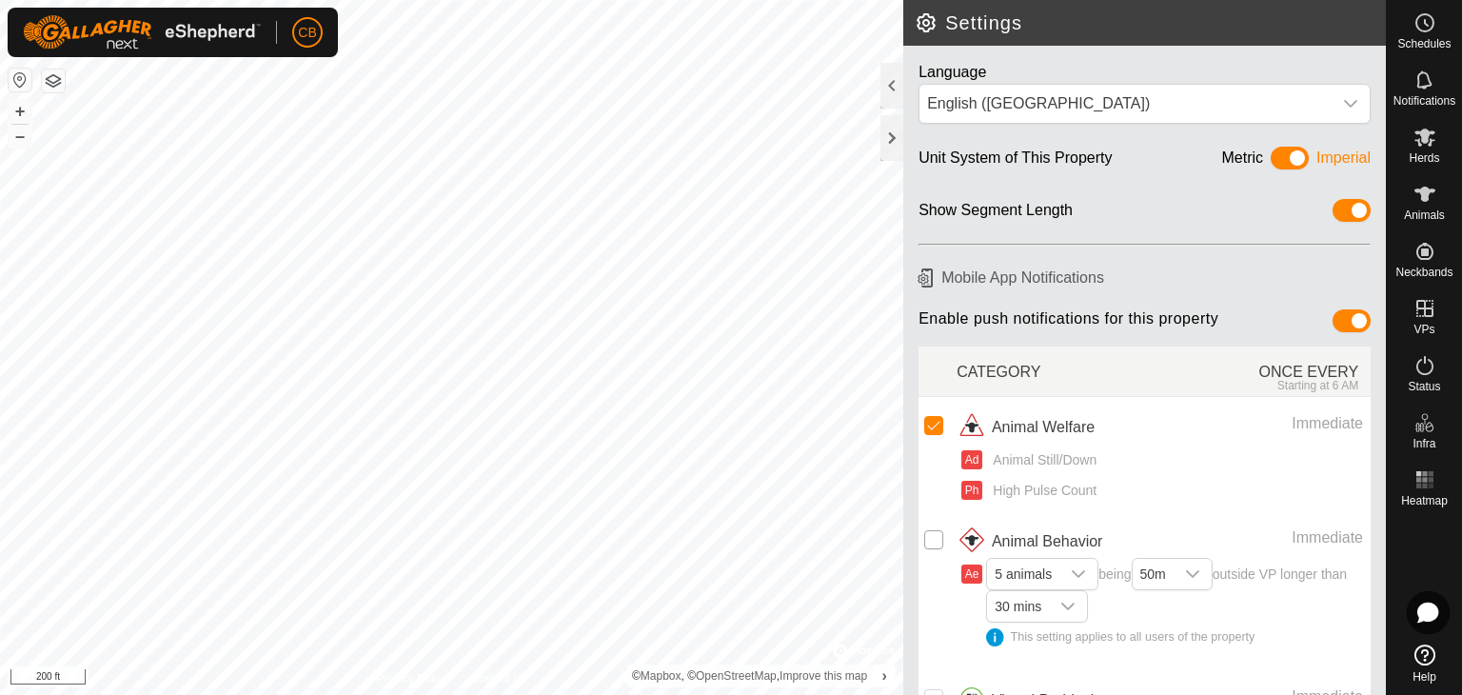
click at [937, 537] on input "checkbox" at bounding box center [933, 539] width 19 height 19
checkbox input "true"
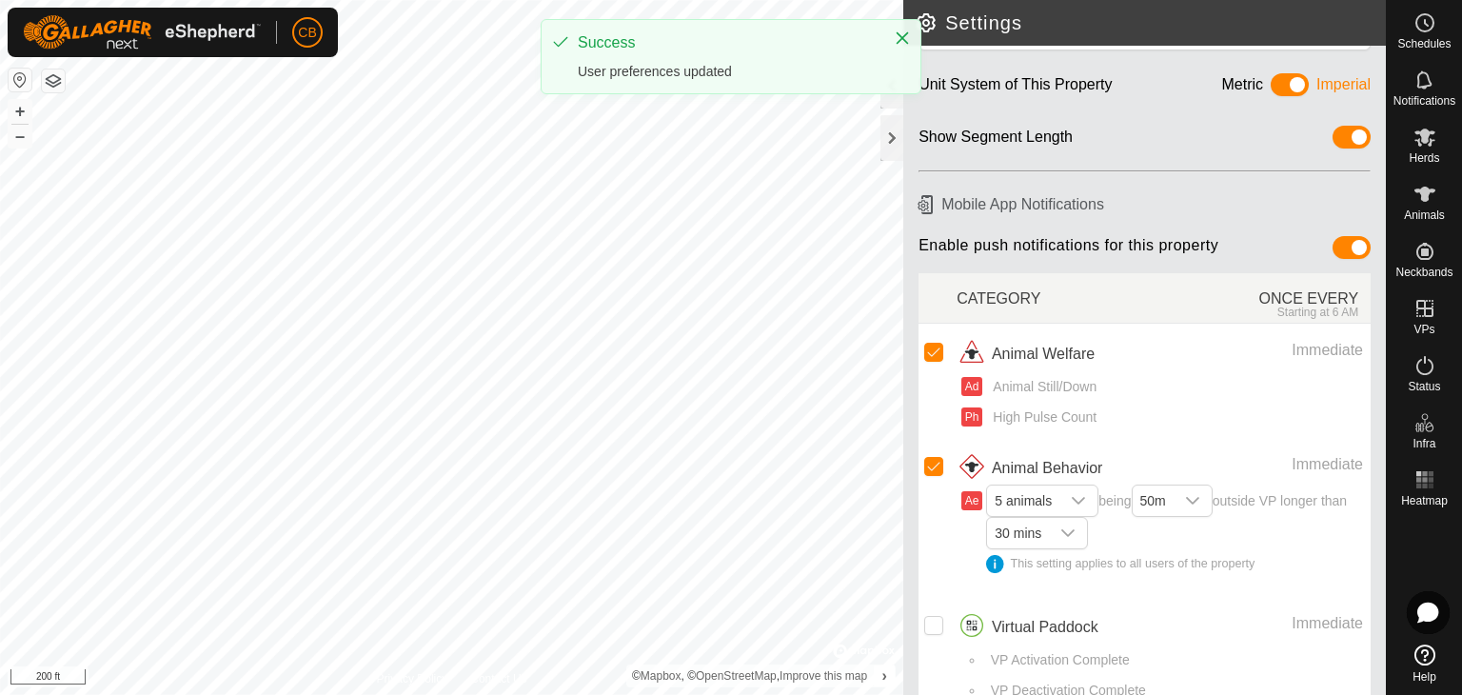
scroll to position [84, 0]
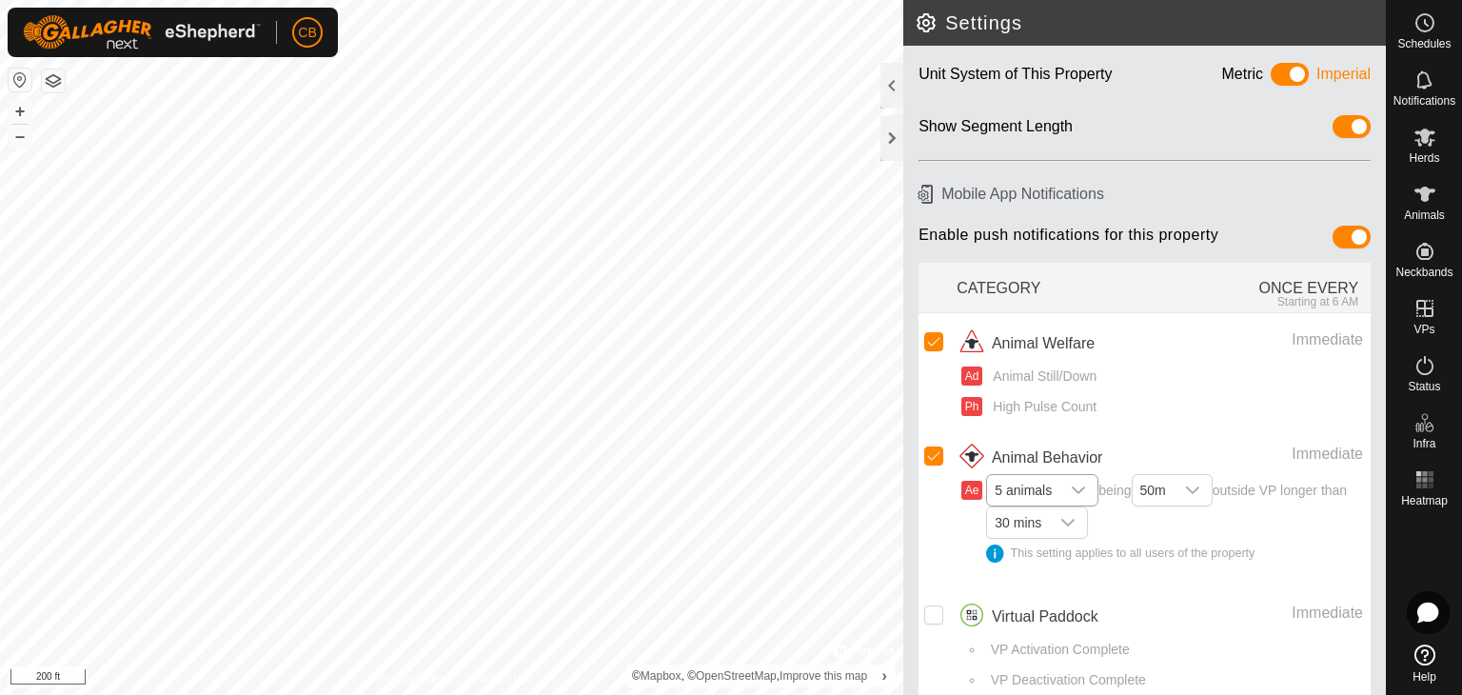
click at [1081, 484] on icon "dropdown trigger" at bounding box center [1078, 490] width 15 height 15
click at [1042, 294] on li "1 animal" at bounding box center [1043, 302] width 110 height 33
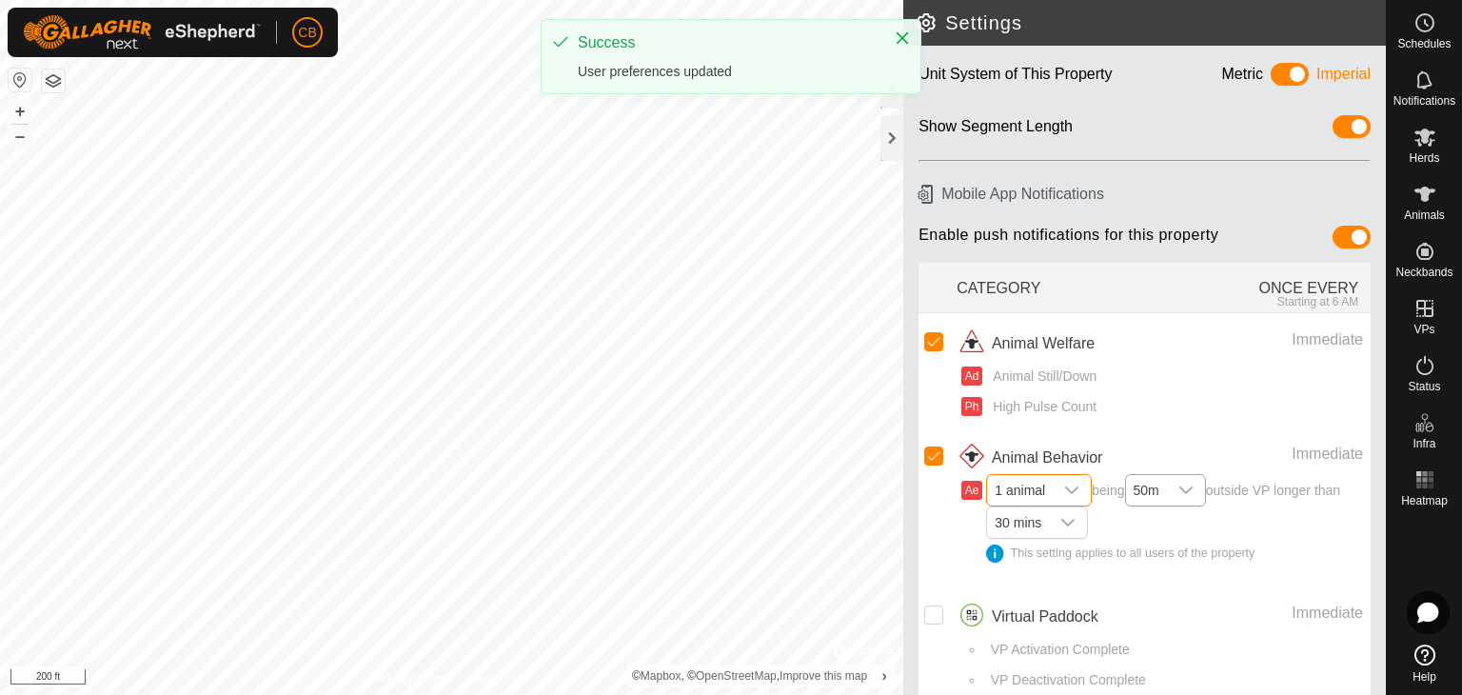
click at [1187, 483] on icon "dropdown trigger" at bounding box center [1186, 490] width 15 height 15
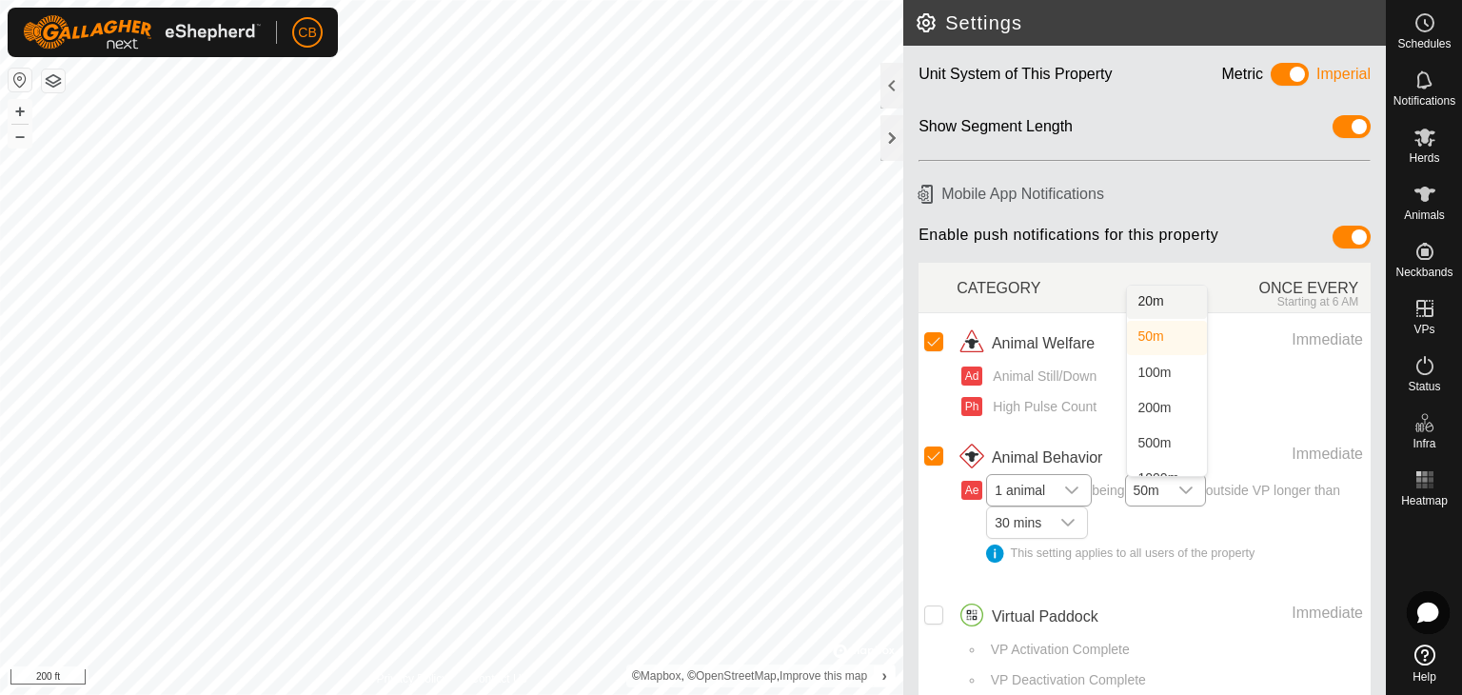
click at [1161, 298] on li "20m" at bounding box center [1167, 302] width 80 height 33
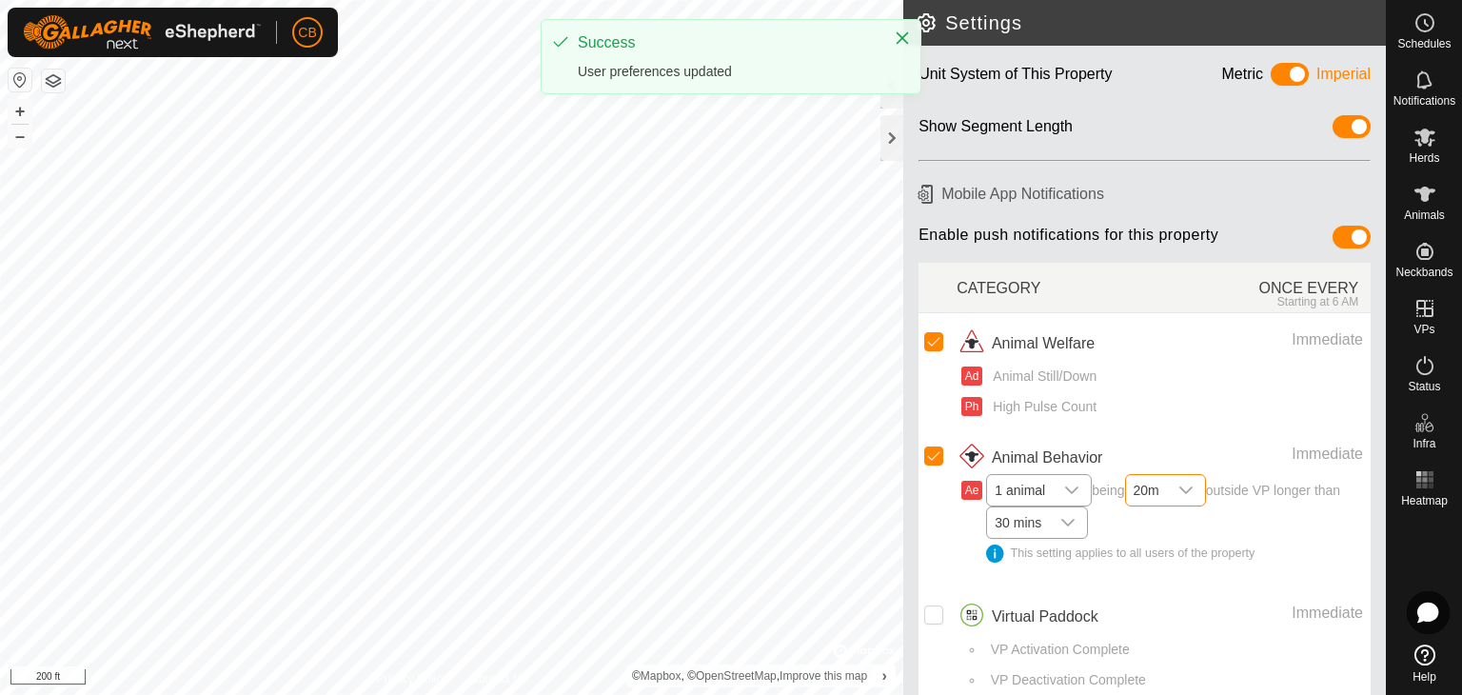
click at [1076, 517] on icon "dropdown trigger" at bounding box center [1068, 522] width 15 height 15
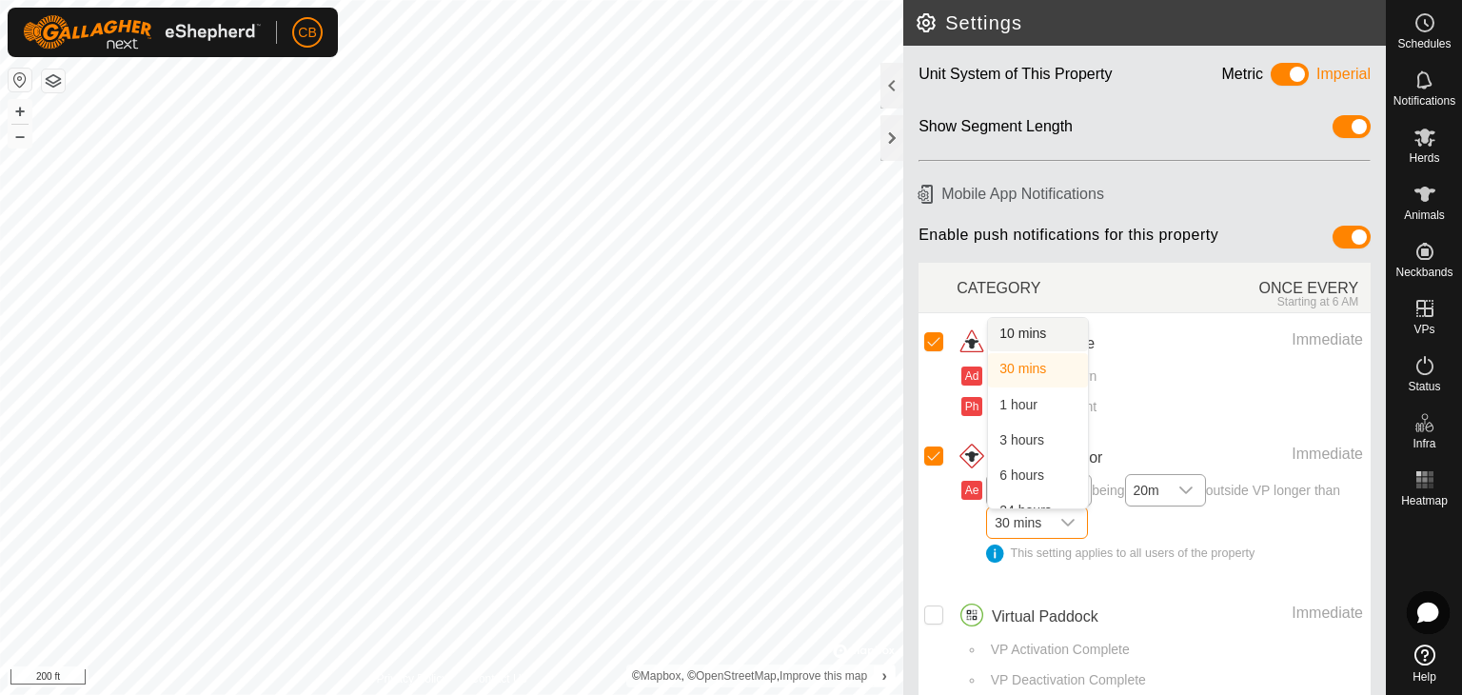
click at [1059, 321] on li "10 mins" at bounding box center [1038, 334] width 100 height 33
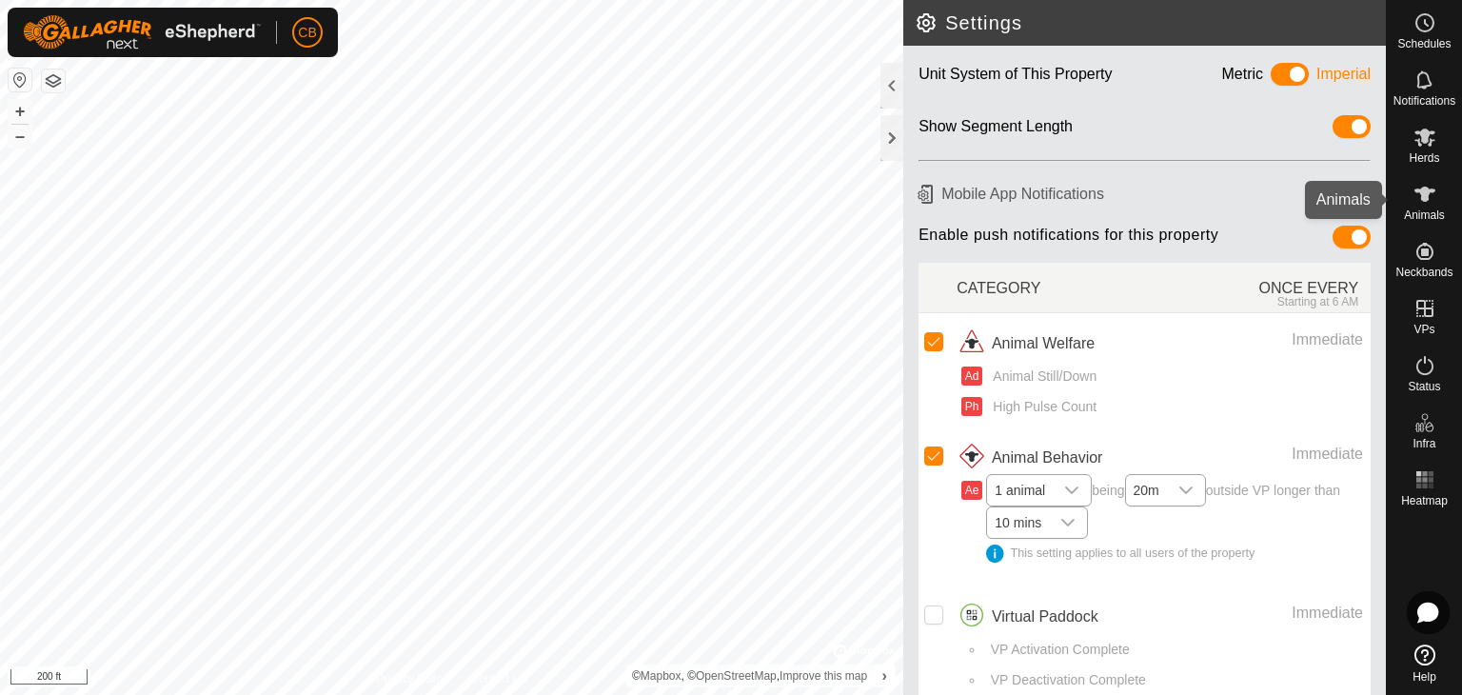
click at [1424, 194] on icon at bounding box center [1425, 194] width 21 height 15
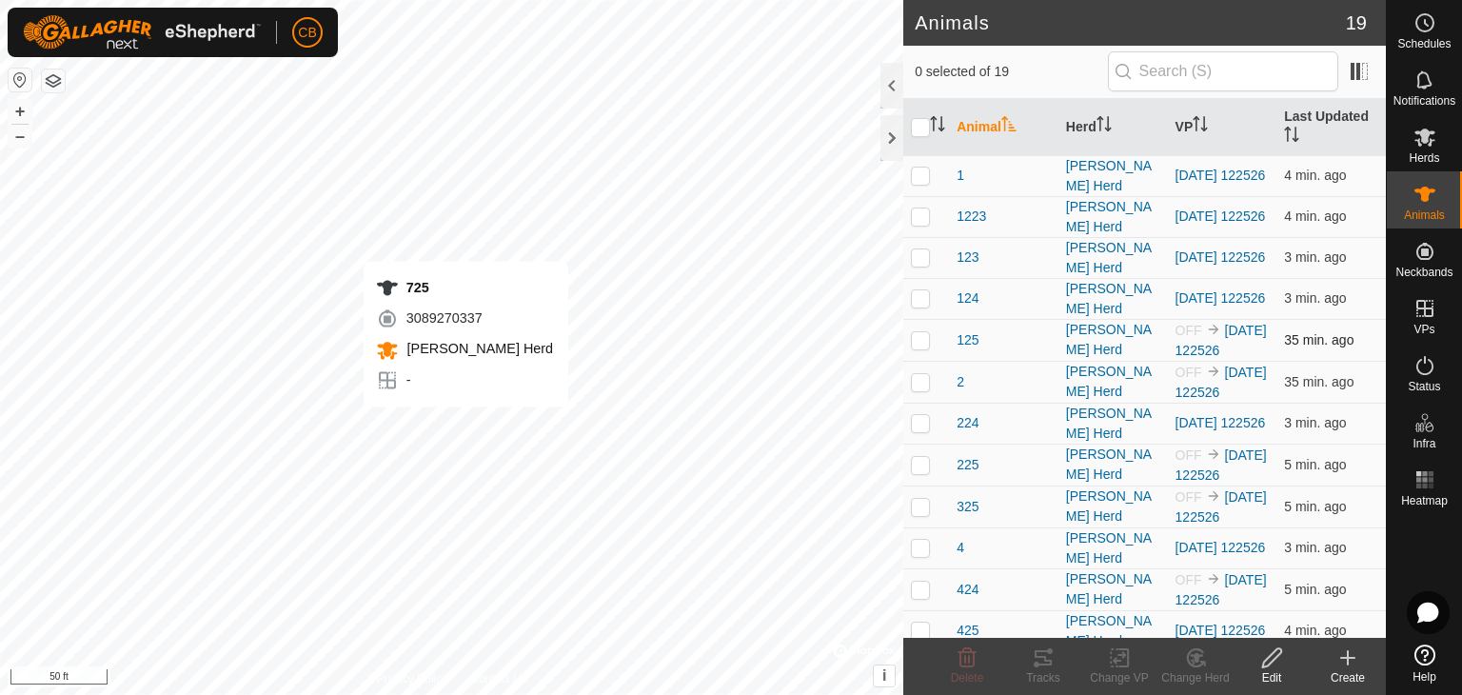
checkbox input "true"
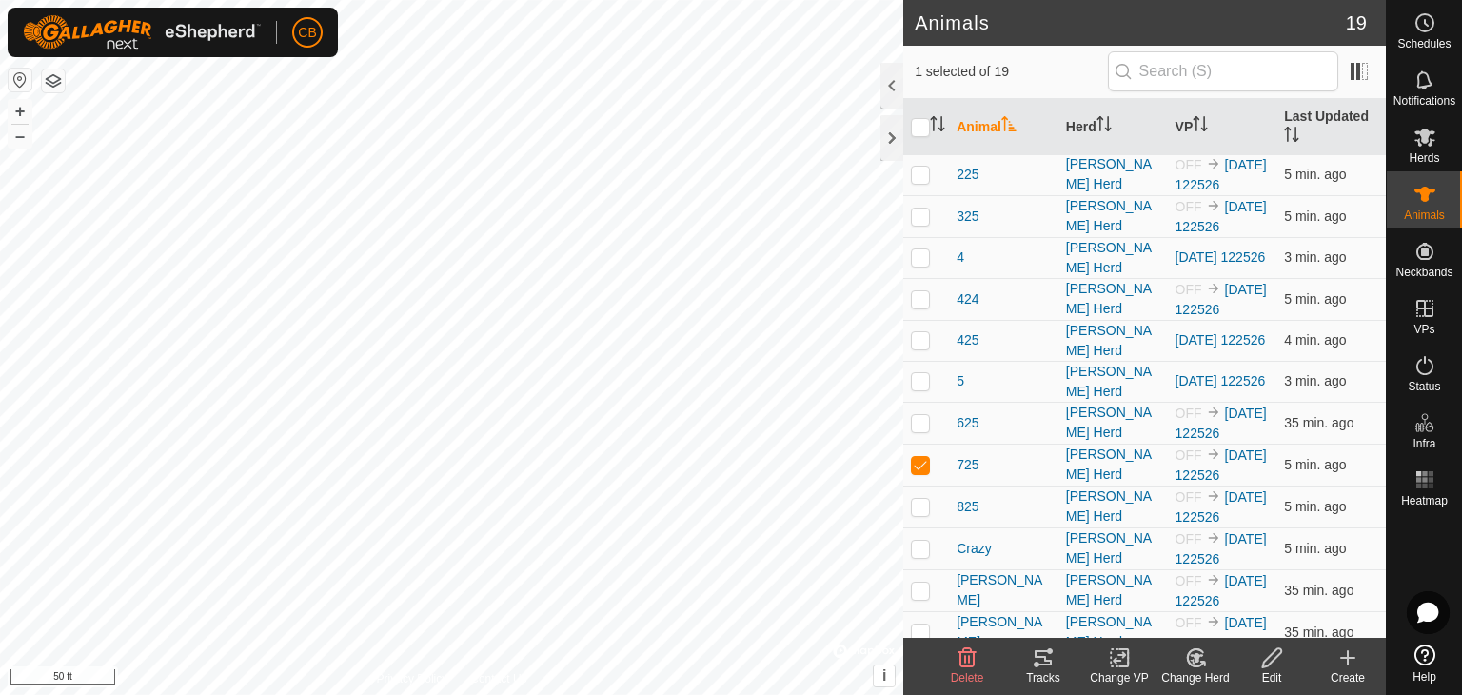
scroll to position [278, 0]
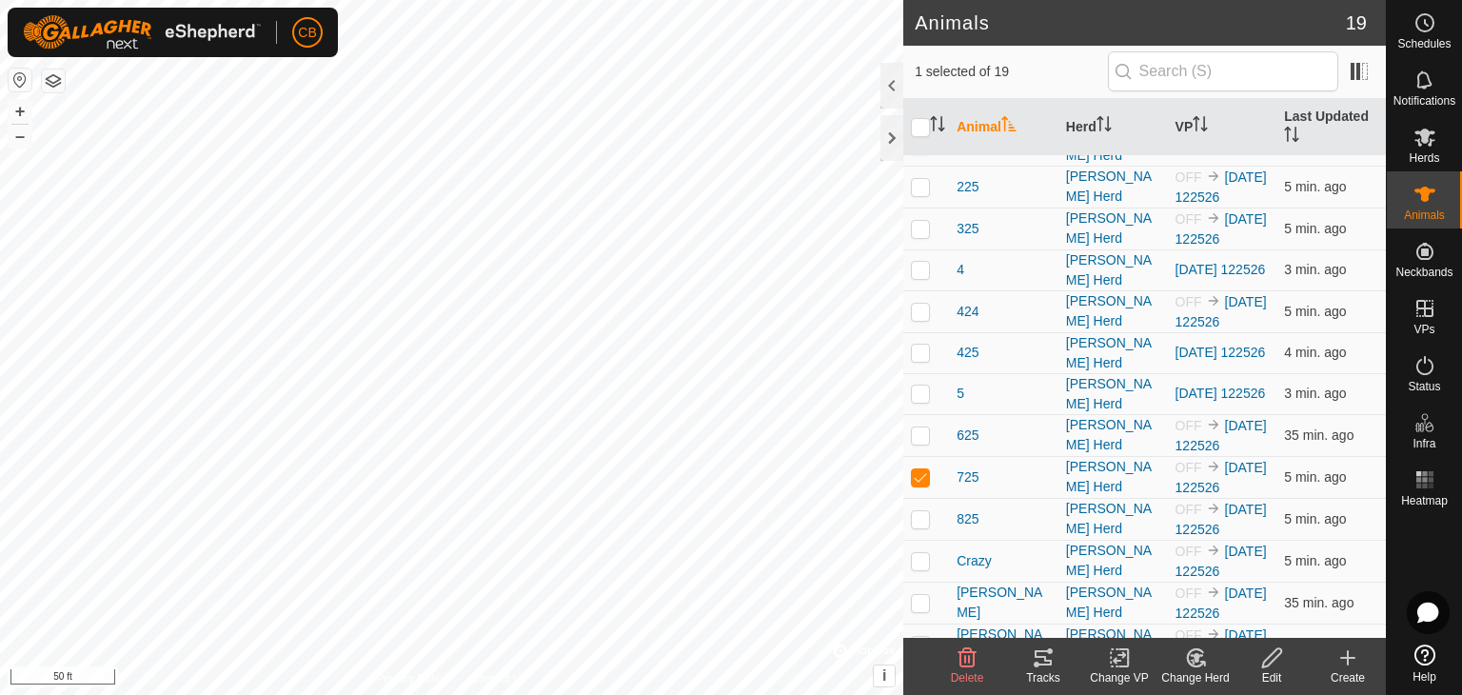
click at [1003, 126] on icon "Activate to sort" at bounding box center [1009, 123] width 15 height 15
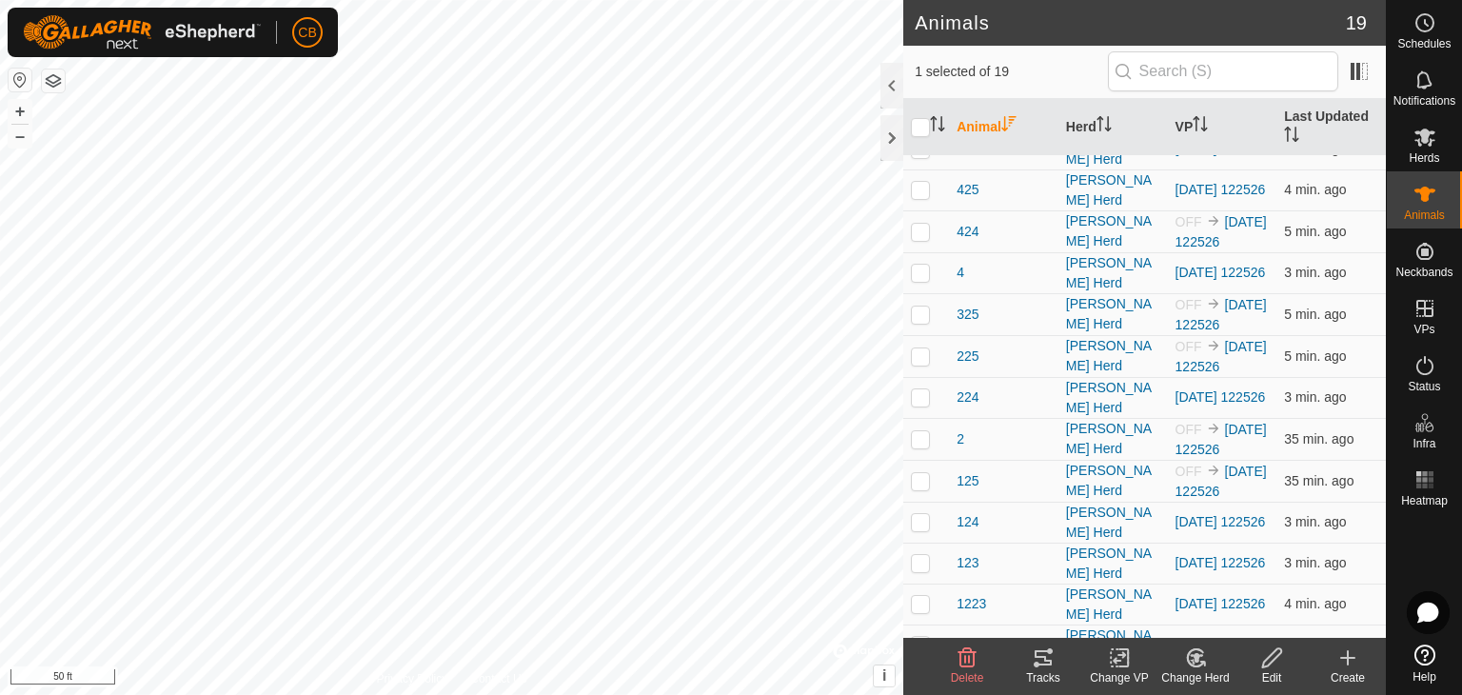
scroll to position [0, 0]
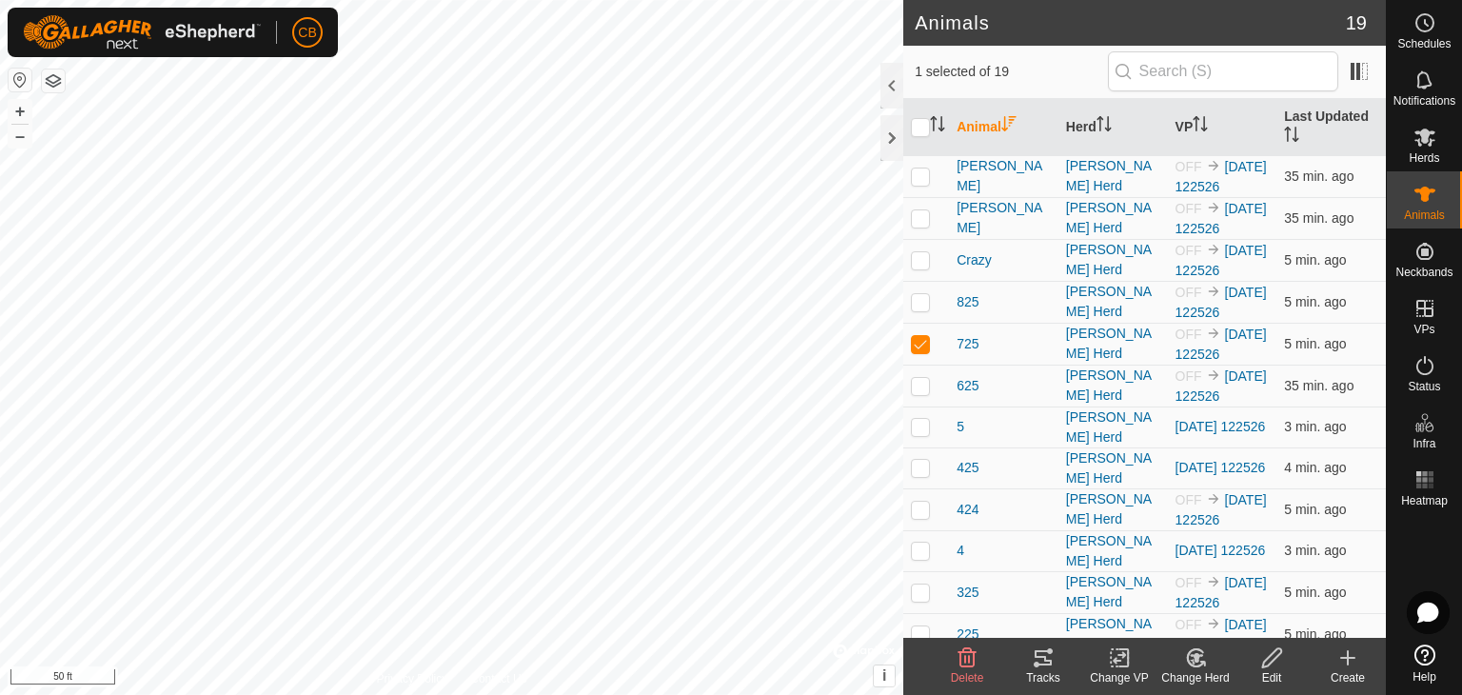
click at [999, 129] on th "Animal" at bounding box center [1003, 127] width 109 height 57
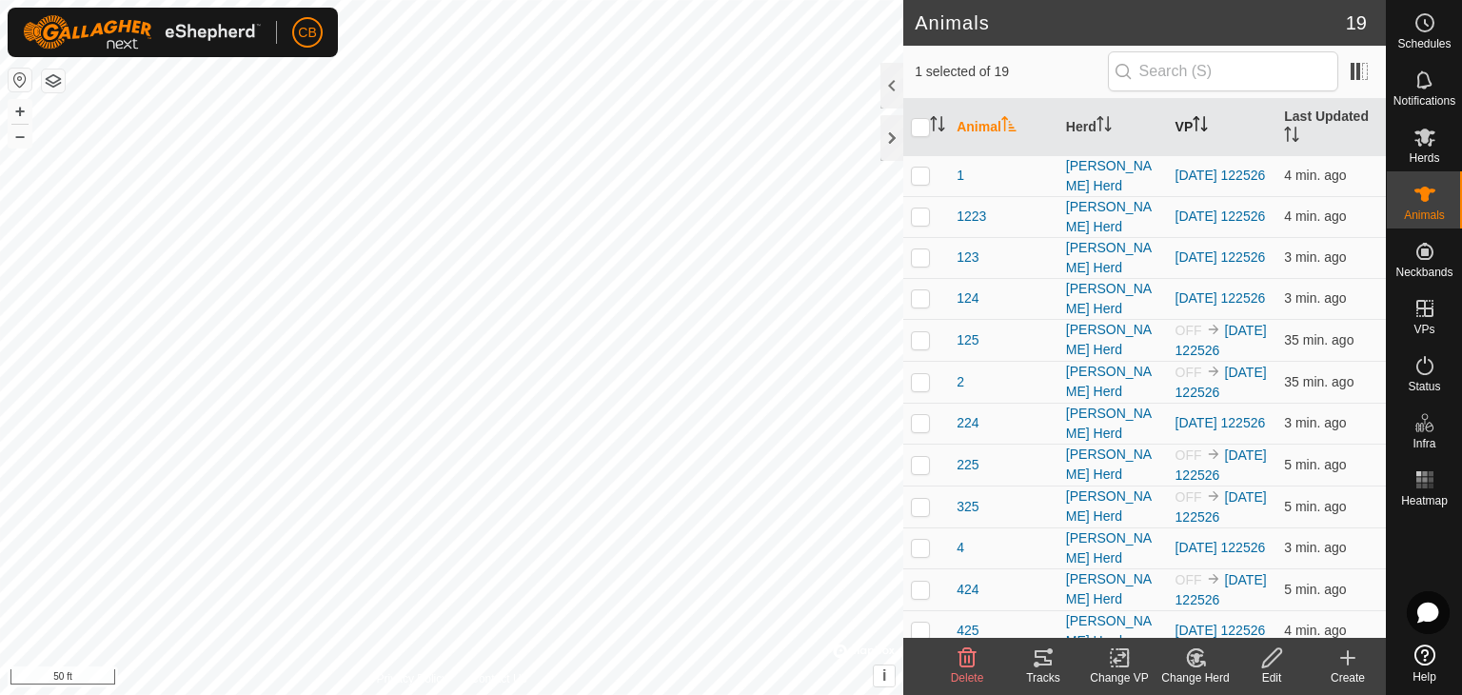
click at [1196, 130] on icon "Activate to sort" at bounding box center [1200, 123] width 15 height 15
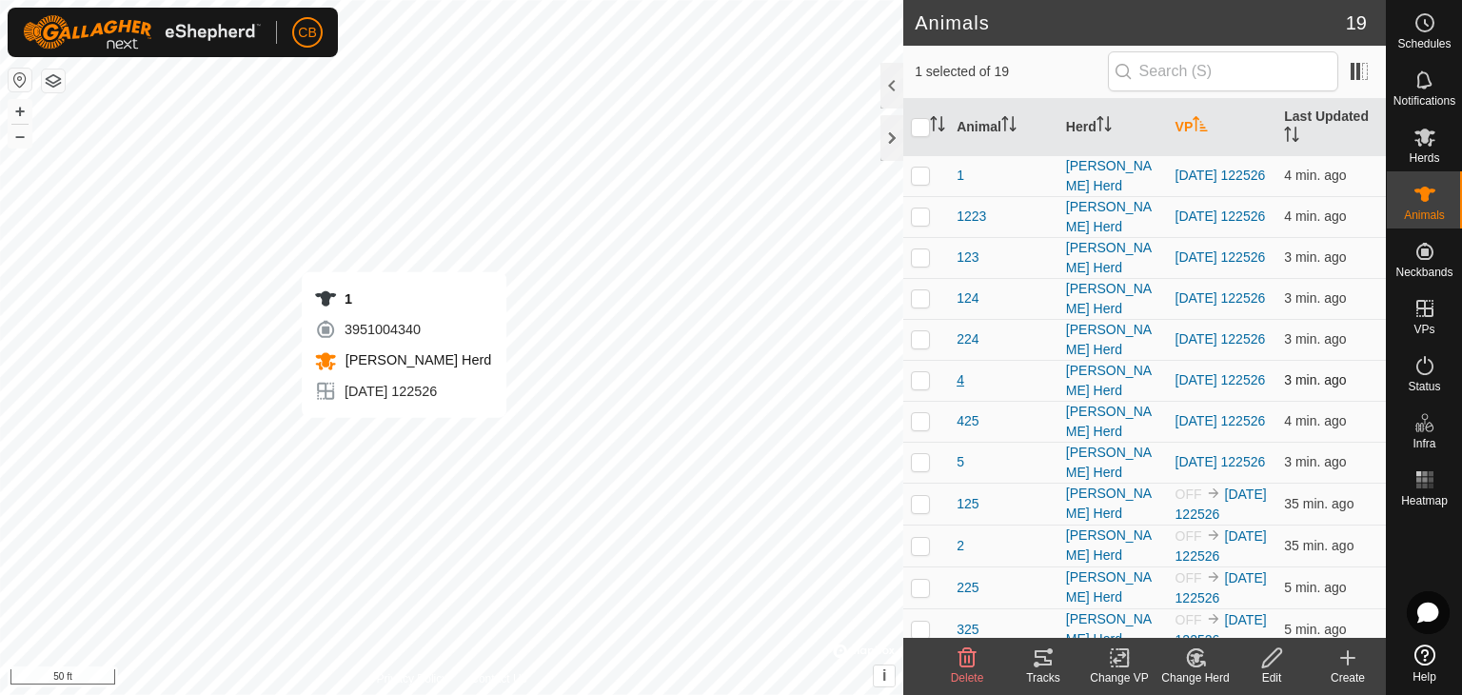
checkbox input "true"
checkbox input "false"
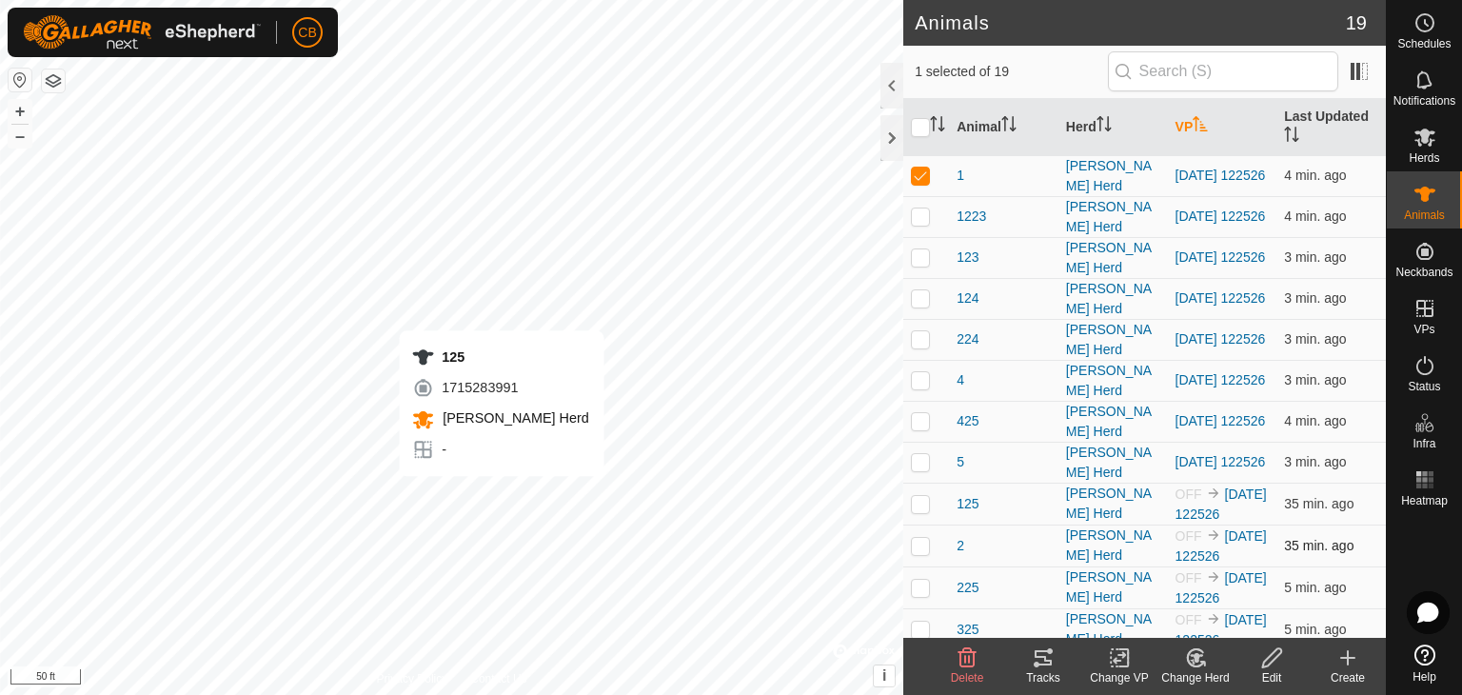
checkbox input "false"
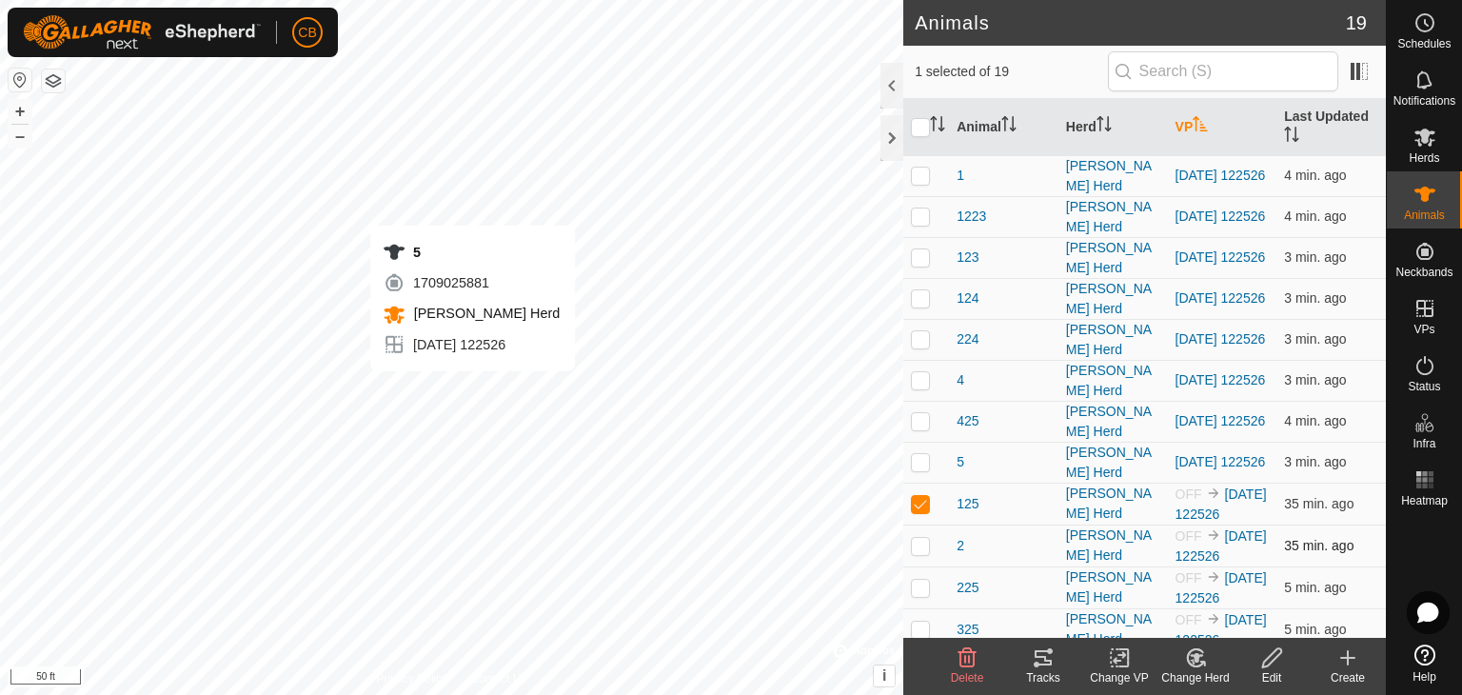
checkbox input "false"
checkbox input "true"
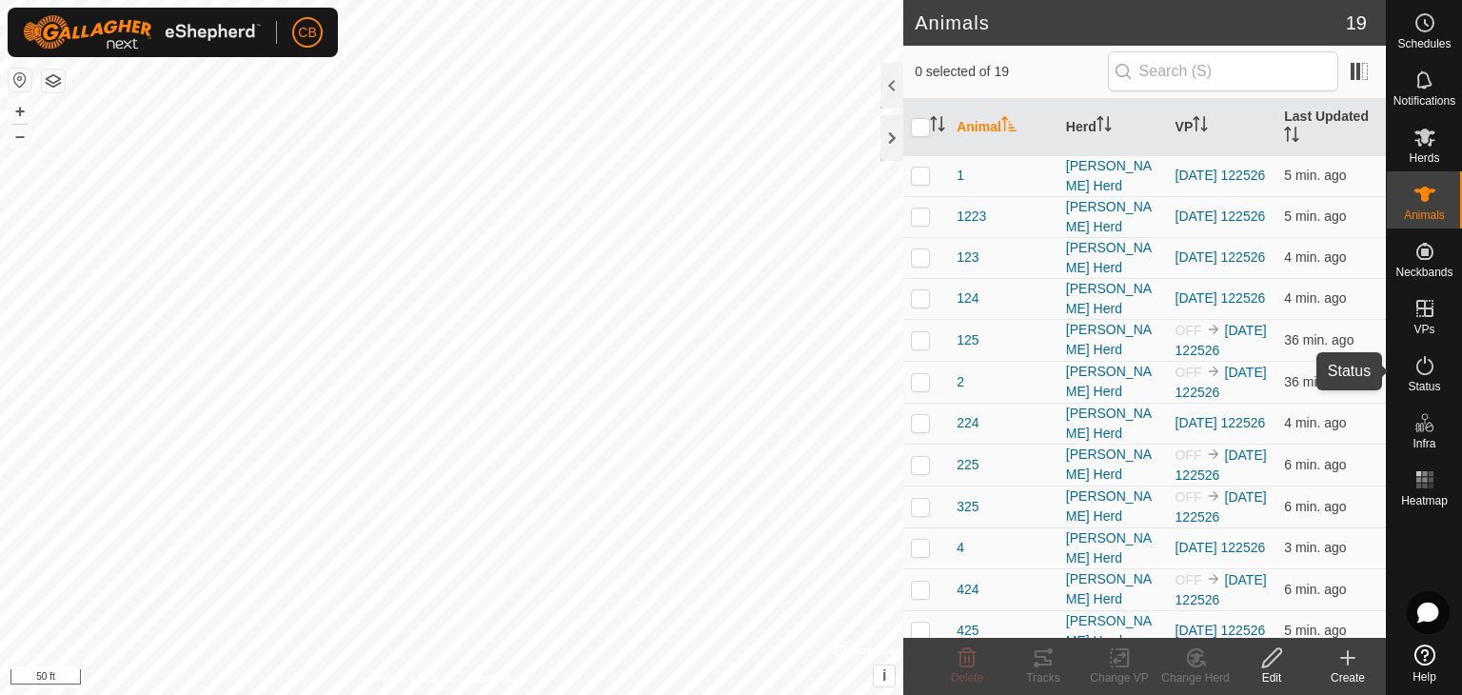
click at [1420, 366] on icon at bounding box center [1425, 365] width 23 height 23
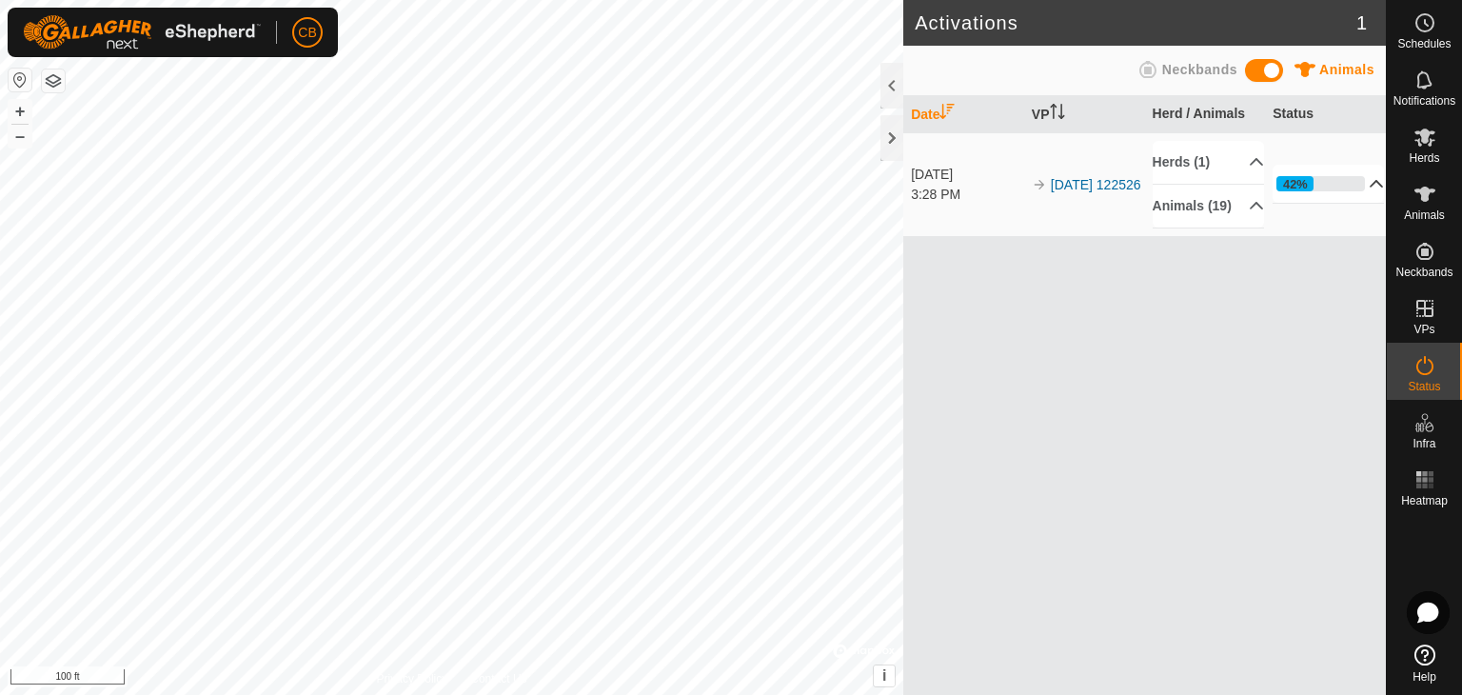
click at [1361, 198] on p-accordion-header "42%" at bounding box center [1328, 184] width 111 height 38
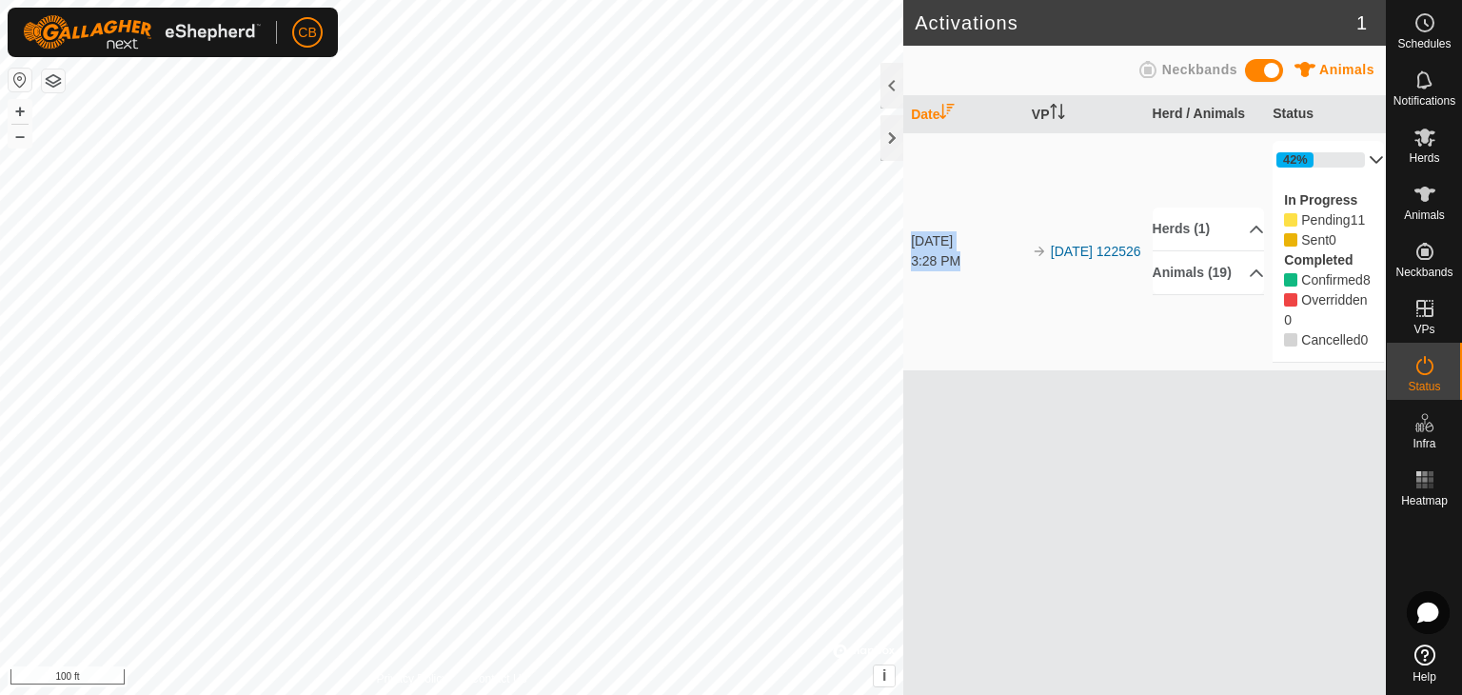
drag, startPoint x: 913, startPoint y: 248, endPoint x: 967, endPoint y: 266, distance: 57.2
click at [967, 266] on td "Aug 24, 2025 3:28 PM" at bounding box center [963, 251] width 121 height 238
click at [971, 306] on td "Aug 24, 2025 3:28 PM" at bounding box center [963, 251] width 121 height 238
click at [1245, 290] on p-accordion-header "Animals (19)" at bounding box center [1208, 272] width 111 height 43
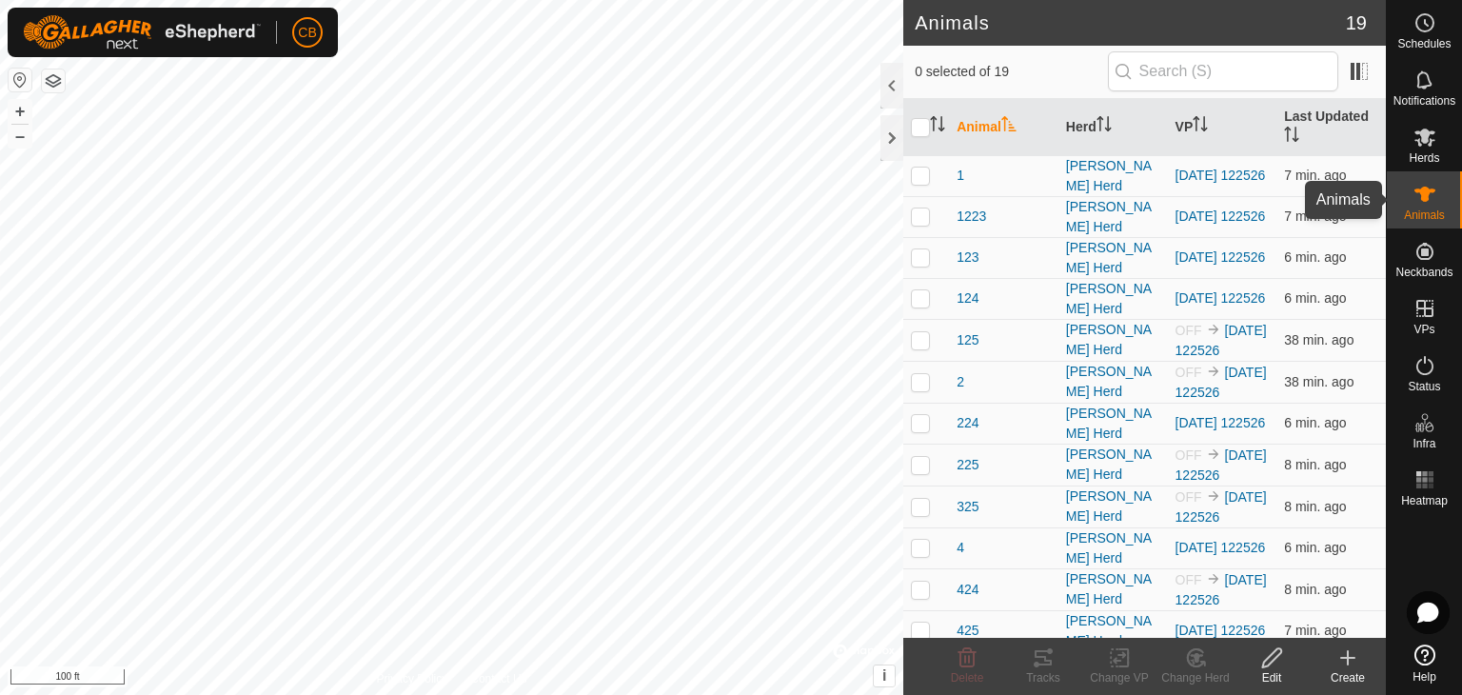
click at [1422, 192] on icon at bounding box center [1425, 194] width 21 height 15
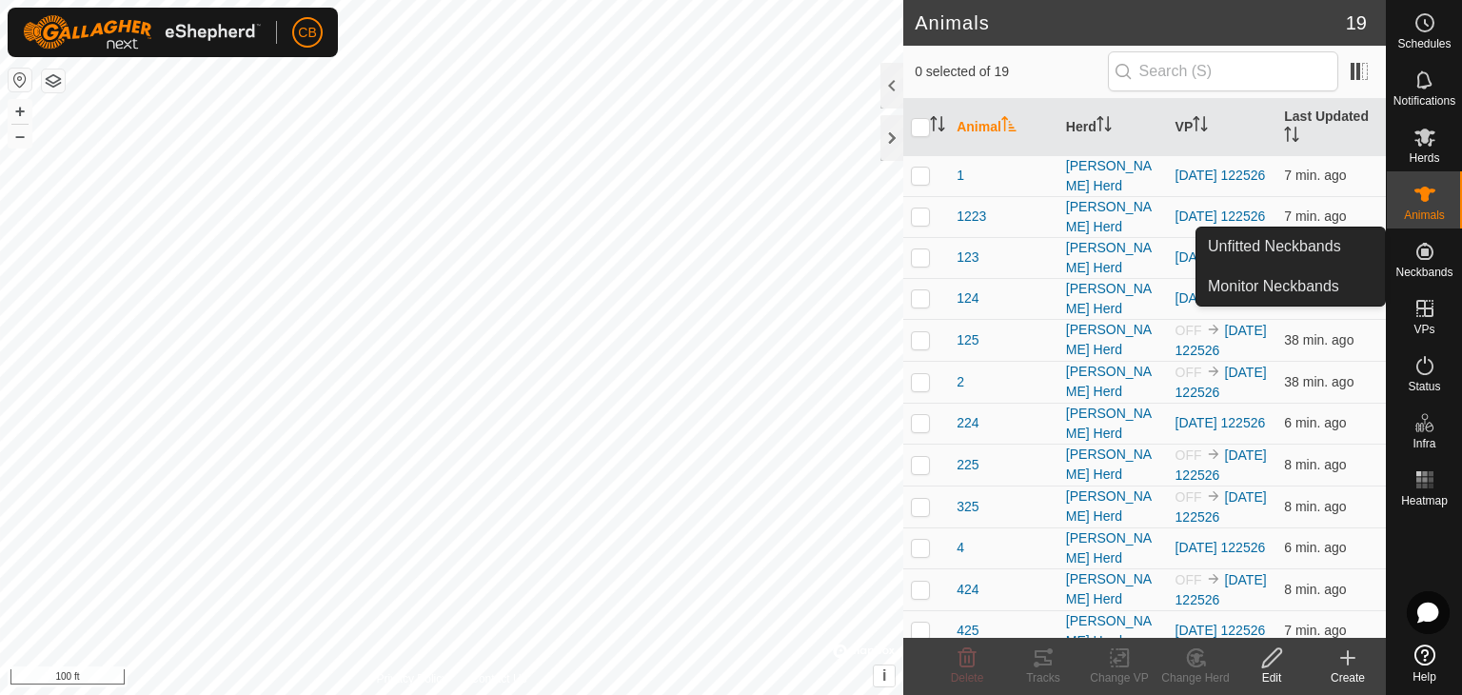
click at [1431, 264] on es-neckbands-svg-icon at bounding box center [1425, 251] width 34 height 30
click at [1301, 283] on link "Monitor Neckbands" at bounding box center [1291, 287] width 189 height 38
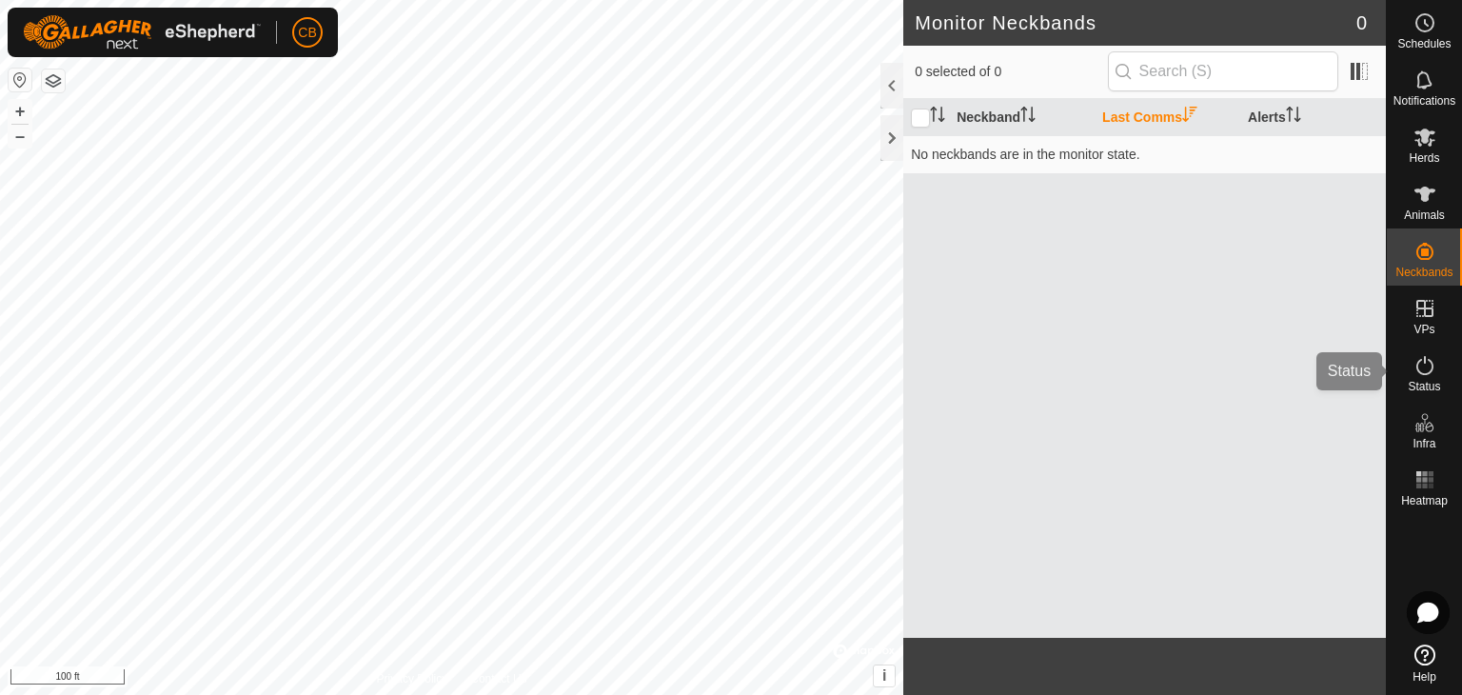
click at [1431, 363] on icon at bounding box center [1425, 365] width 17 height 19
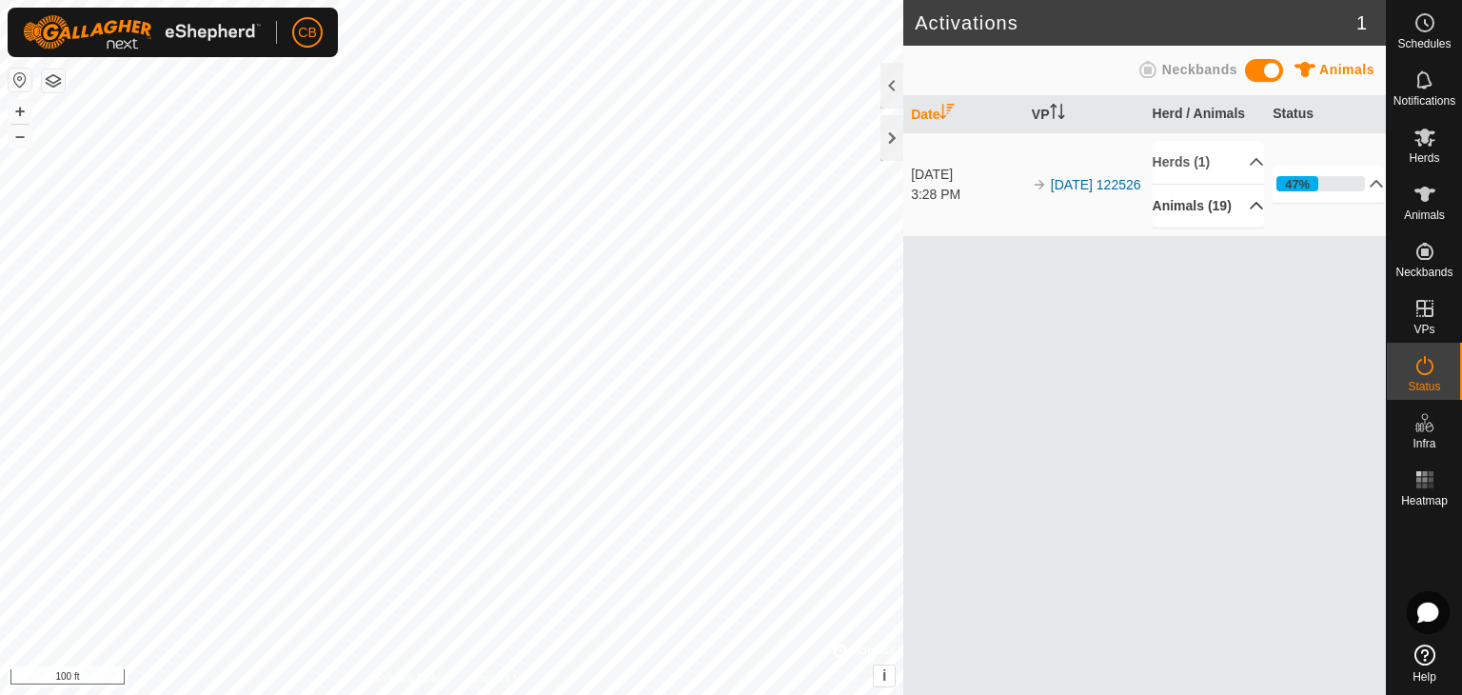
click at [1251, 214] on p-accordion-header "Animals (19)" at bounding box center [1208, 206] width 111 height 43
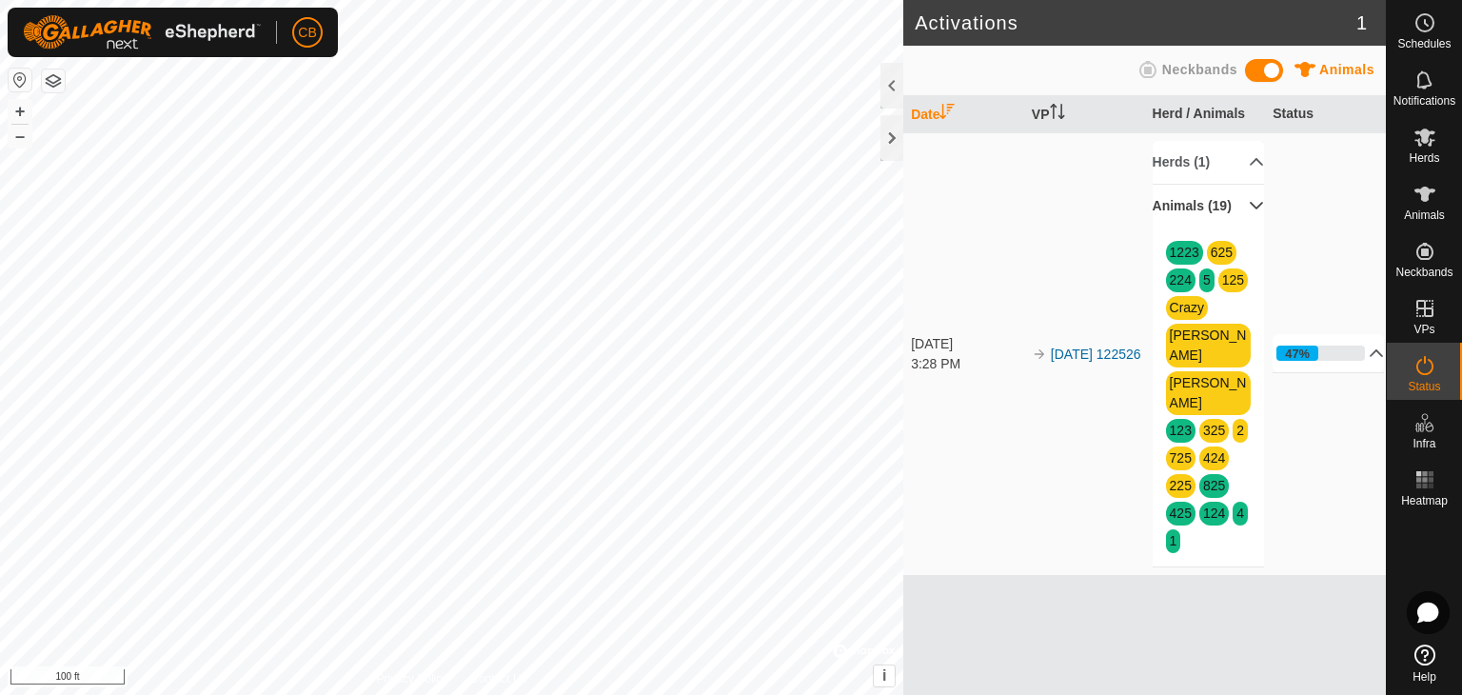
click at [1249, 210] on p-accordion-header "Animals (19)" at bounding box center [1208, 206] width 111 height 43
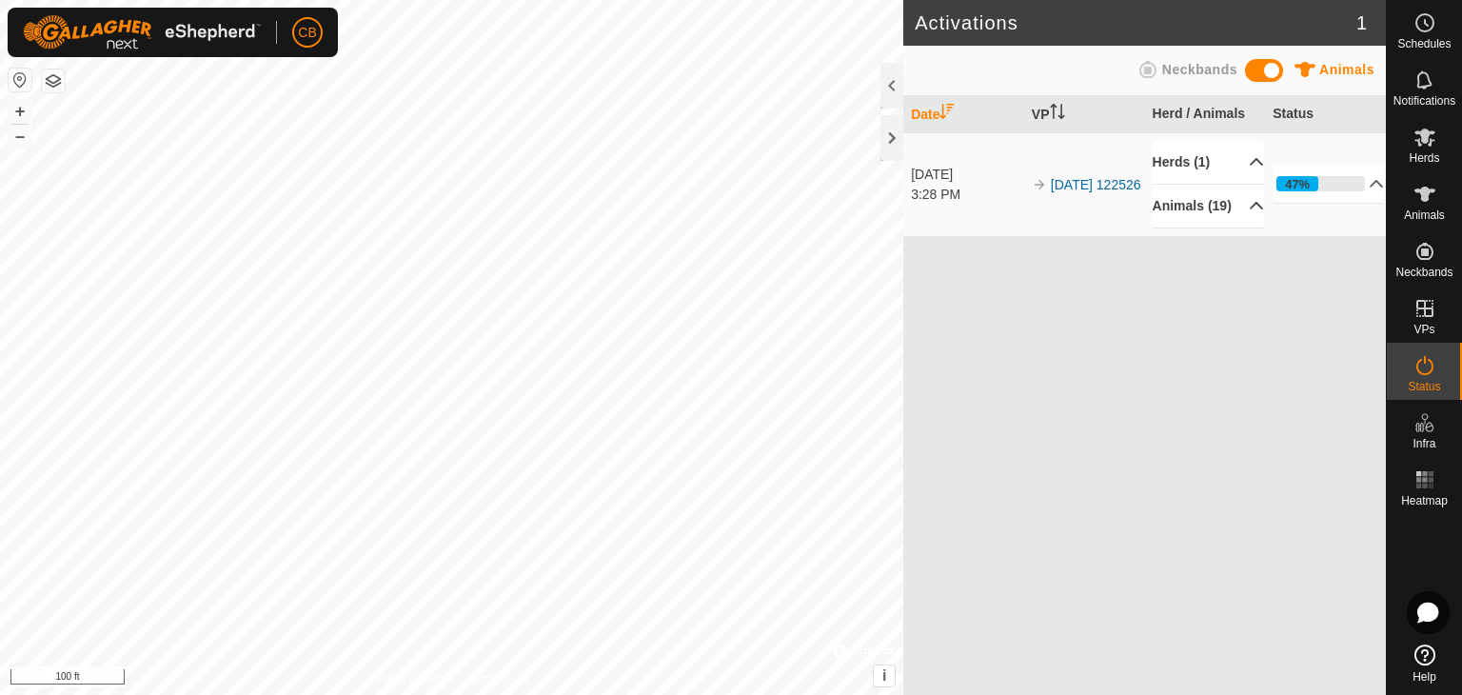
click at [1241, 158] on p-accordion-header "Herds (1)" at bounding box center [1208, 162] width 111 height 43
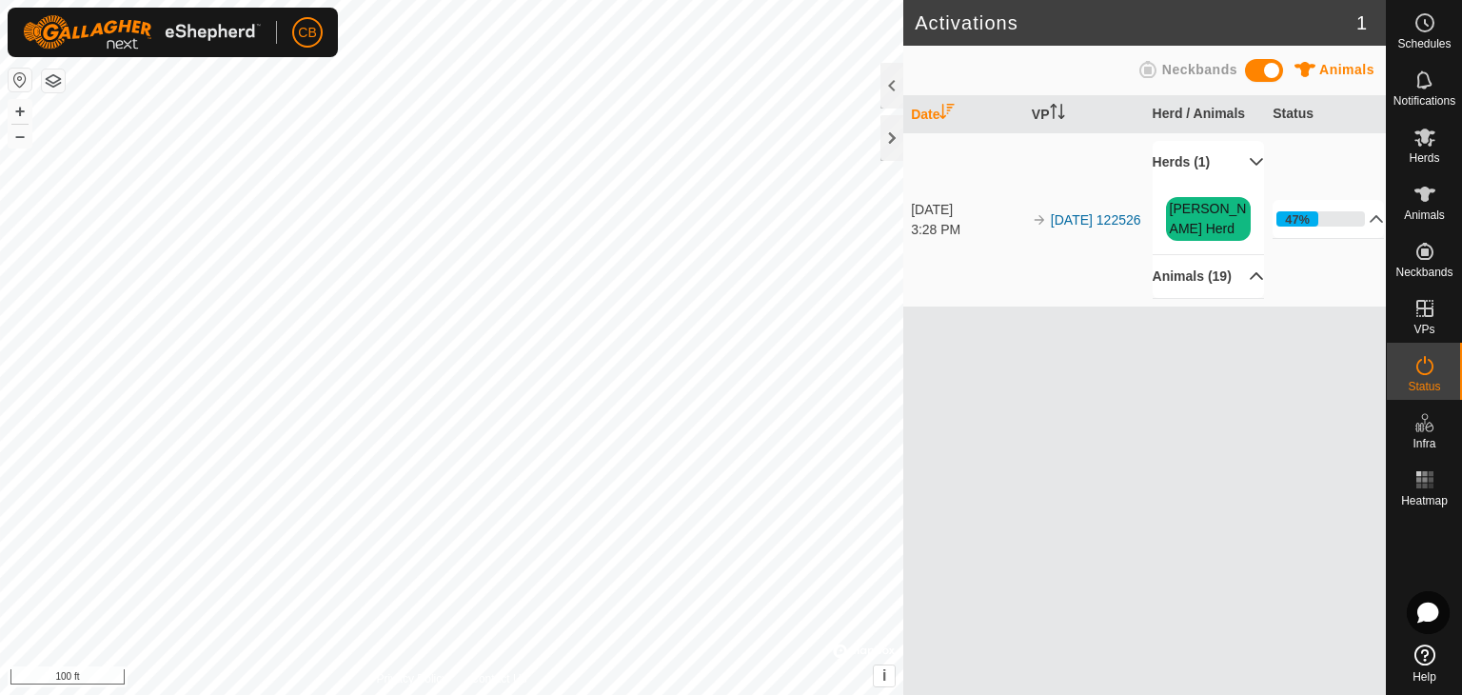
click at [1241, 158] on p-accordion-header "Herds (1)" at bounding box center [1208, 162] width 111 height 43
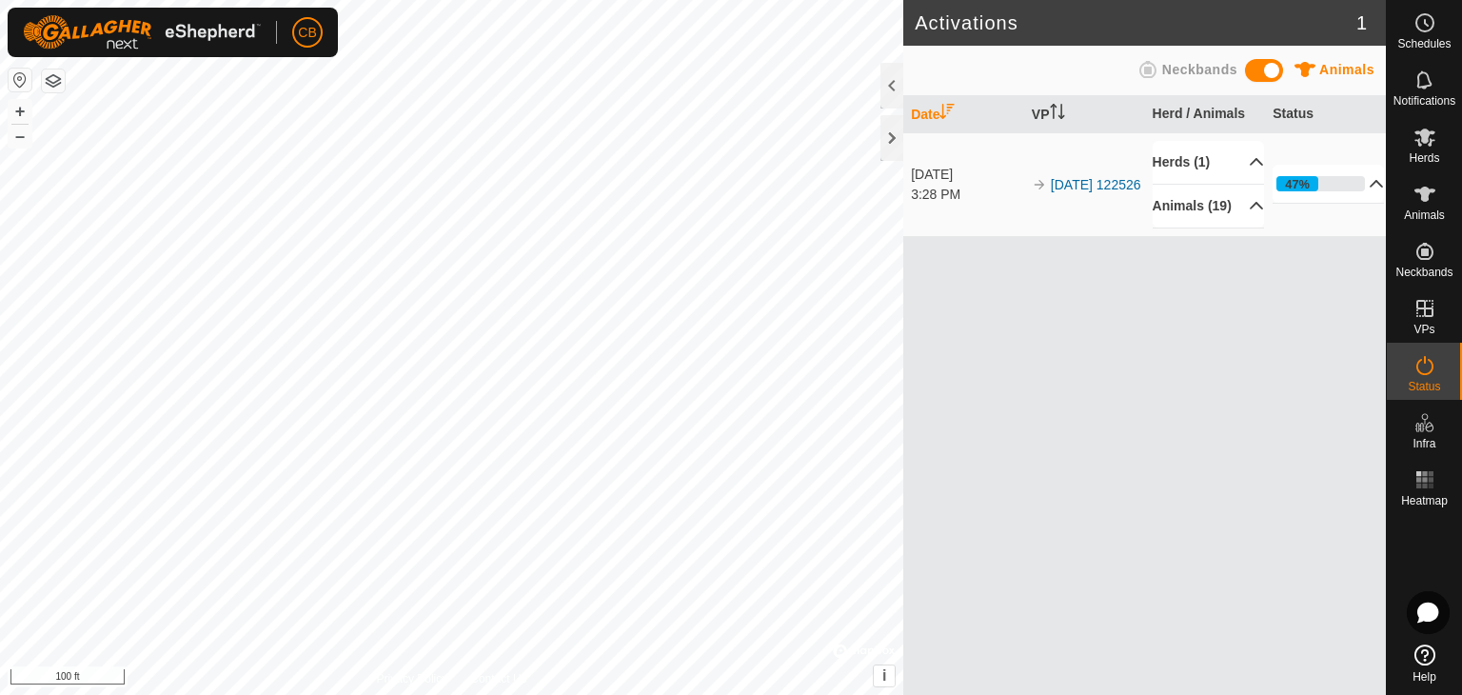
click at [1369, 197] on p-accordion-header "47%" at bounding box center [1328, 184] width 111 height 38
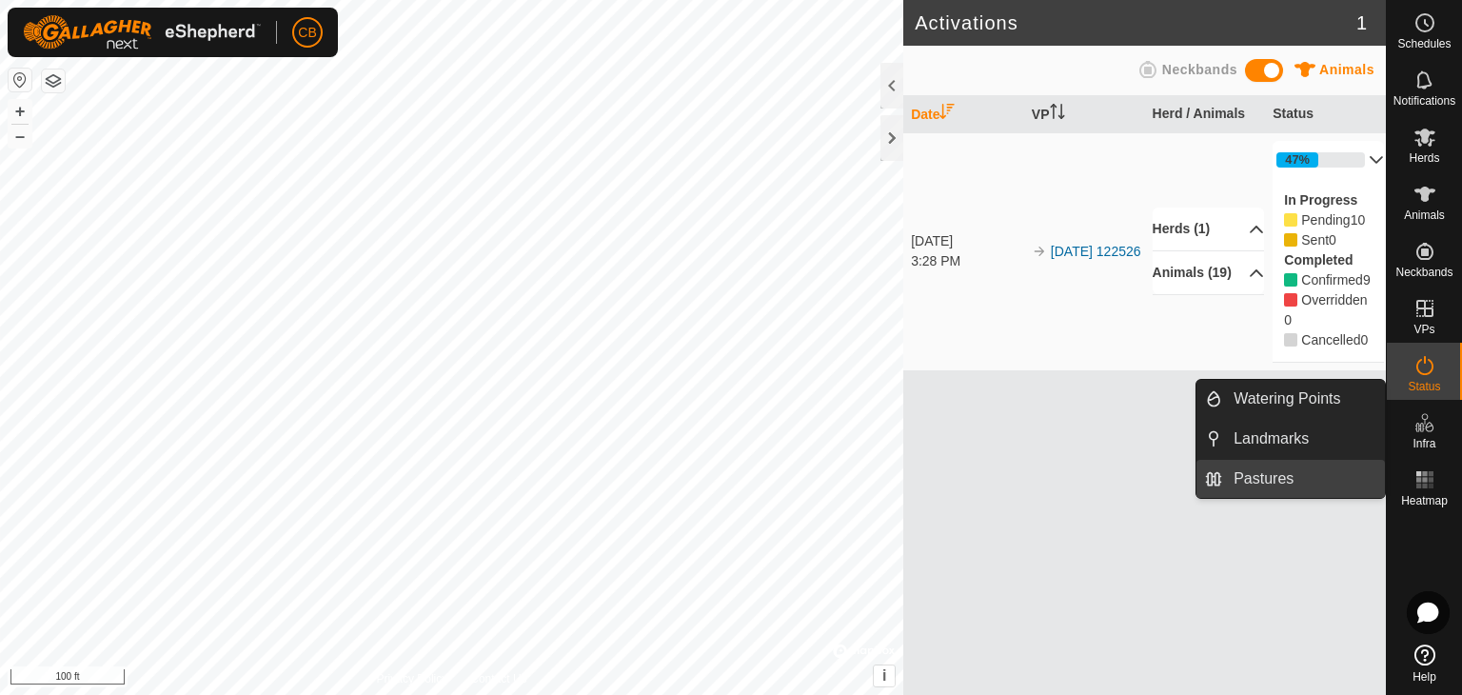
click at [1257, 475] on link "Pastures" at bounding box center [1303, 479] width 163 height 38
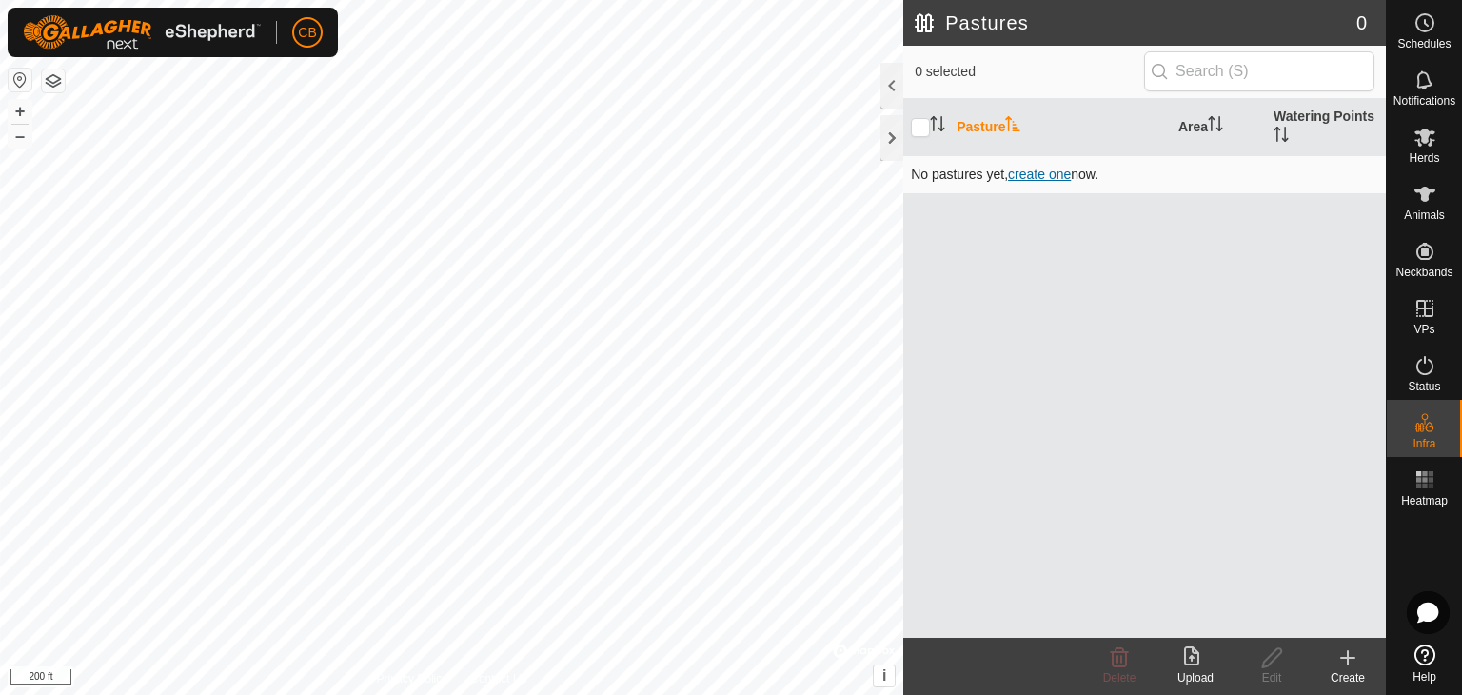
click at [1045, 169] on span "create one" at bounding box center [1039, 174] width 63 height 15
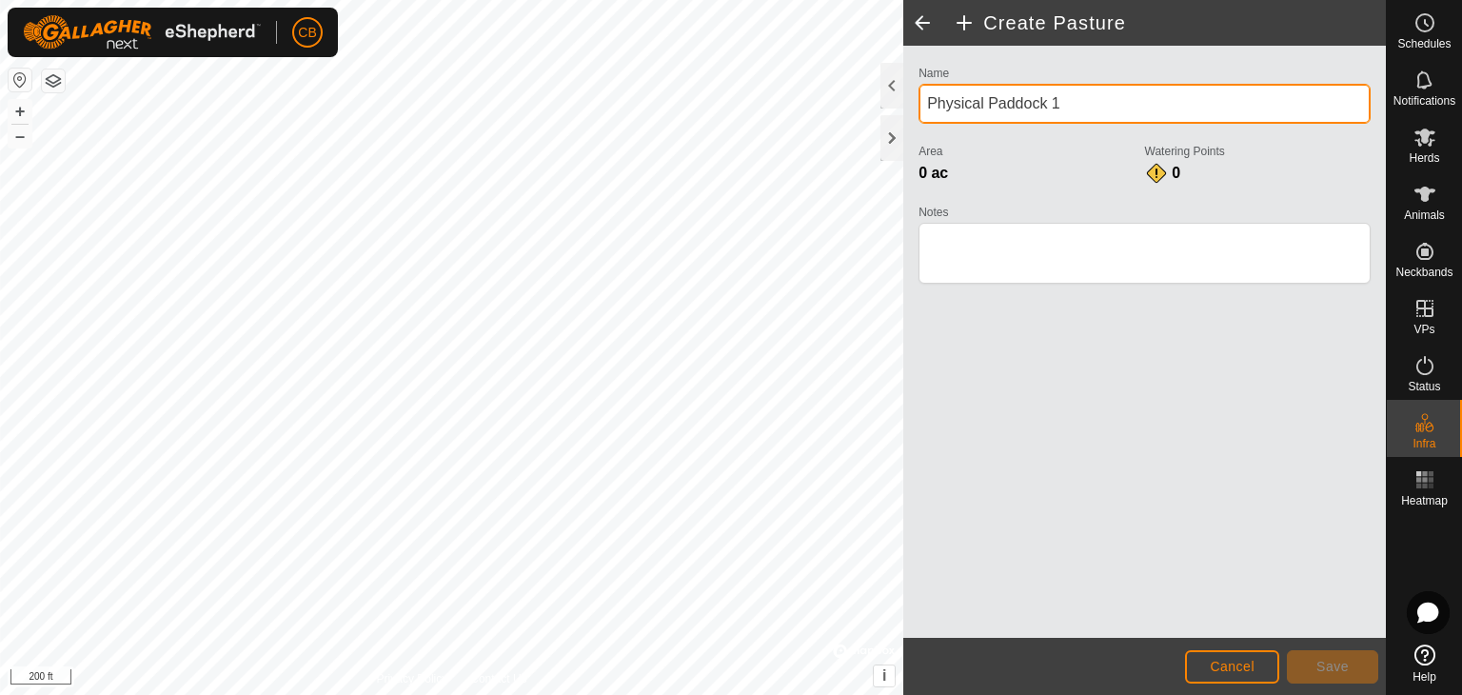
click at [876, 110] on div "Privacy Policy Contact Us + – ⇧ i © Mapbox , © OpenStreetMap , Improve this map…" at bounding box center [693, 347] width 1386 height 695
drag, startPoint x: 1084, startPoint y: 107, endPoint x: 925, endPoint y: 111, distance: 159.1
click at [925, 111] on input "Physical Paddock 1" at bounding box center [1145, 104] width 452 height 40
type input "A"
type input "Back 35"
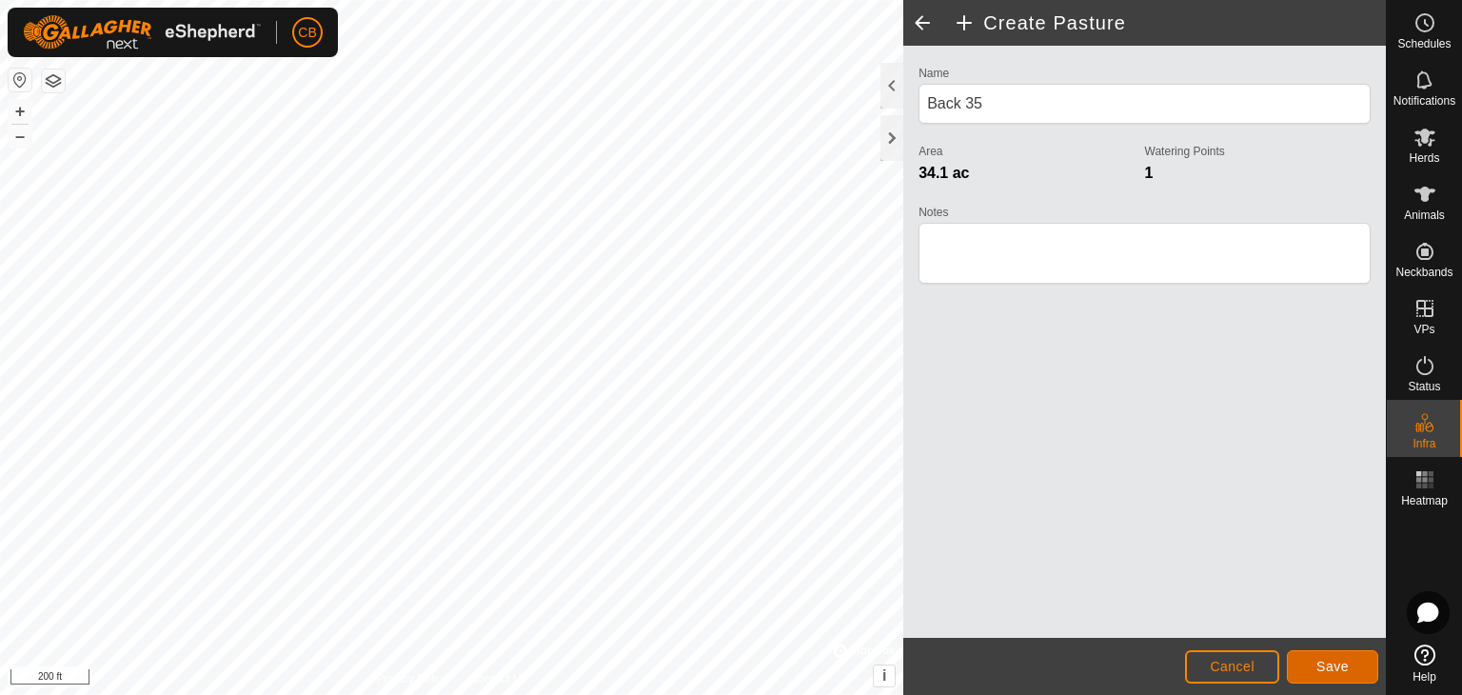
click at [1325, 659] on span "Save" at bounding box center [1333, 666] width 32 height 15
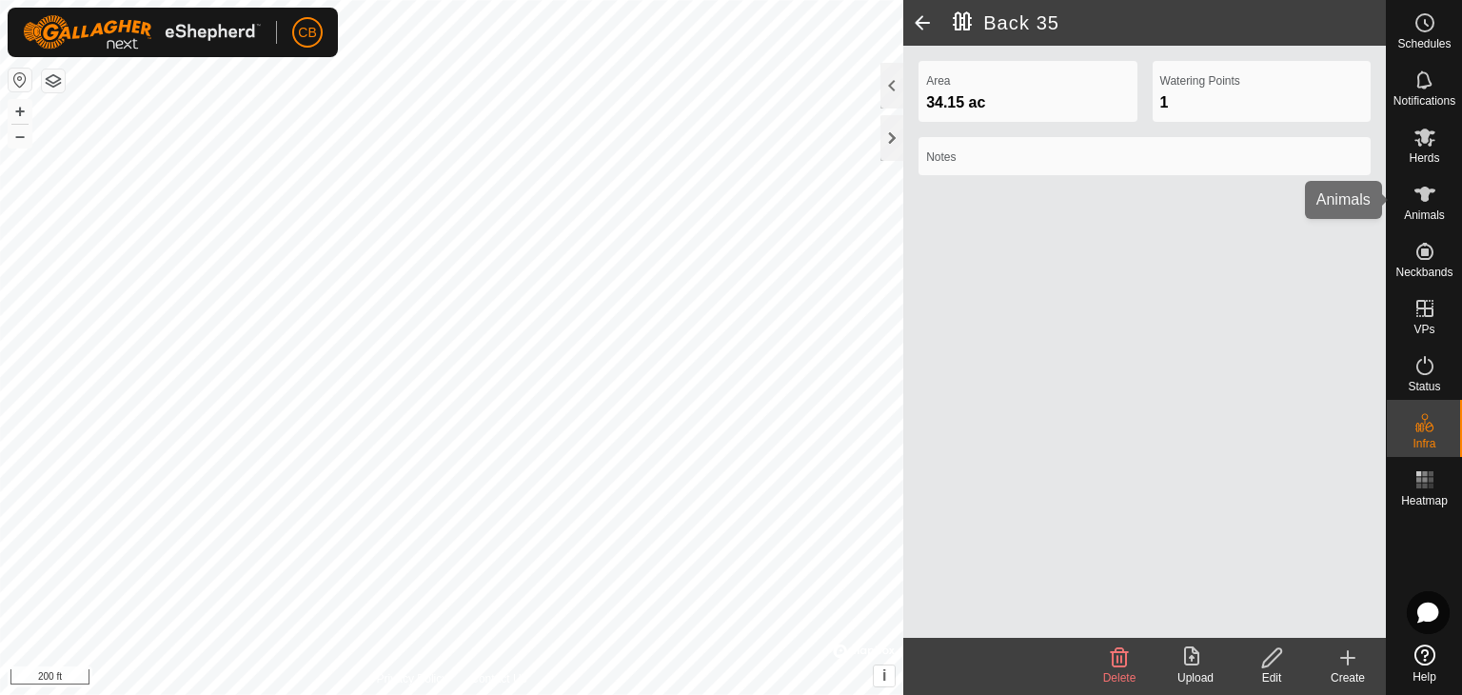
click at [1422, 210] on span "Animals" at bounding box center [1424, 214] width 41 height 11
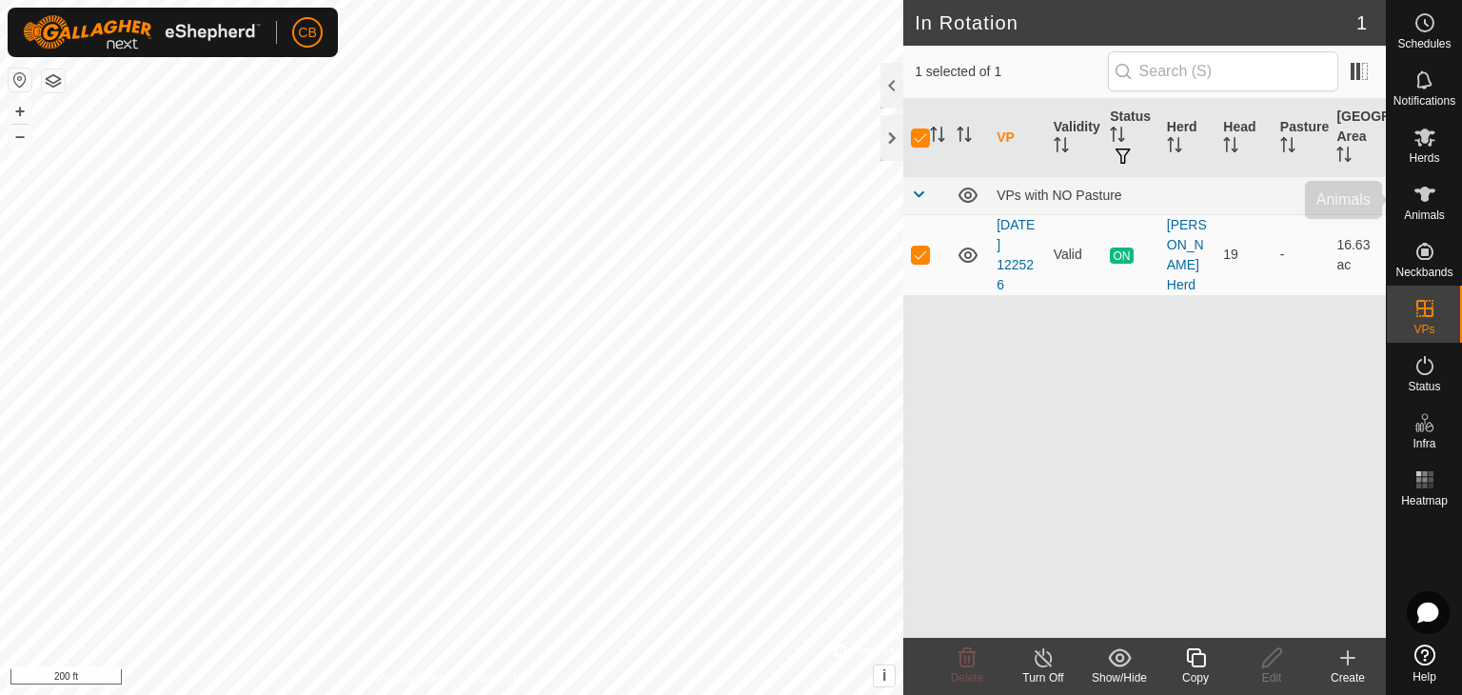
click at [1419, 199] on icon at bounding box center [1425, 194] width 23 height 23
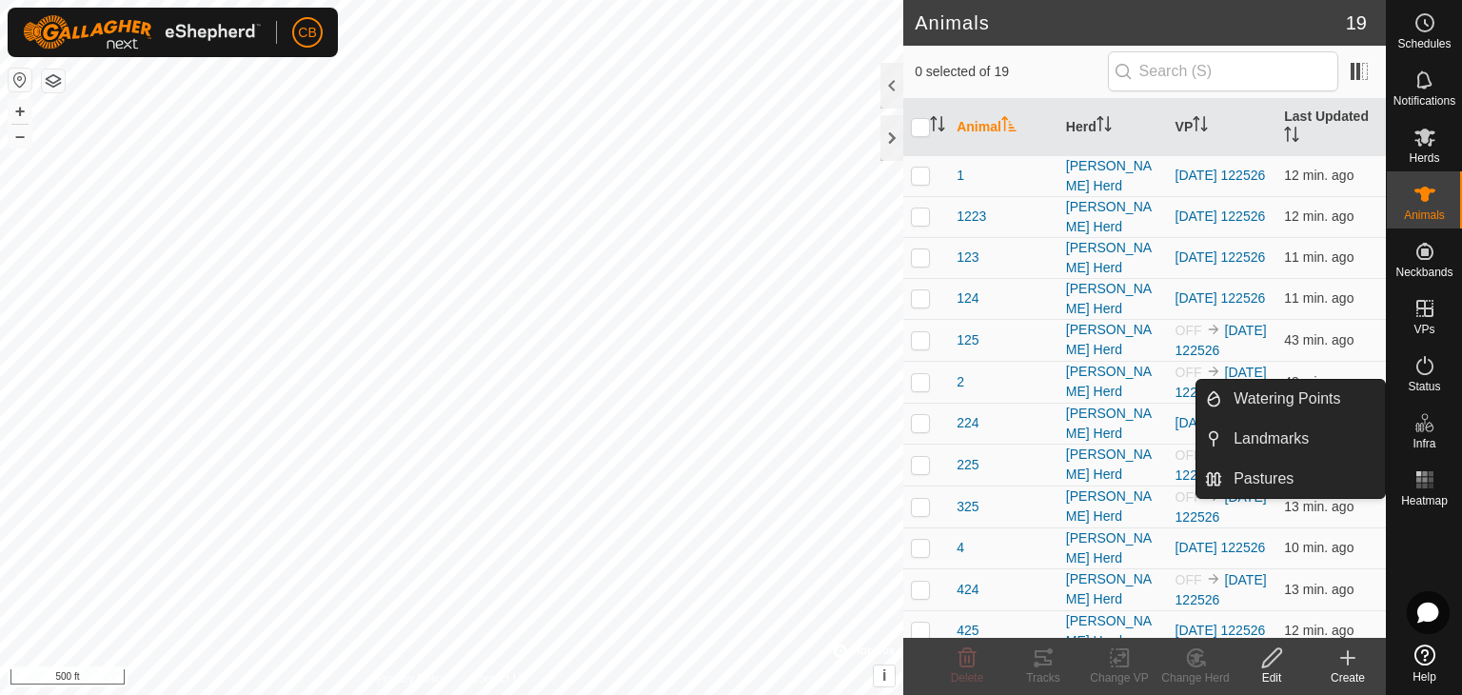
click at [1425, 435] on es-infrastructure-svg-icon at bounding box center [1425, 422] width 34 height 30
click at [1261, 441] on link "Landmarks" at bounding box center [1303, 439] width 163 height 38
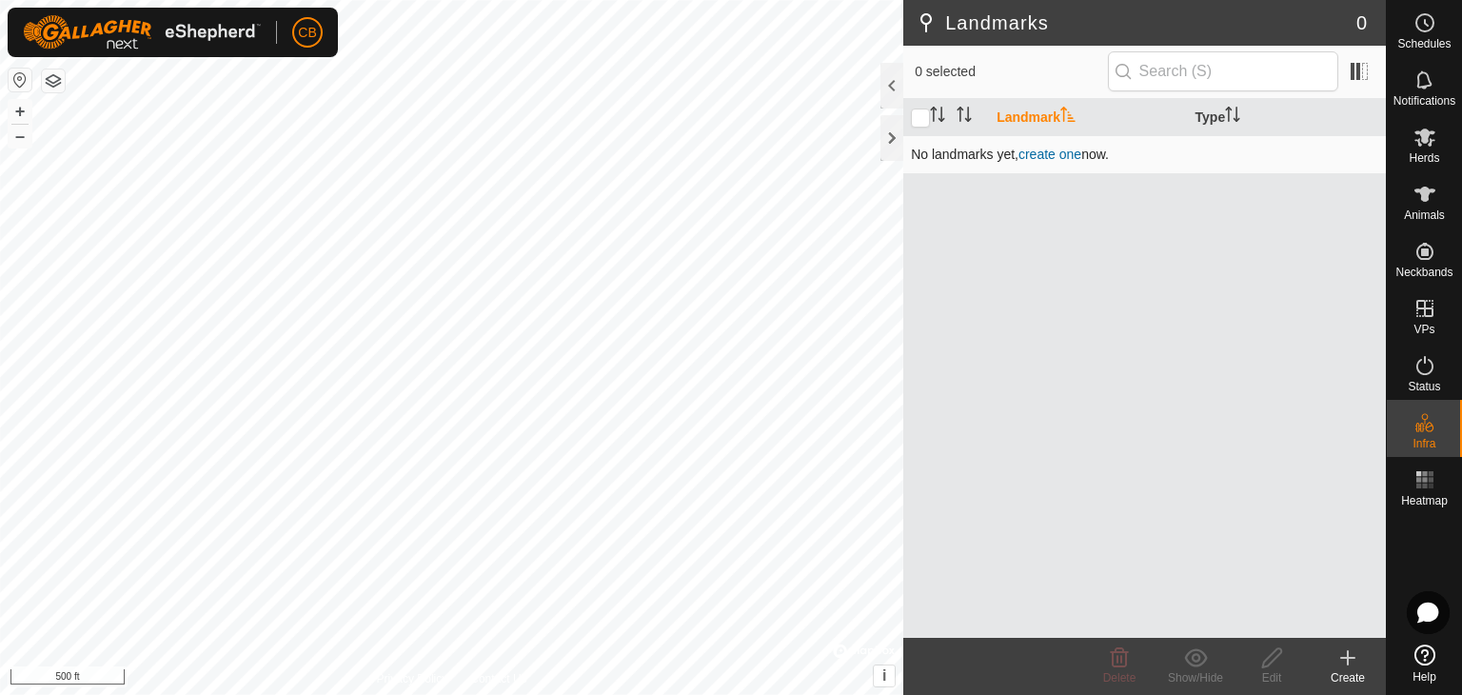
click at [1058, 152] on link "create one" at bounding box center [1050, 154] width 63 height 15
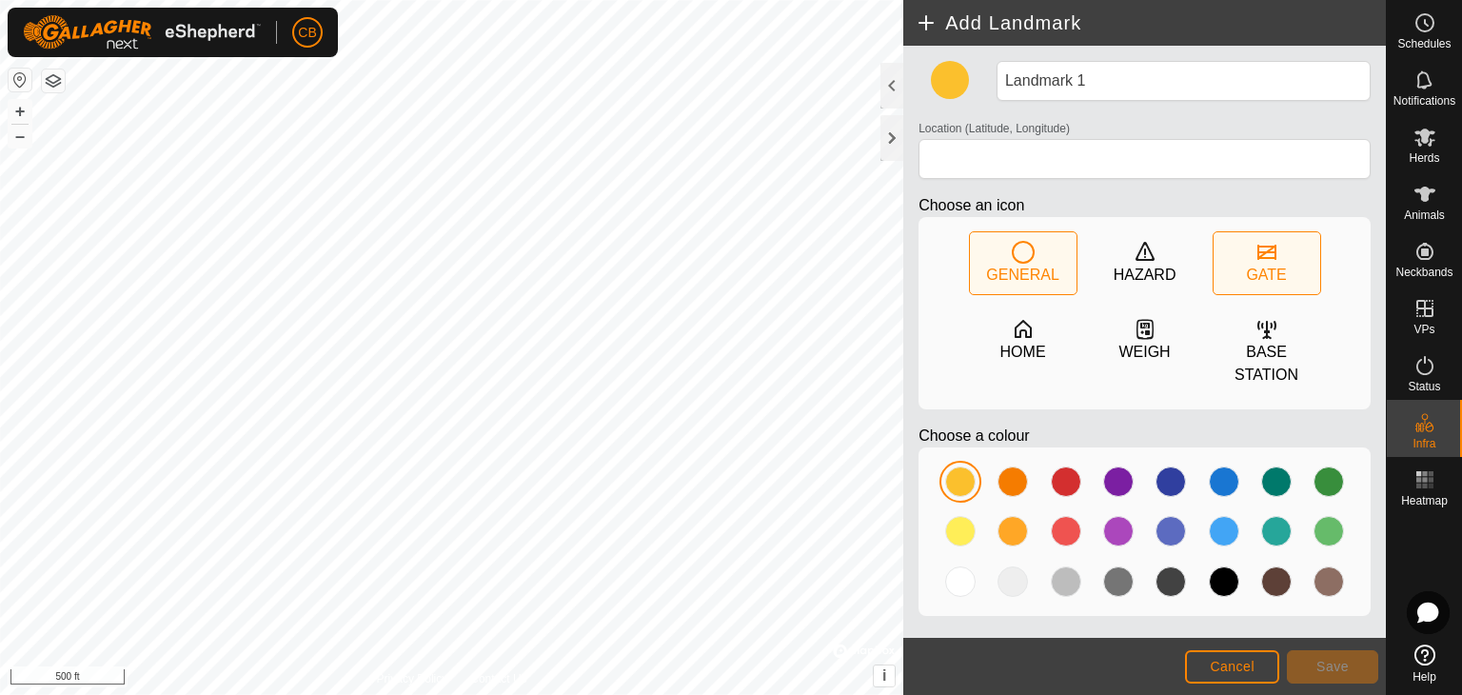
click at [1264, 255] on icon at bounding box center [1267, 252] width 23 height 23
type input "40.113815, -84.695902"
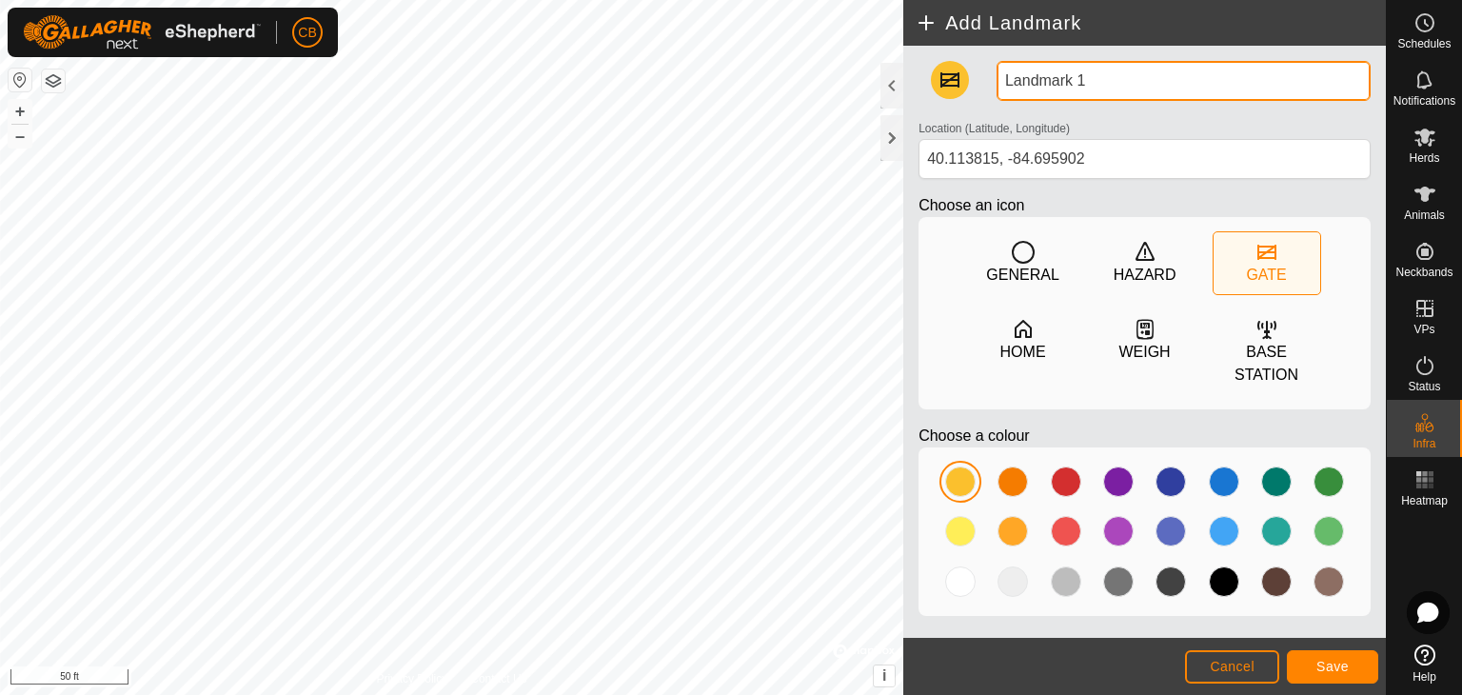
drag, startPoint x: 1103, startPoint y: 92, endPoint x: 924, endPoint y: 88, distance: 179.0
click at [924, 88] on div "Landmark 1 Location (Latitude, Longitude) 40.113815, -84.695902 Choose an icon …" at bounding box center [1144, 346] width 467 height 570
type input "E"
type input "Catch Pen"
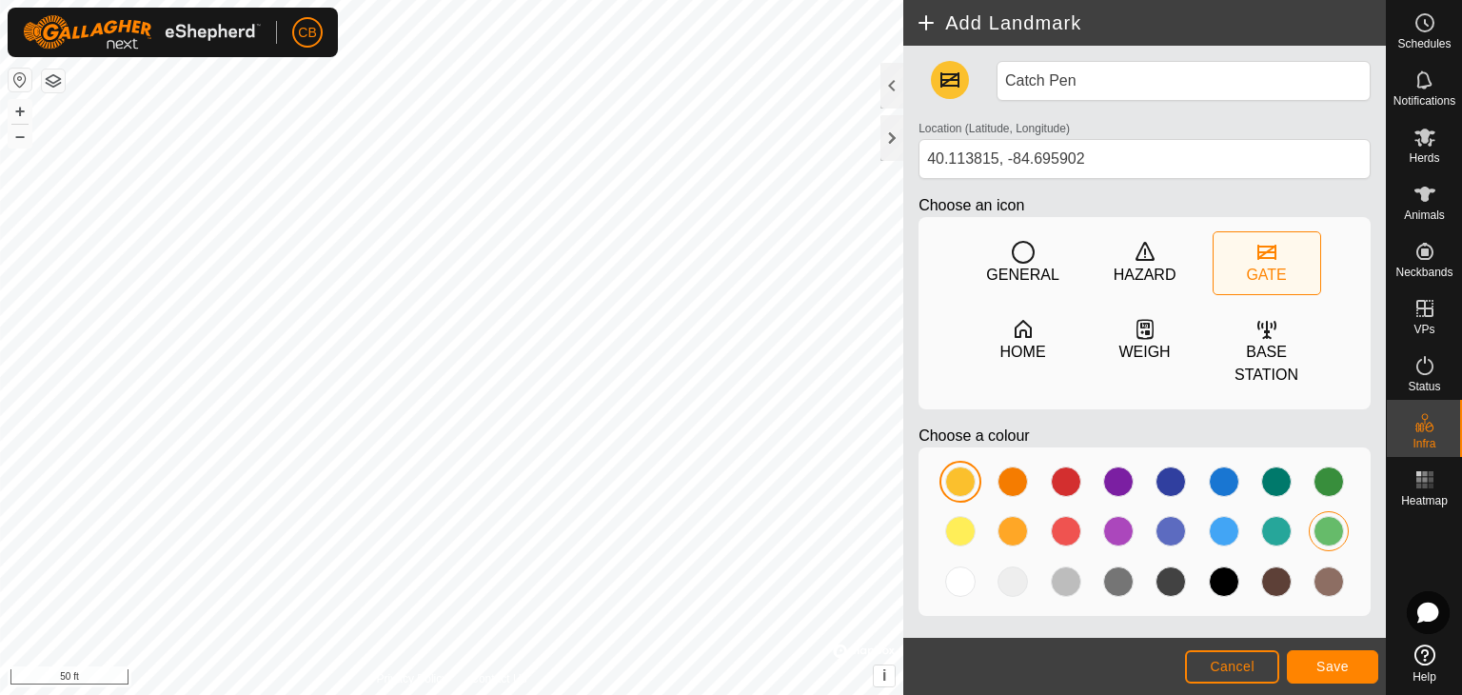
click at [1325, 516] on div at bounding box center [1329, 531] width 30 height 30
click at [1350, 669] on button "Save" at bounding box center [1332, 666] width 91 height 33
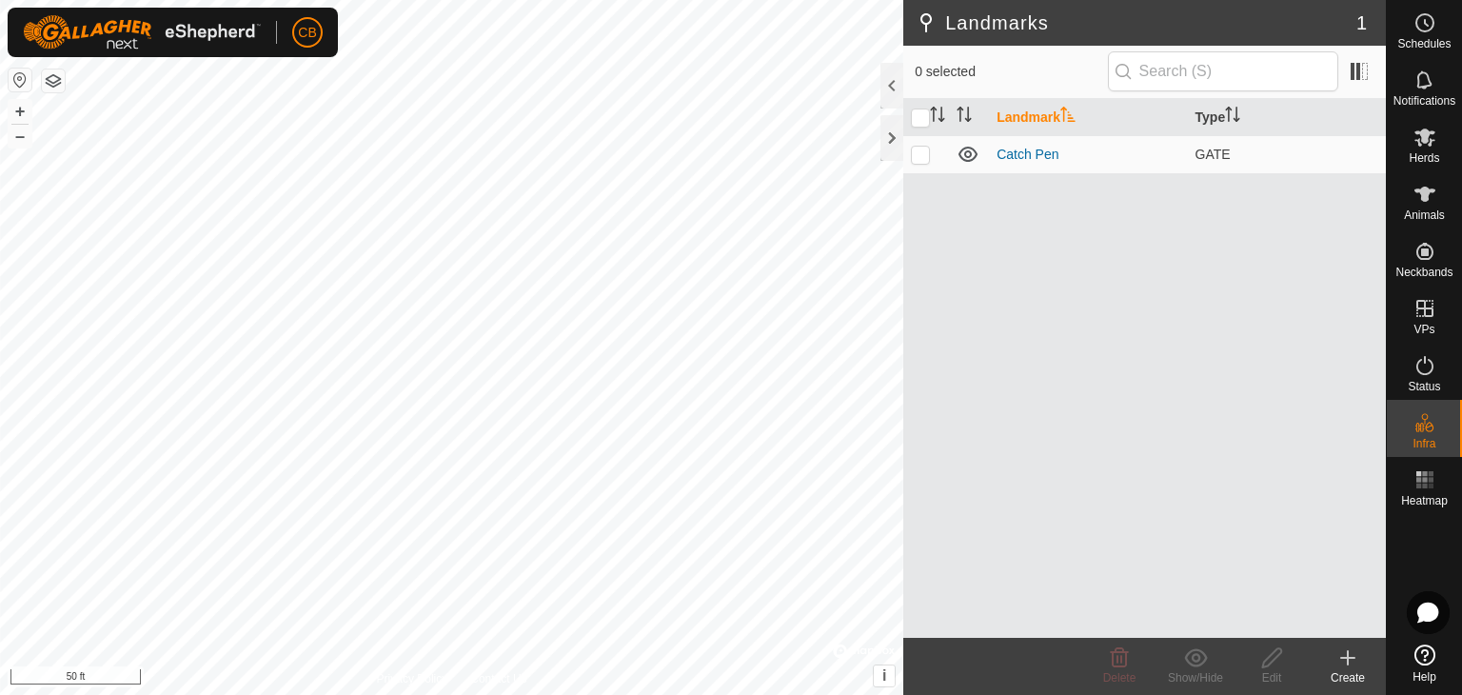
click at [1349, 665] on icon at bounding box center [1348, 657] width 23 height 23
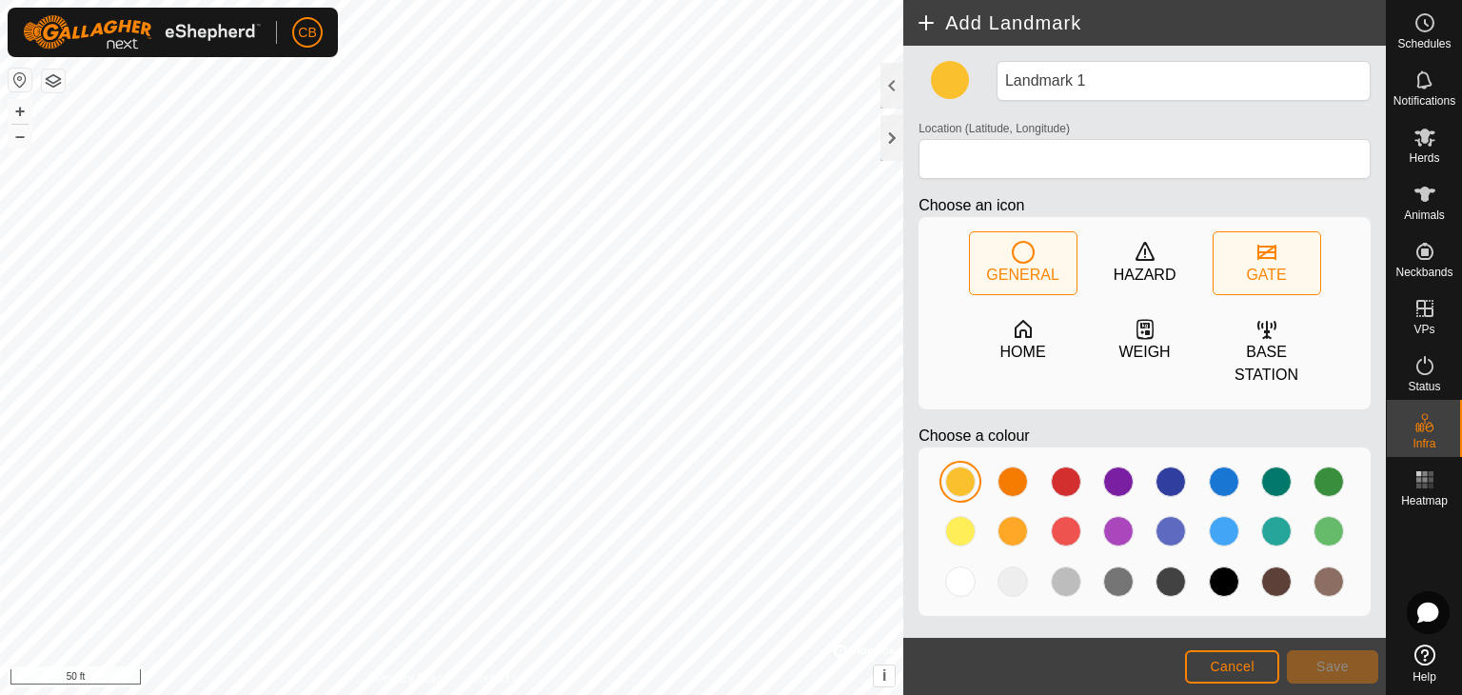
click at [1264, 268] on div "GATE" at bounding box center [1266, 275] width 40 height 23
click at [1325, 516] on div at bounding box center [1329, 531] width 30 height 30
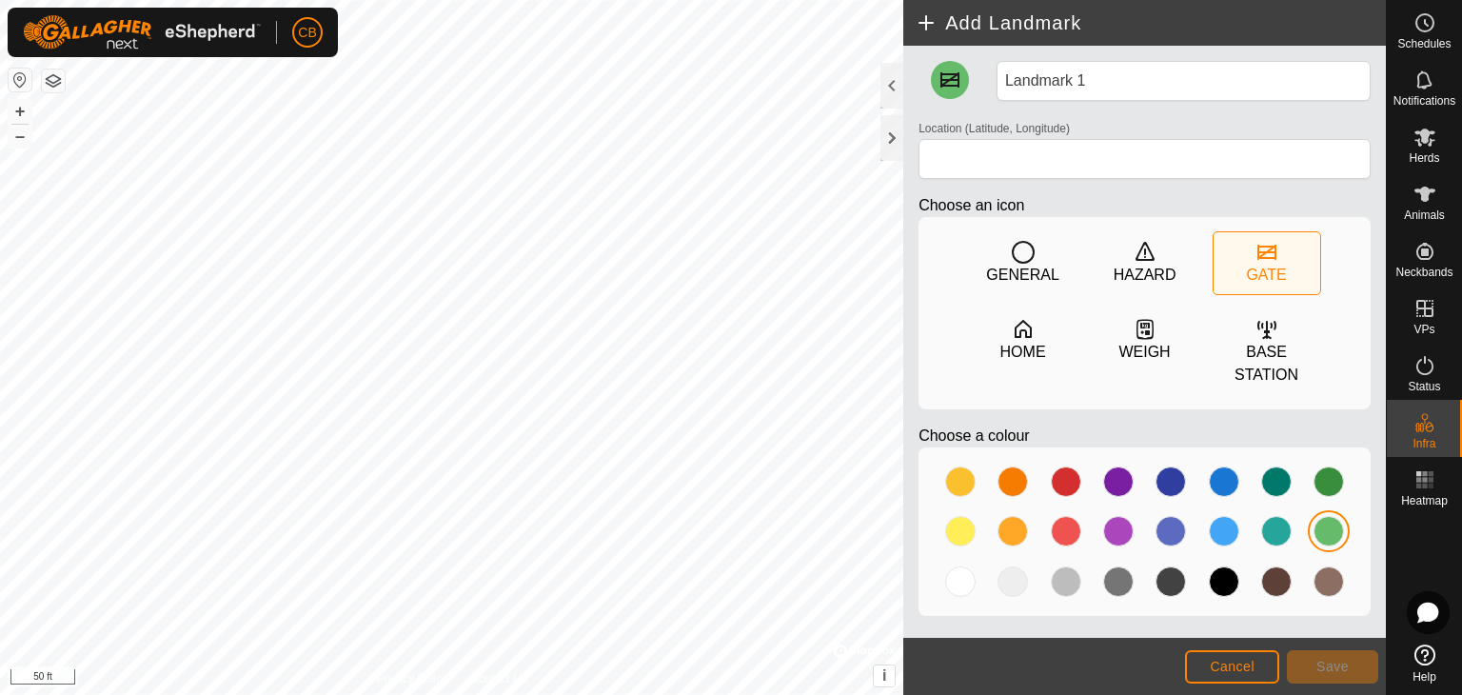
type input "40.114005, -84.698822"
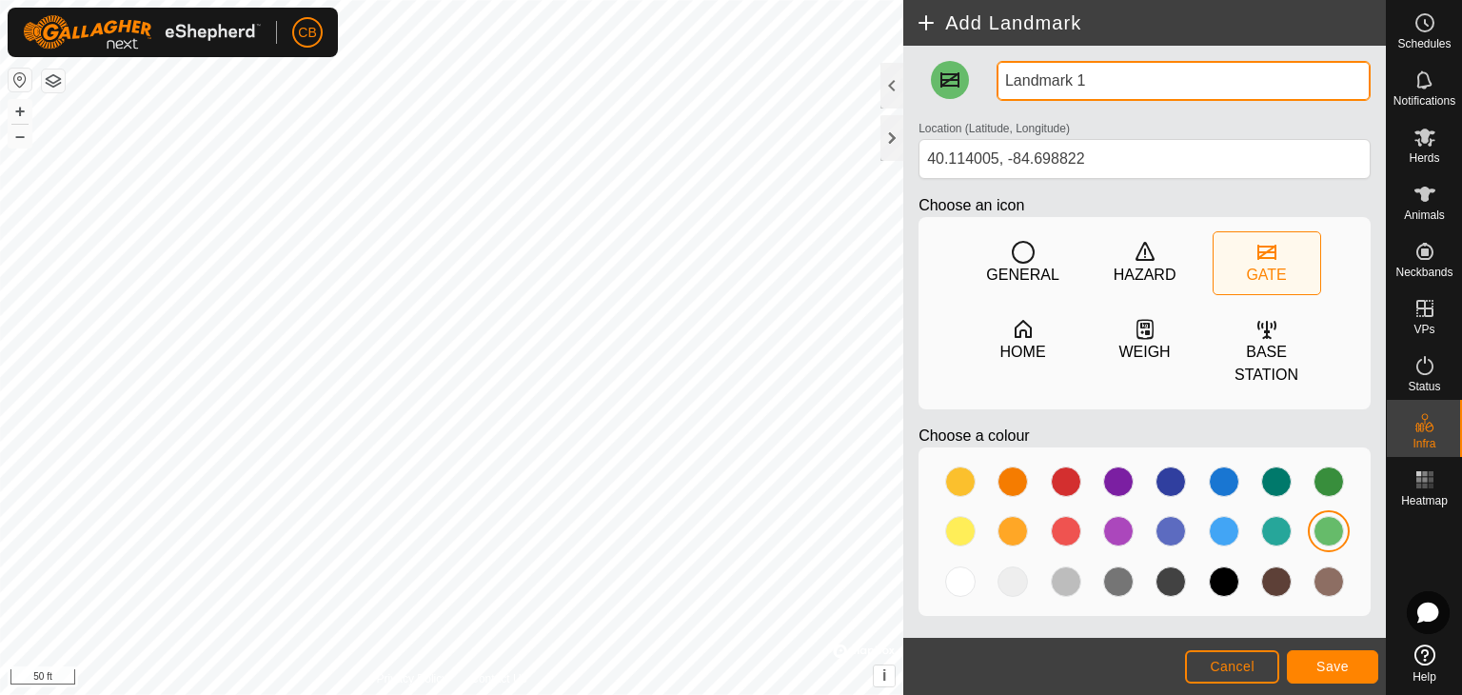
drag, startPoint x: 1106, startPoint y: 86, endPoint x: 963, endPoint y: 73, distance: 144.3
click at [963, 73] on div "Landmark 1 Location (Latitude, Longitude) 40.114005, -84.698822 Choose an icon …" at bounding box center [1144, 346] width 467 height 570
type input "N"
type input "North 35"
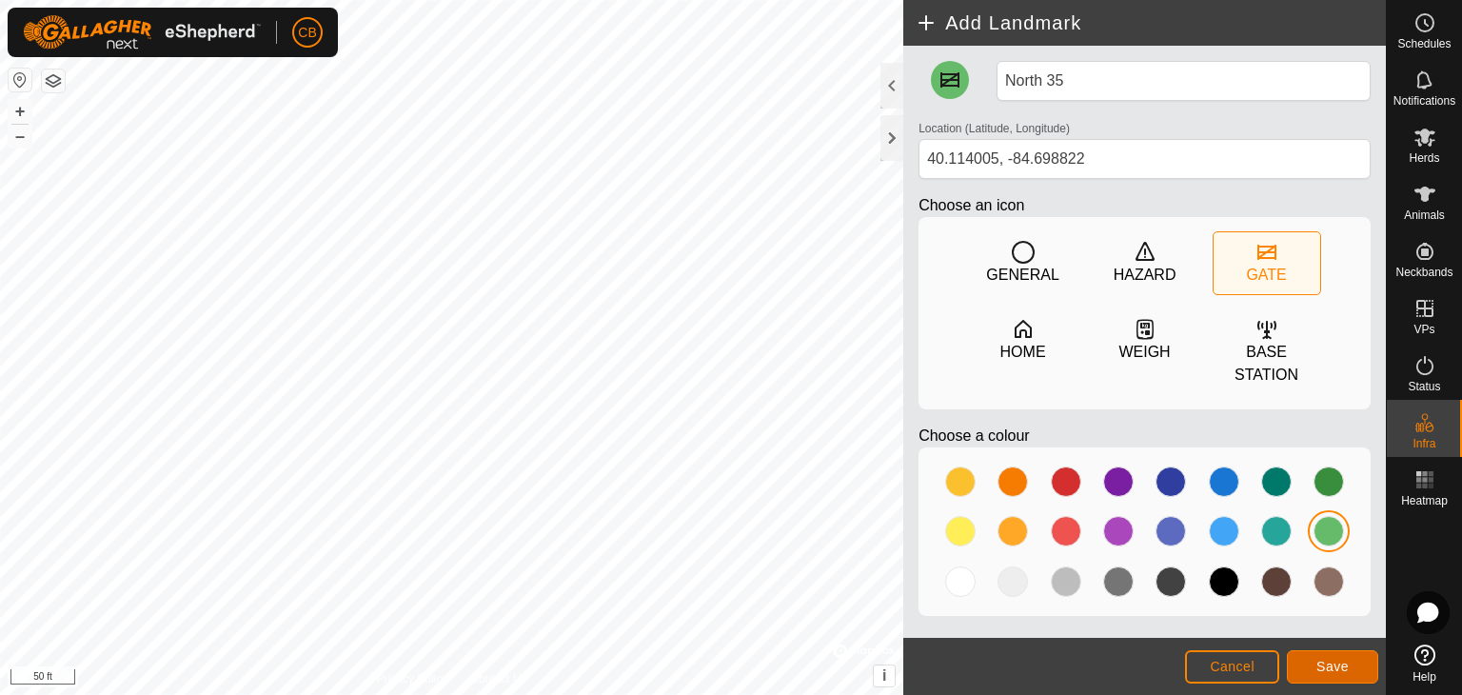
click at [1328, 670] on span "Save" at bounding box center [1333, 666] width 32 height 15
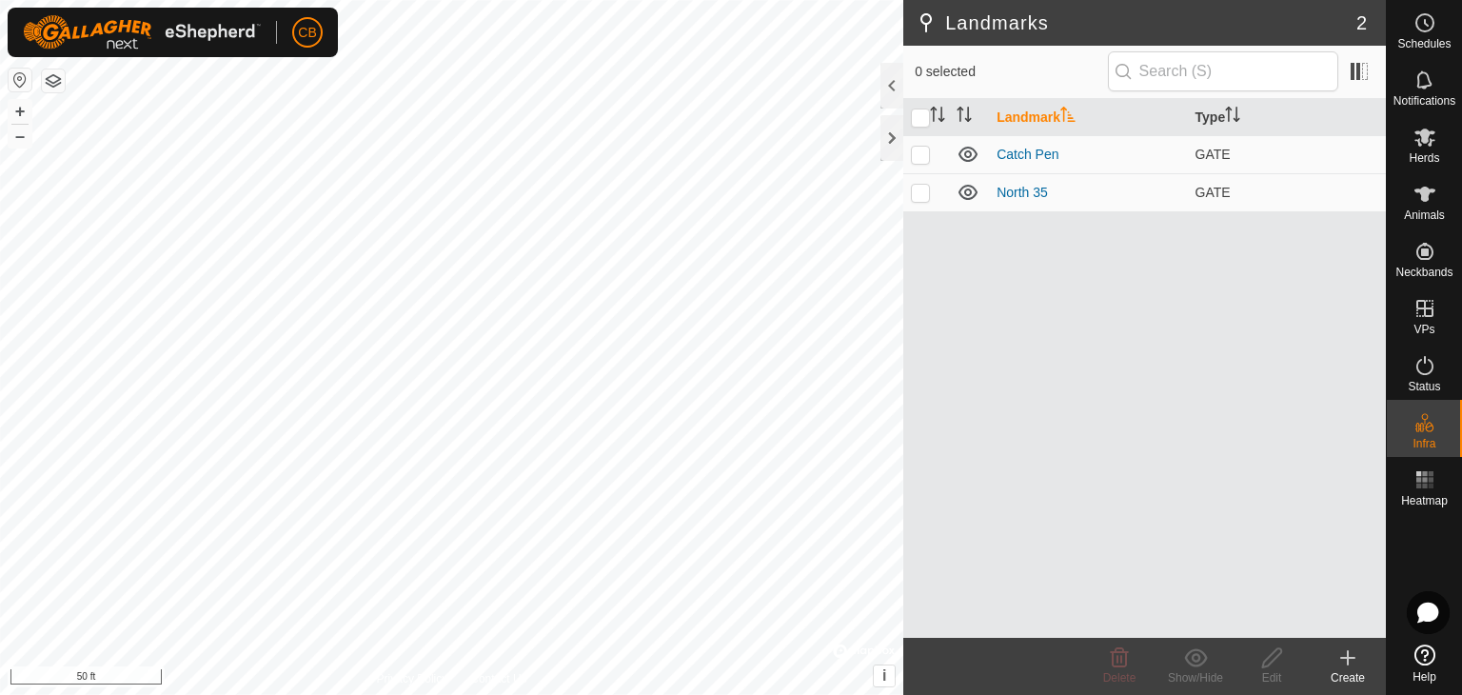
click at [1351, 667] on icon at bounding box center [1348, 657] width 23 height 23
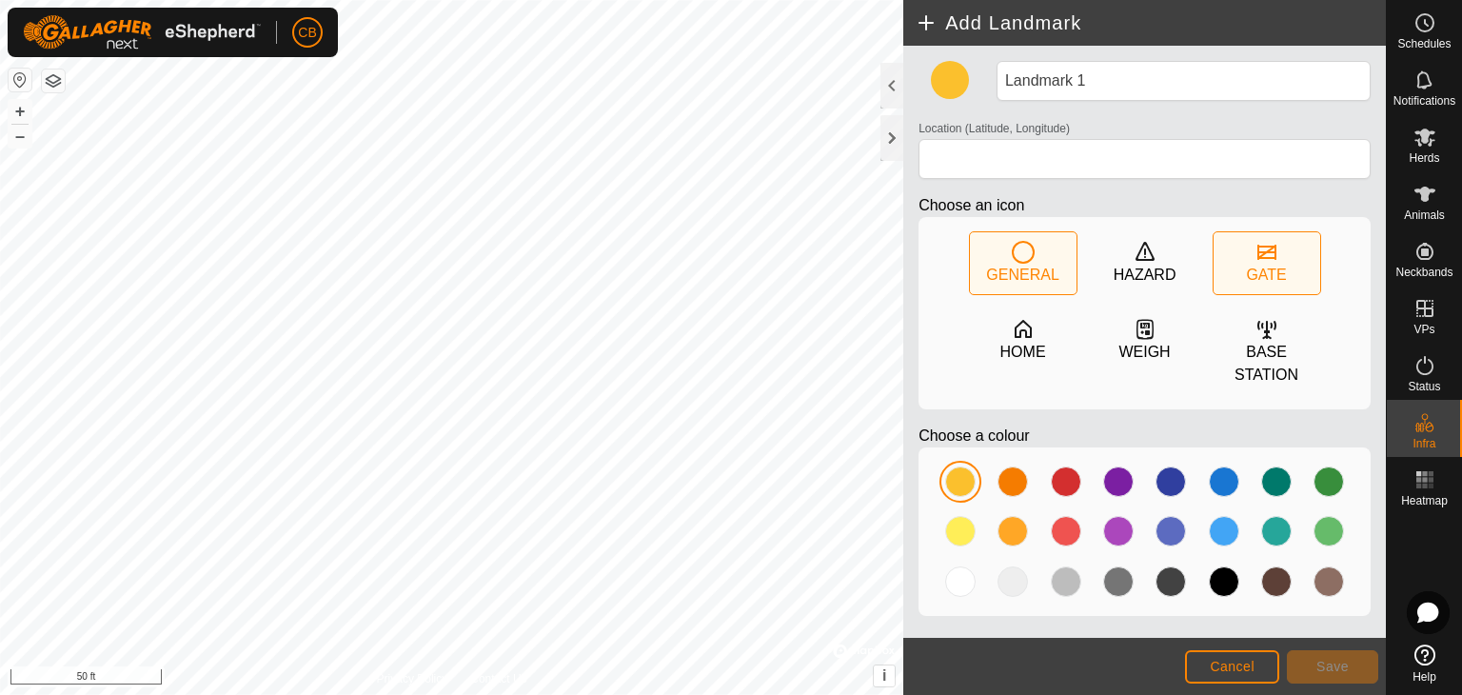
click at [1266, 280] on div "GATE" at bounding box center [1266, 275] width 40 height 23
click at [1328, 516] on div at bounding box center [1329, 531] width 30 height 30
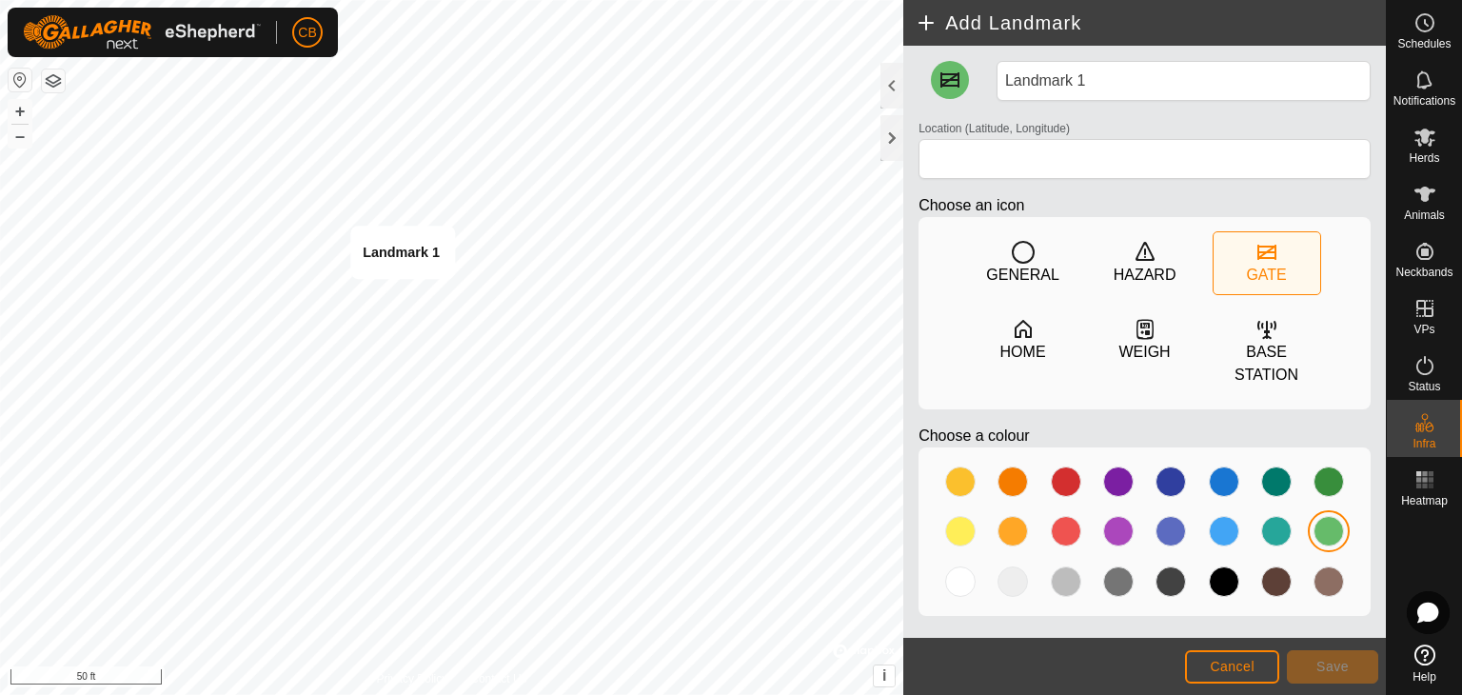
type input "40.110741, -84.699894"
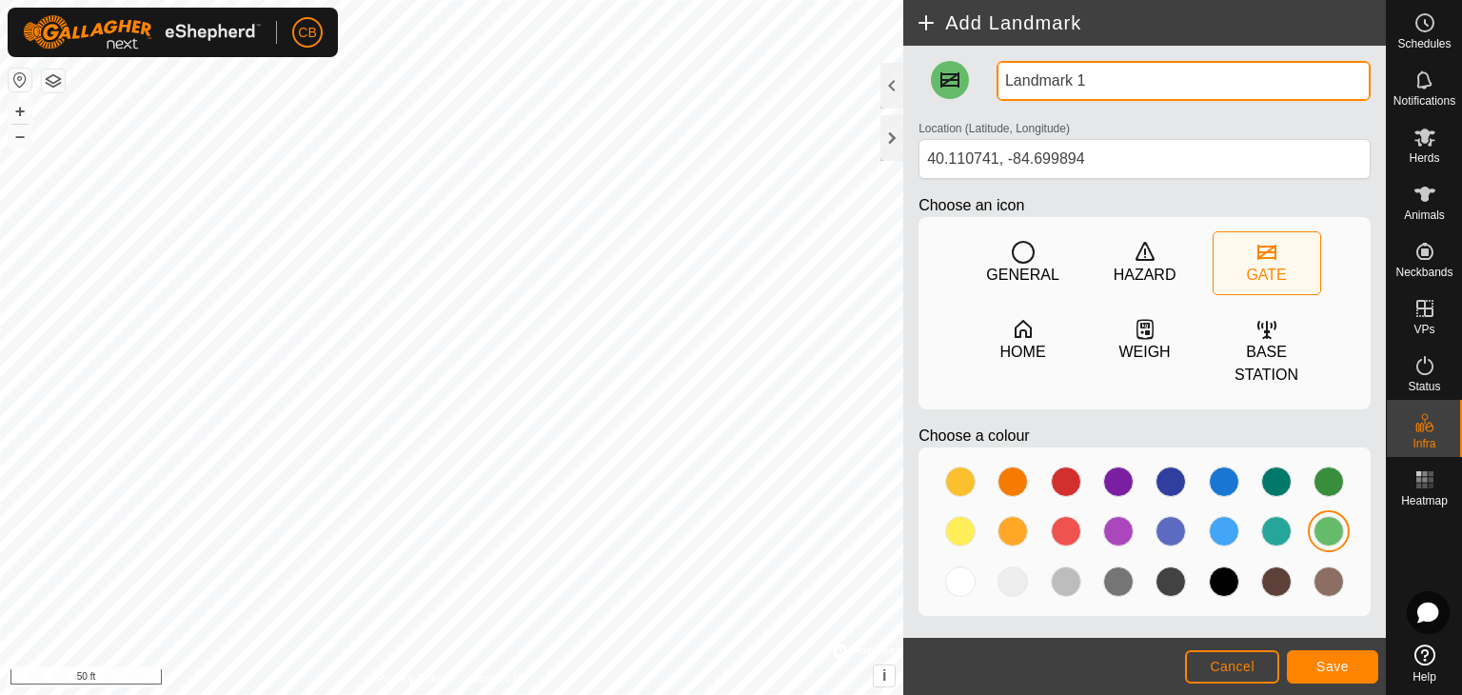
drag, startPoint x: 1097, startPoint y: 89, endPoint x: 897, endPoint y: 109, distance: 200.9
click at [903, 109] on div "Add Landmark Landmark 1 Location (Latitude, Longitude) 40.110741, -84.699894 Ch…" at bounding box center [1144, 347] width 483 height 695
type input "West 35"
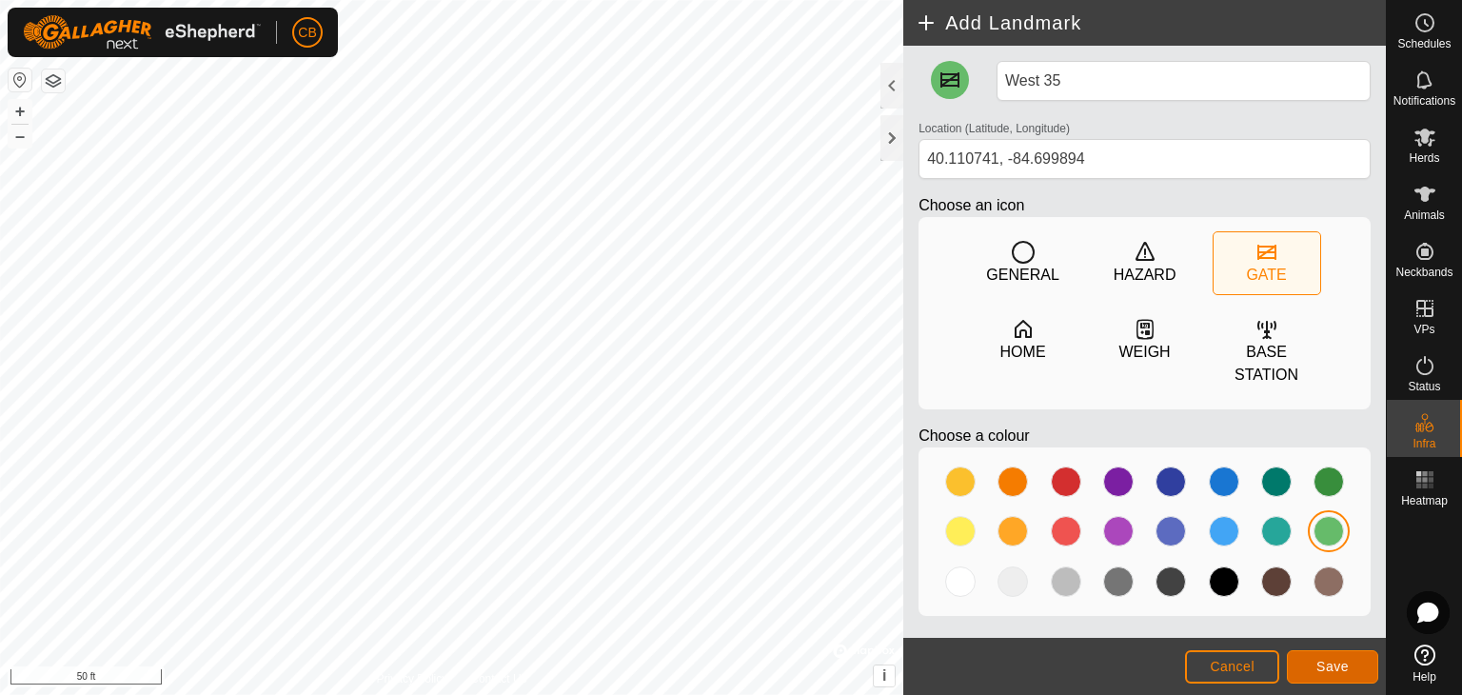
click at [1318, 665] on span "Save" at bounding box center [1333, 666] width 32 height 15
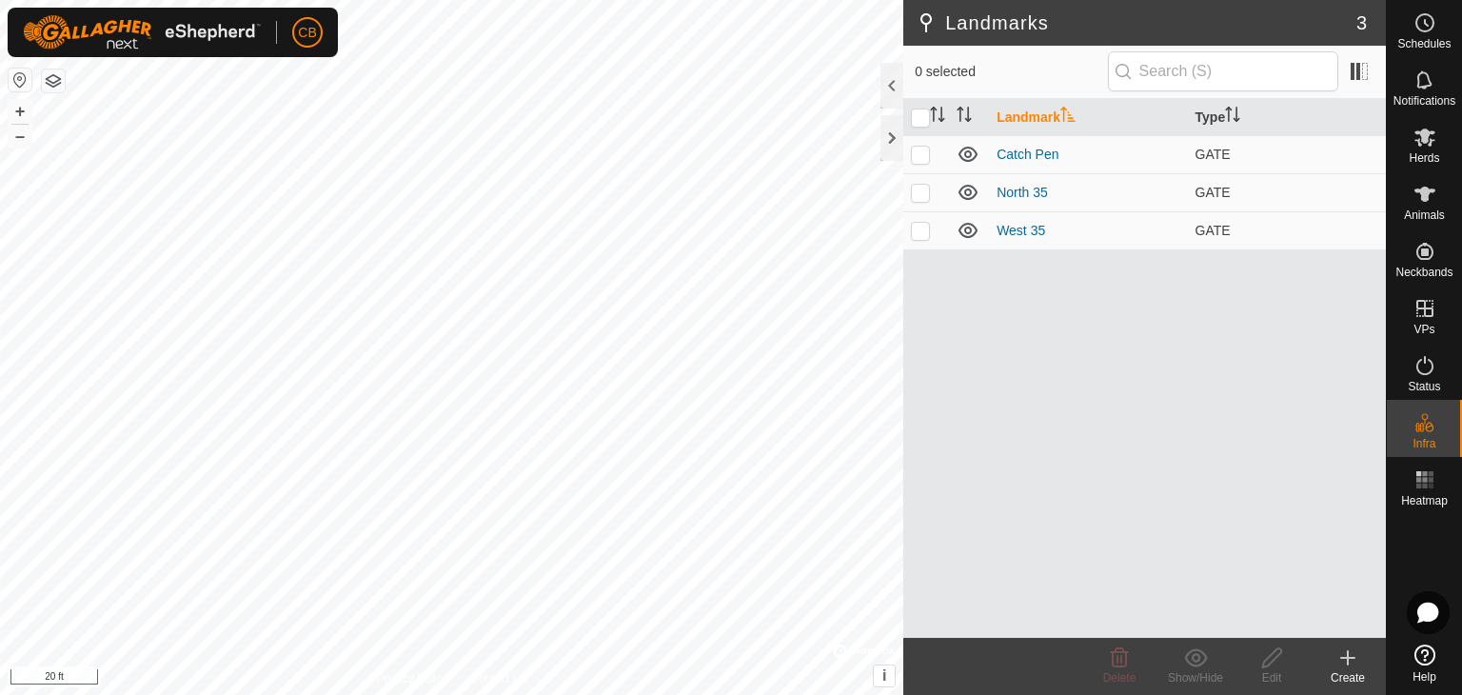
click at [1348, 658] on icon at bounding box center [1347, 658] width 13 height 0
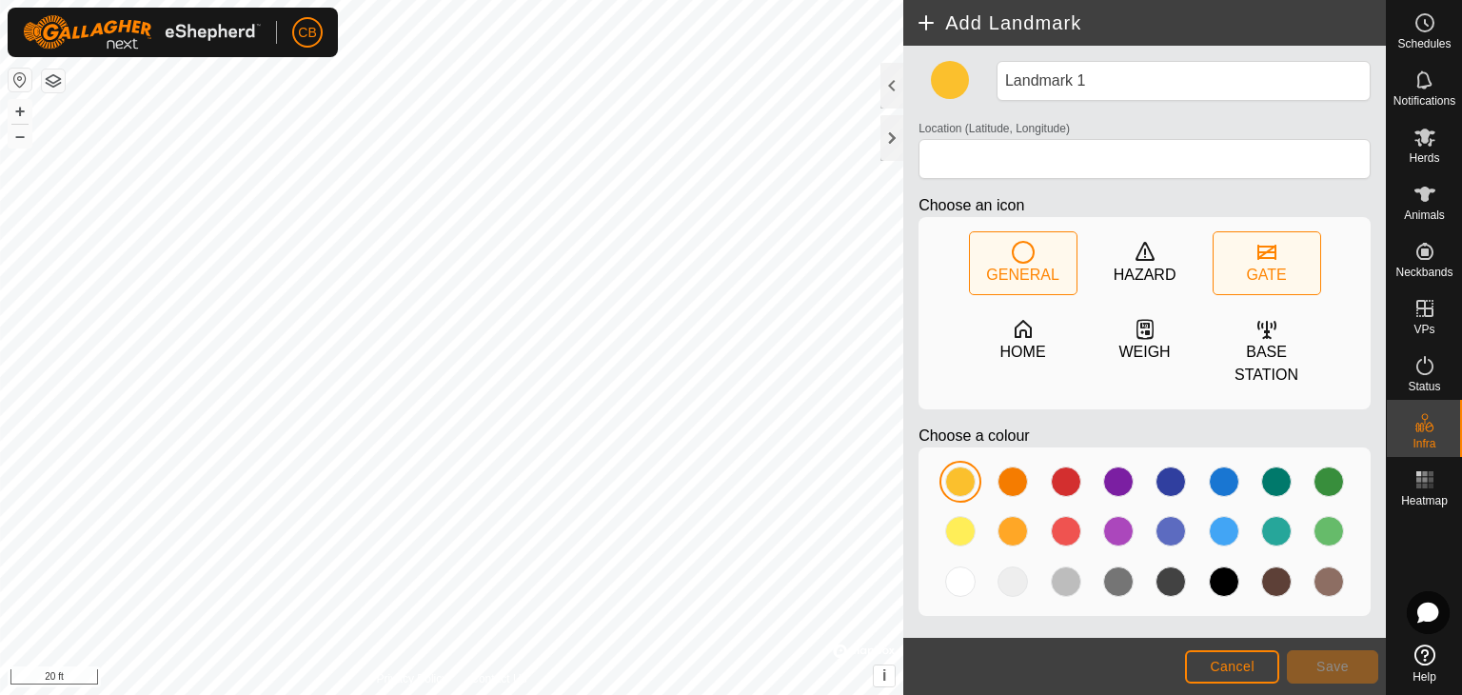
click at [1280, 268] on div "GATE" at bounding box center [1266, 275] width 40 height 23
type input "40.110434, -84.697243"
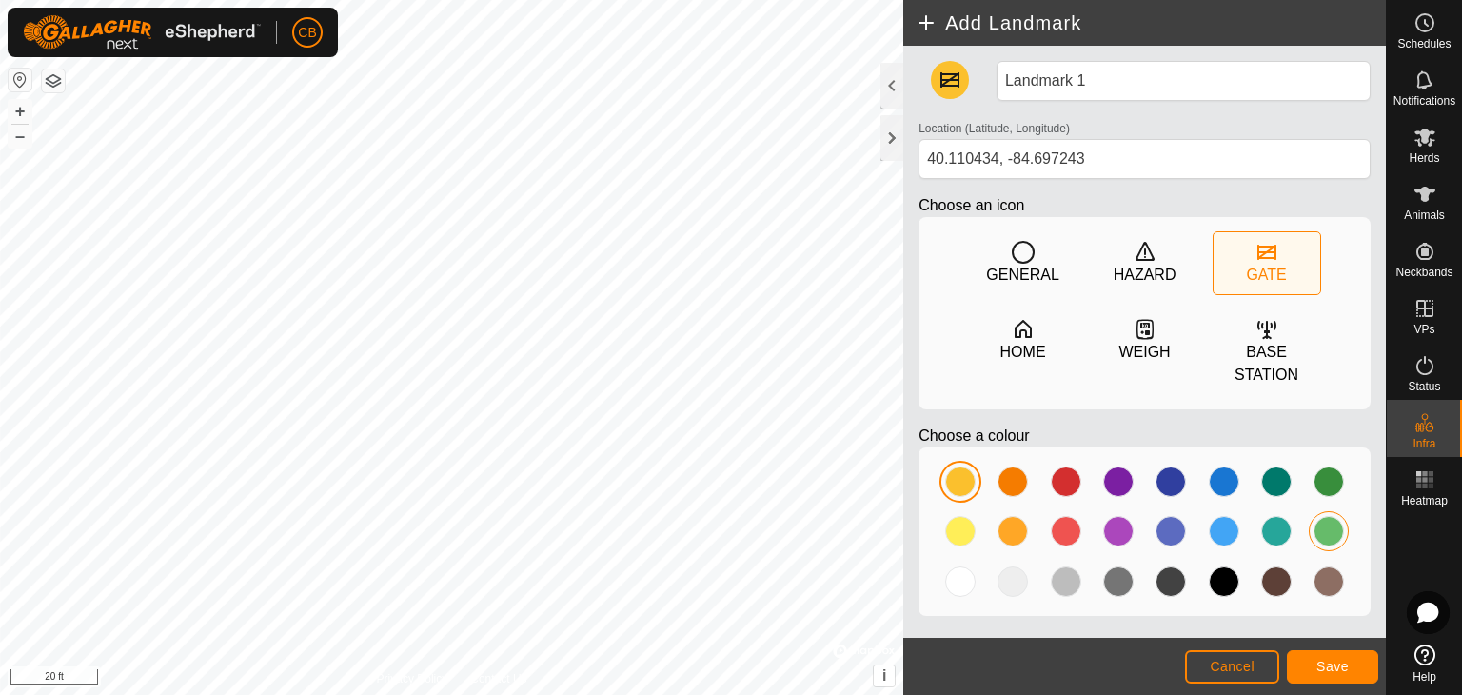
click at [1328, 516] on div at bounding box center [1329, 531] width 30 height 30
click at [1336, 664] on span "Save" at bounding box center [1333, 666] width 32 height 15
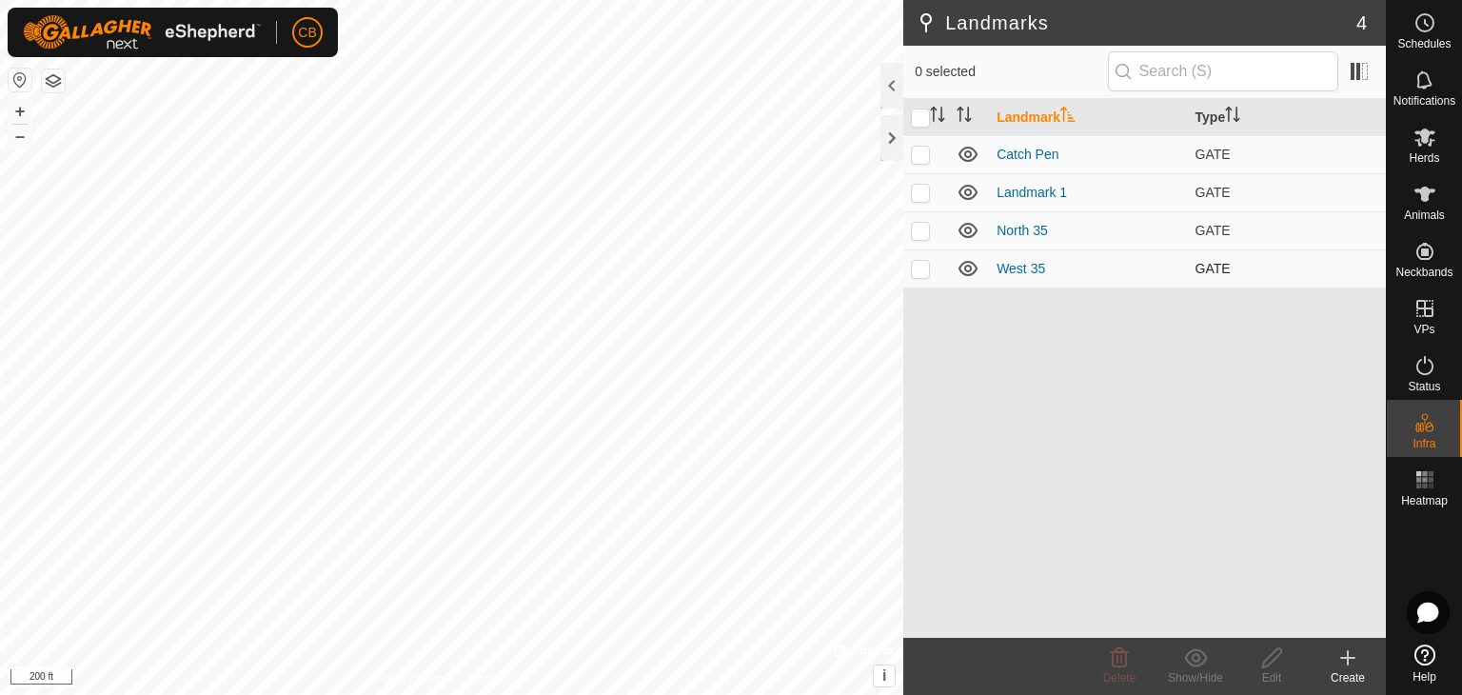
click at [967, 268] on icon at bounding box center [968, 268] width 23 height 23
click at [1428, 201] on icon at bounding box center [1425, 194] width 23 height 23
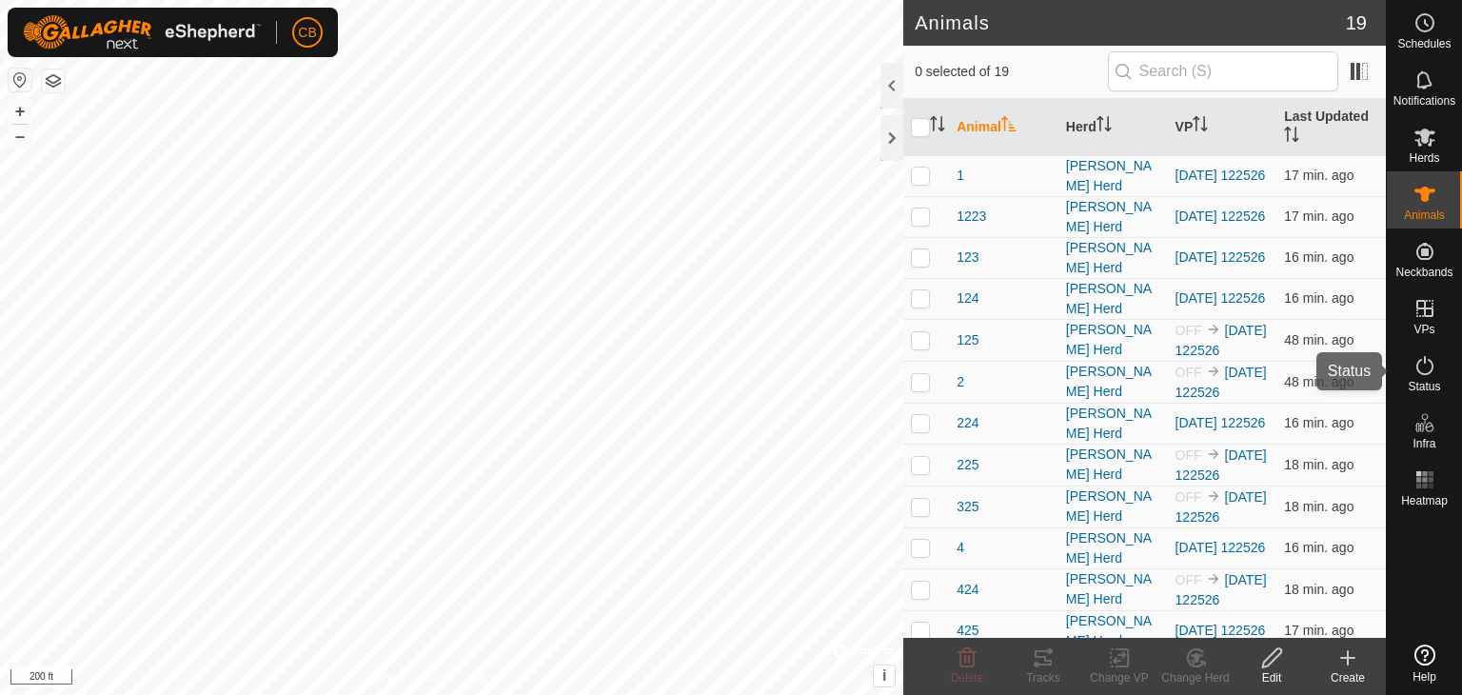
click at [1426, 357] on icon at bounding box center [1425, 365] width 23 height 23
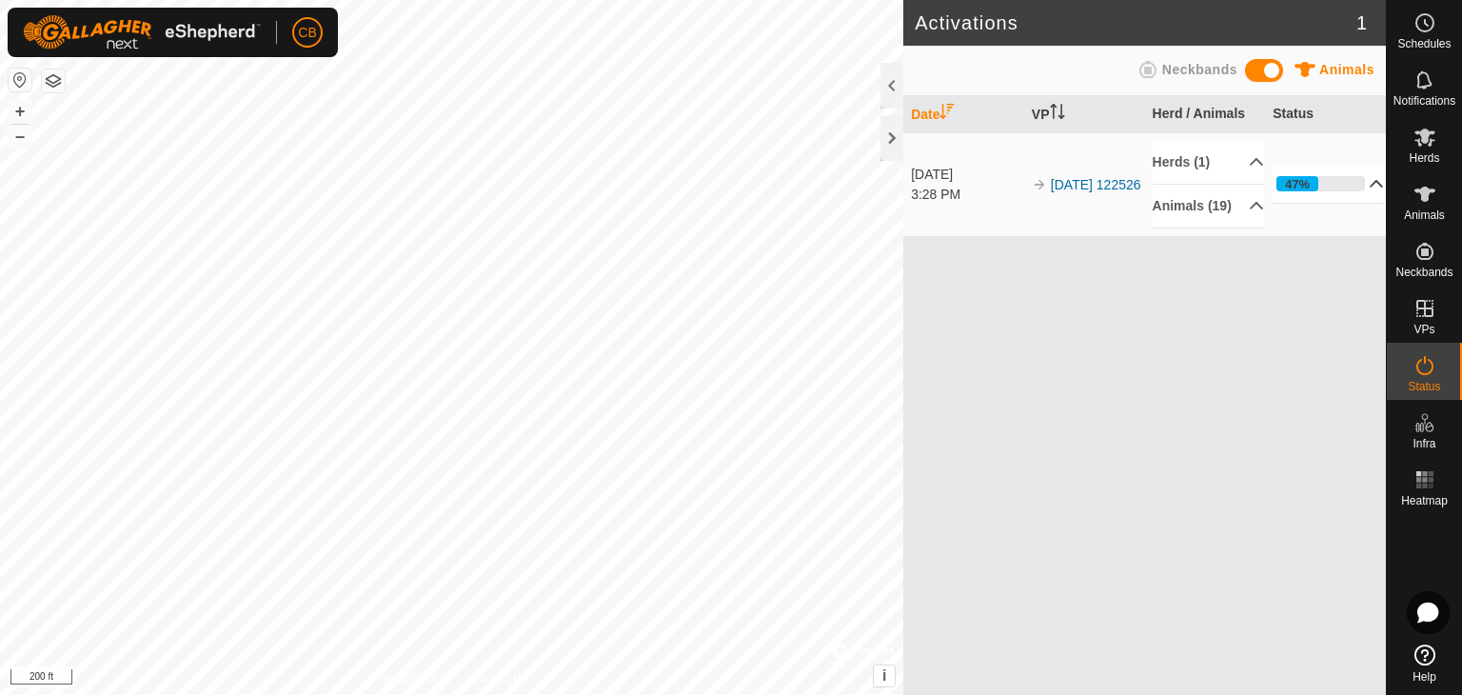
click at [1361, 196] on p-accordion-header "47%" at bounding box center [1328, 184] width 111 height 38
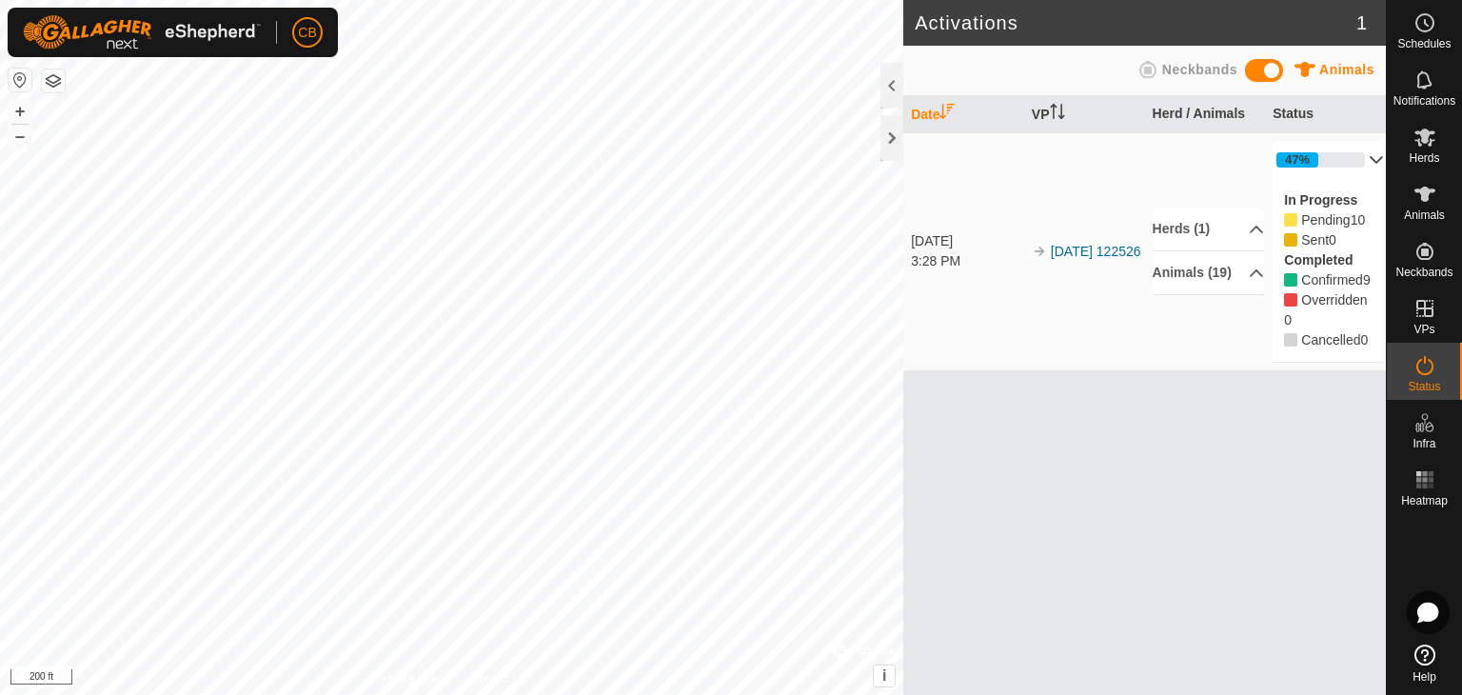
click at [1367, 151] on p-accordion-header "47%" at bounding box center [1328, 160] width 111 height 38
